Goal: Task Accomplishment & Management: Use online tool/utility

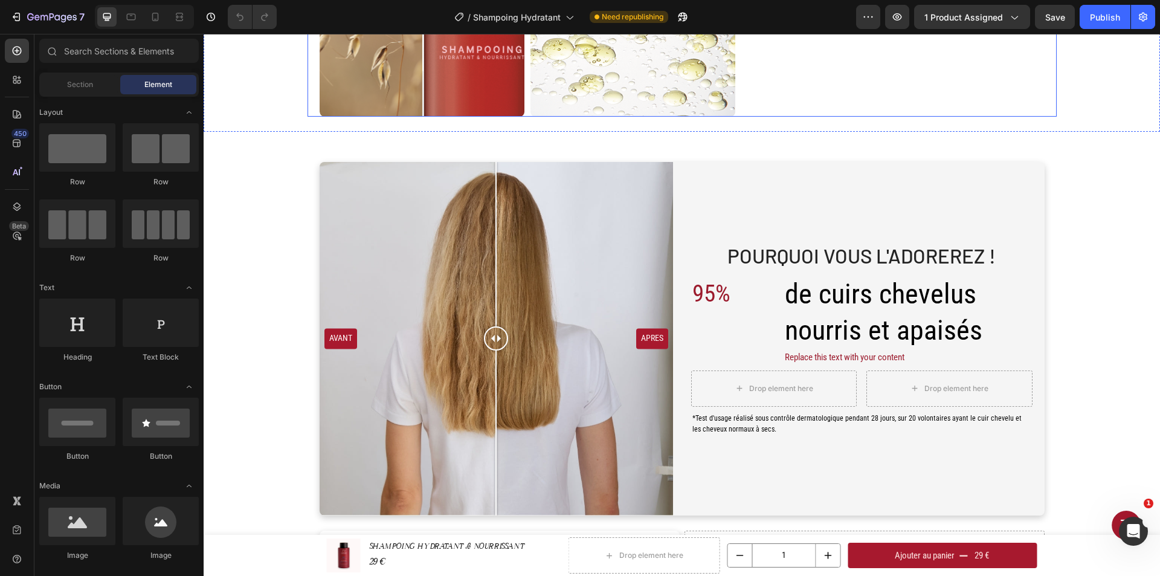
scroll to position [544, 0]
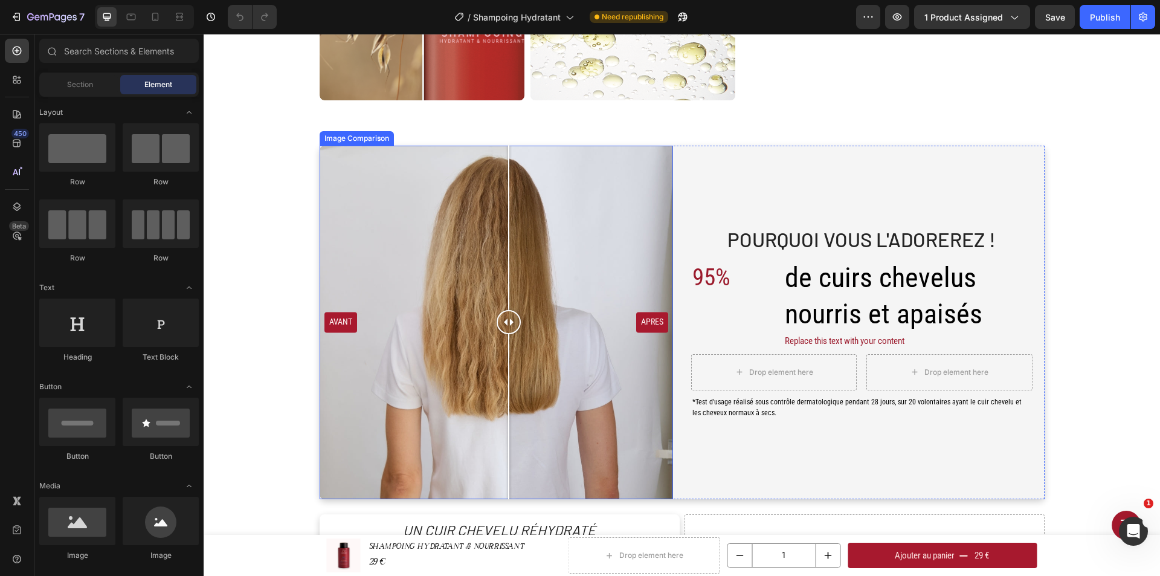
drag, startPoint x: 494, startPoint y: 323, endPoint x: 504, endPoint y: 323, distance: 9.7
click at [504, 323] on div at bounding box center [509, 322] width 24 height 24
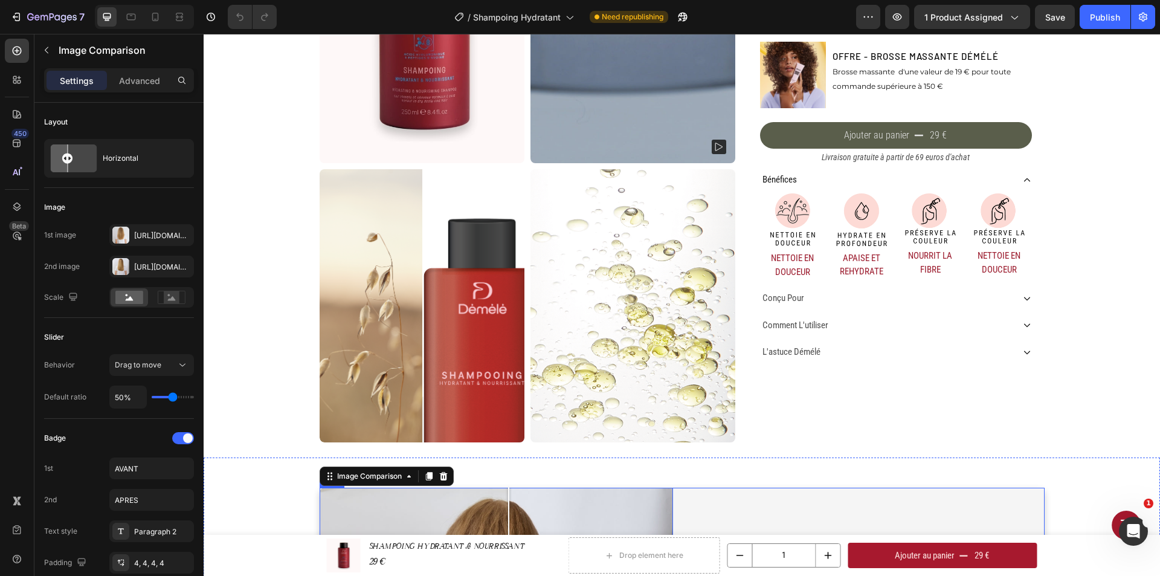
scroll to position [60, 0]
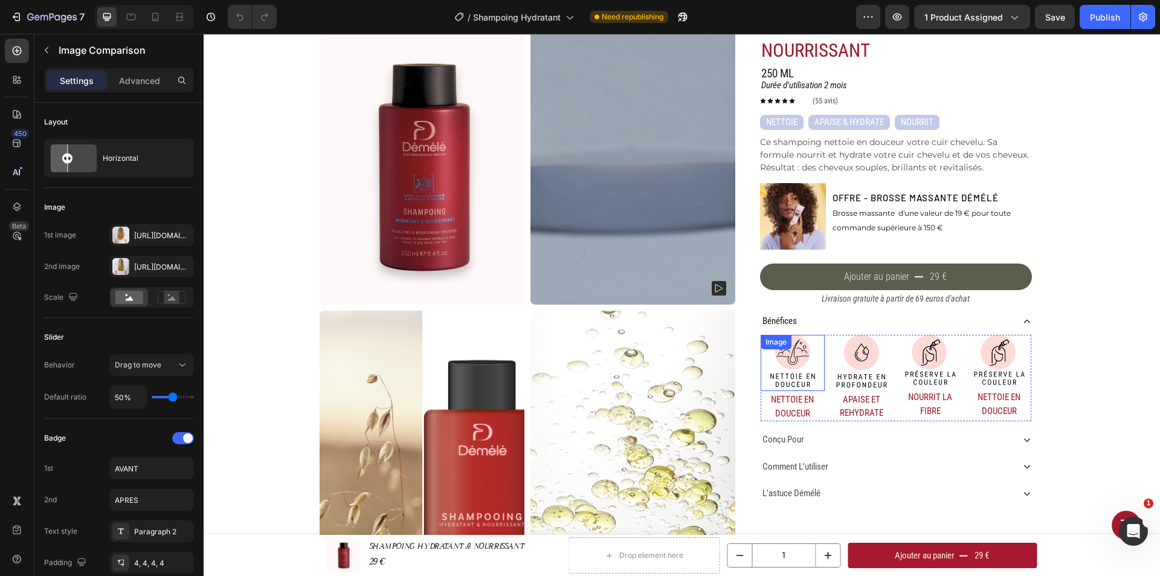
click at [779, 344] on div "Image" at bounding box center [776, 342] width 26 height 11
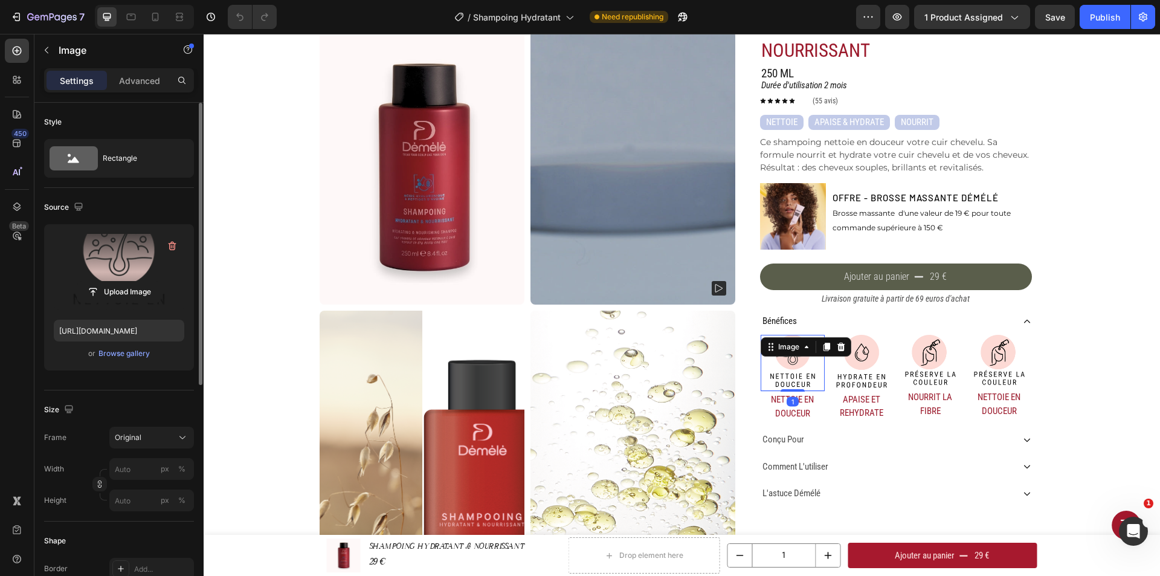
click at [127, 280] on label at bounding box center [119, 272] width 131 height 76
click at [127, 282] on input "file" at bounding box center [118, 292] width 83 height 21
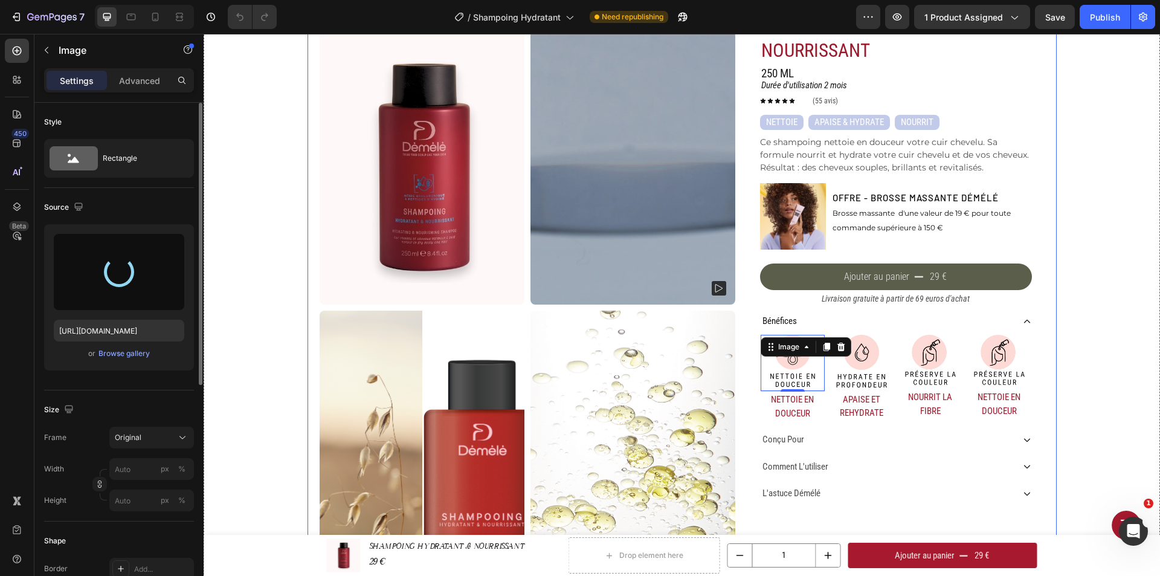
type input "[URL][DOMAIN_NAME]"
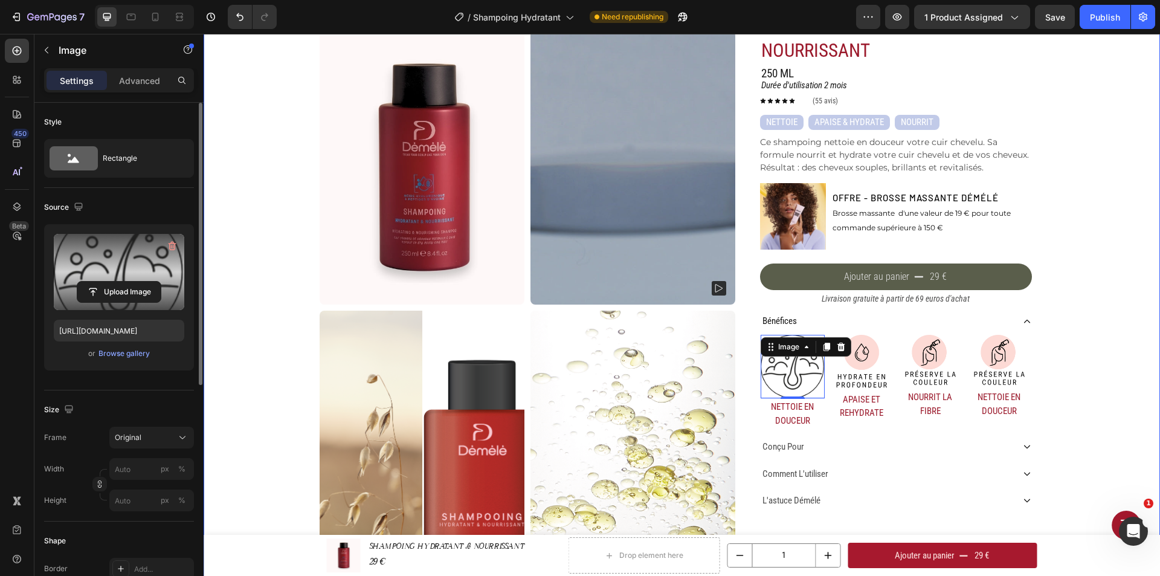
click at [1060, 313] on div "Home SHAMPOOING HYDRATANT & NOURRISSANT Breadcrumb Product Images SHAMPOING HYD…" at bounding box center [682, 298] width 956 height 601
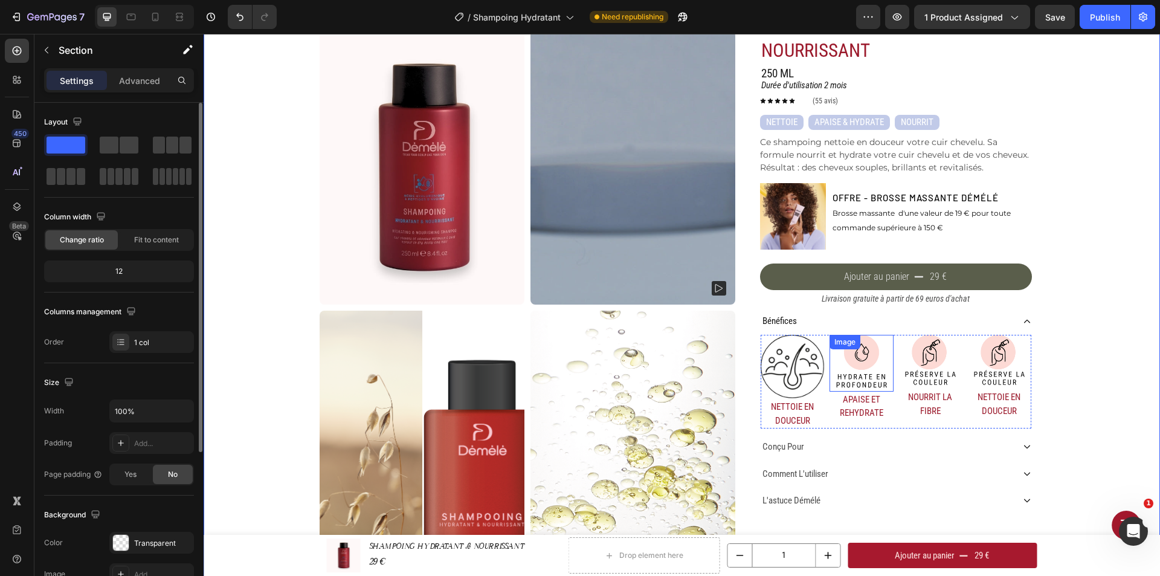
click at [849, 352] on div "Image" at bounding box center [862, 363] width 64 height 57
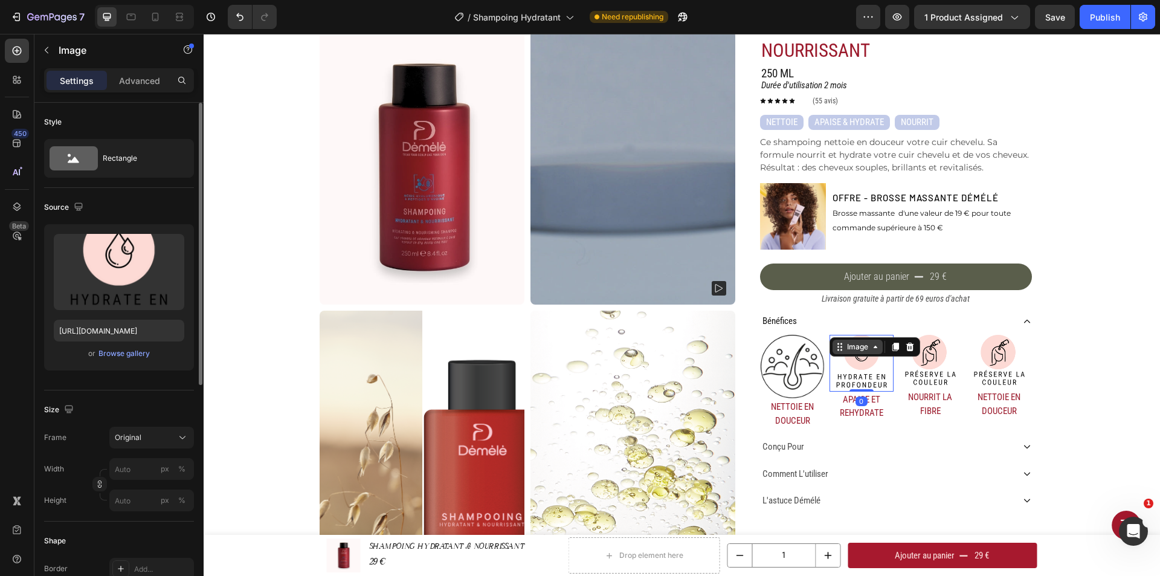
click at [851, 352] on div "Image" at bounding box center [858, 346] width 26 height 11
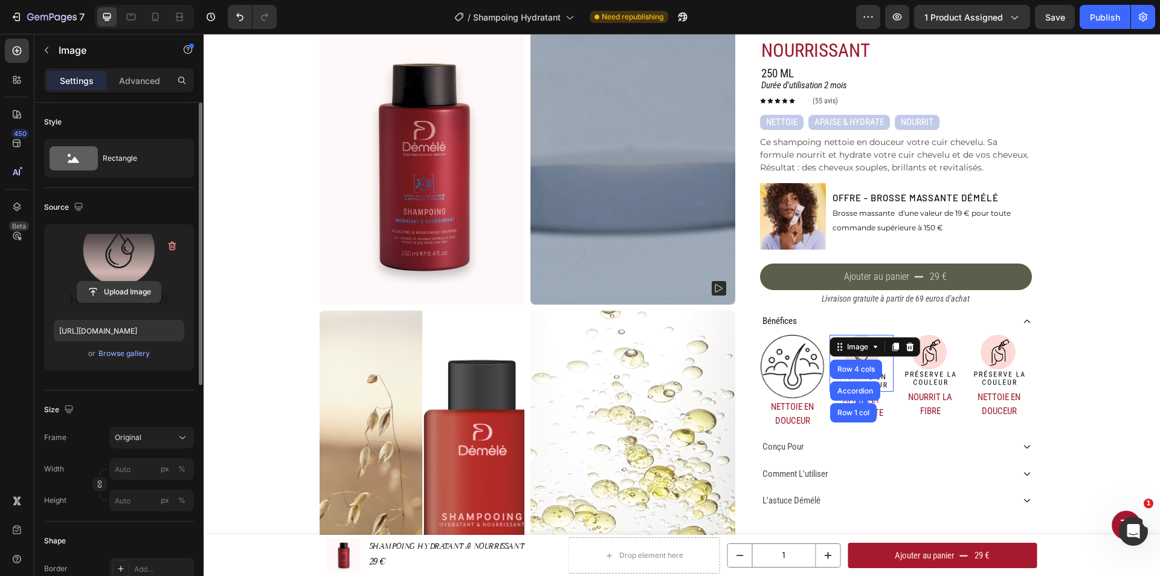
click at [132, 287] on input "file" at bounding box center [118, 292] width 83 height 21
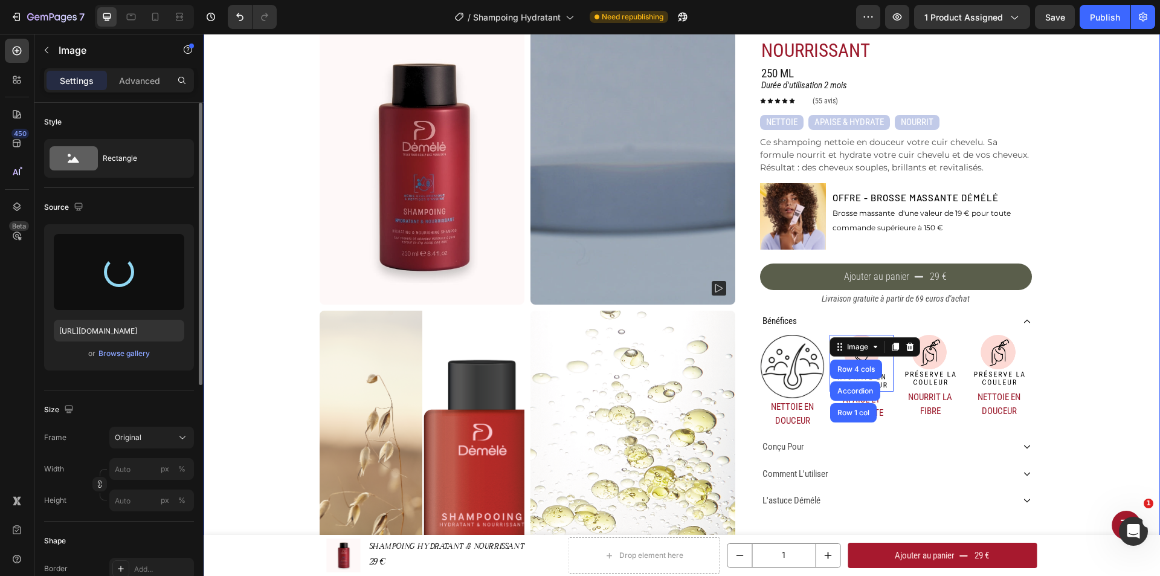
type input "[URL][DOMAIN_NAME]"
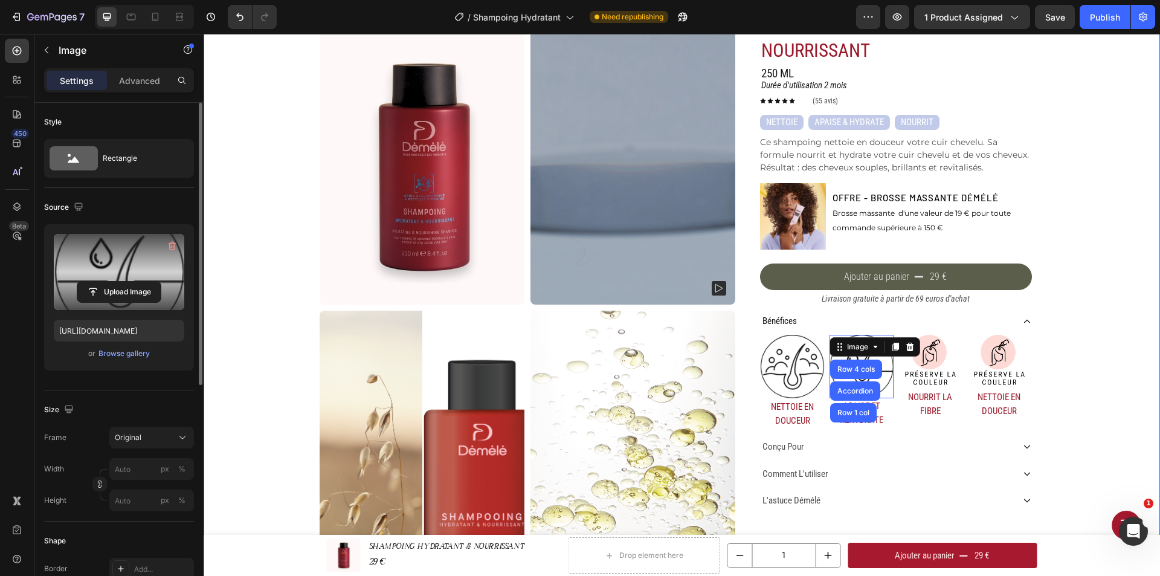
click at [1091, 385] on div "Home SHAMPOOING HYDRATANT & NOURRISSANT Breadcrumb Product Images SHAMPOING HYD…" at bounding box center [682, 298] width 956 height 601
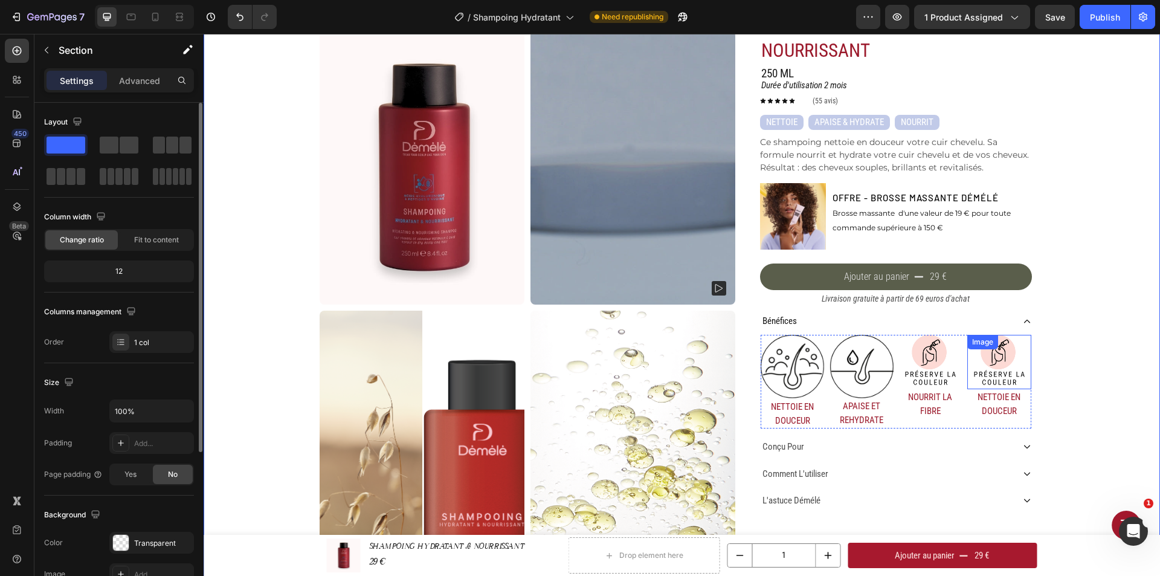
click at [1006, 358] on img at bounding box center [999, 362] width 64 height 55
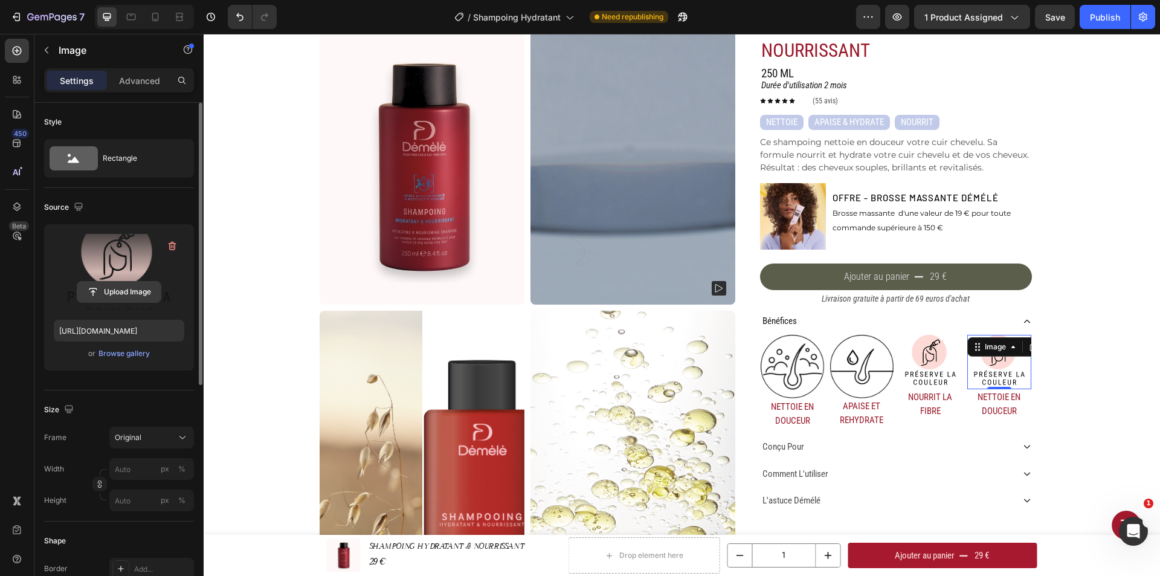
click at [132, 294] on input "file" at bounding box center [118, 292] width 83 height 21
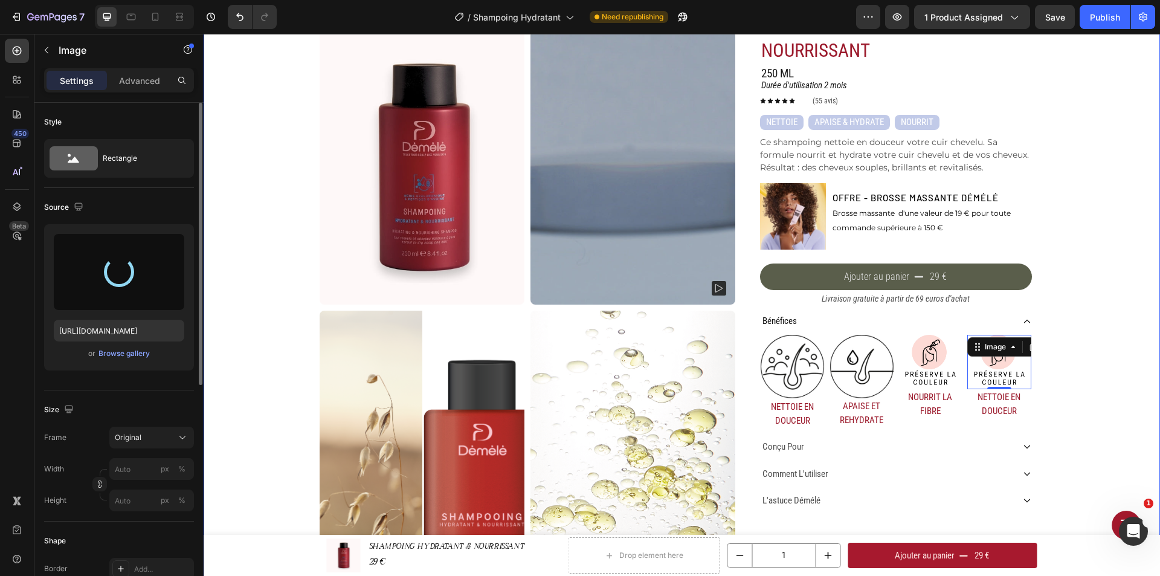
type input "[URL][DOMAIN_NAME]"
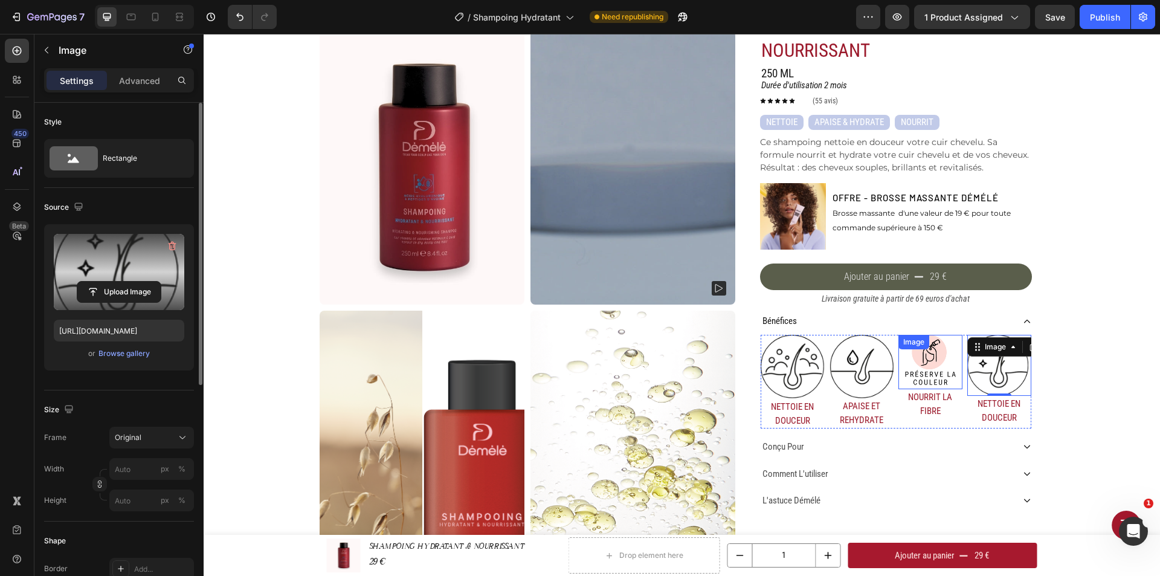
click at [920, 352] on div "Image" at bounding box center [930, 362] width 64 height 55
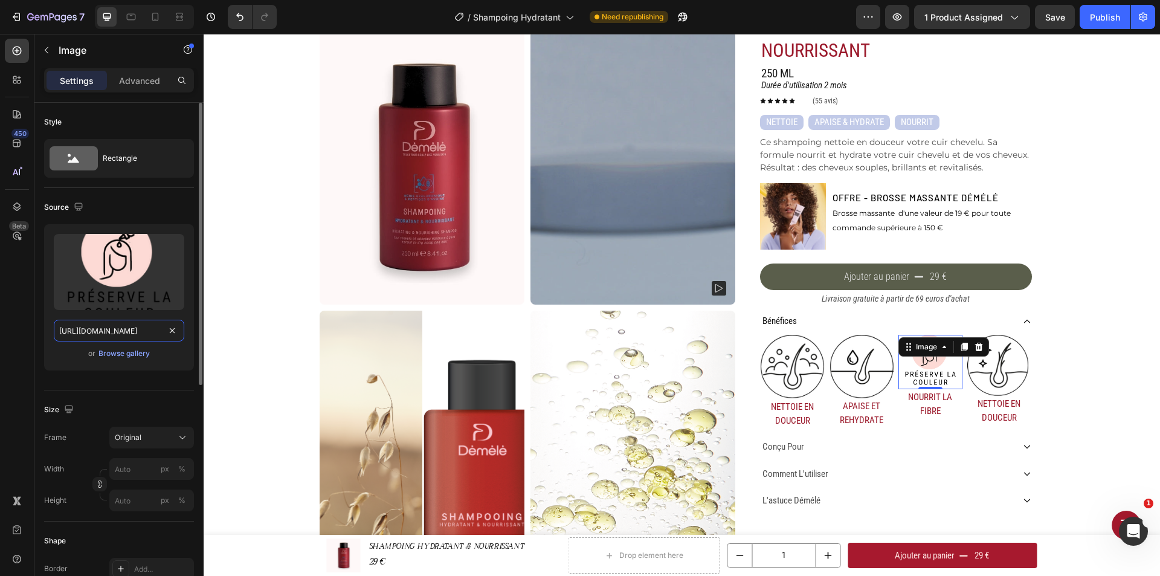
click at [127, 325] on input "[URL][DOMAIN_NAME]" at bounding box center [119, 331] width 131 height 22
click at [130, 355] on div "Browse gallery" at bounding box center [123, 353] width 51 height 11
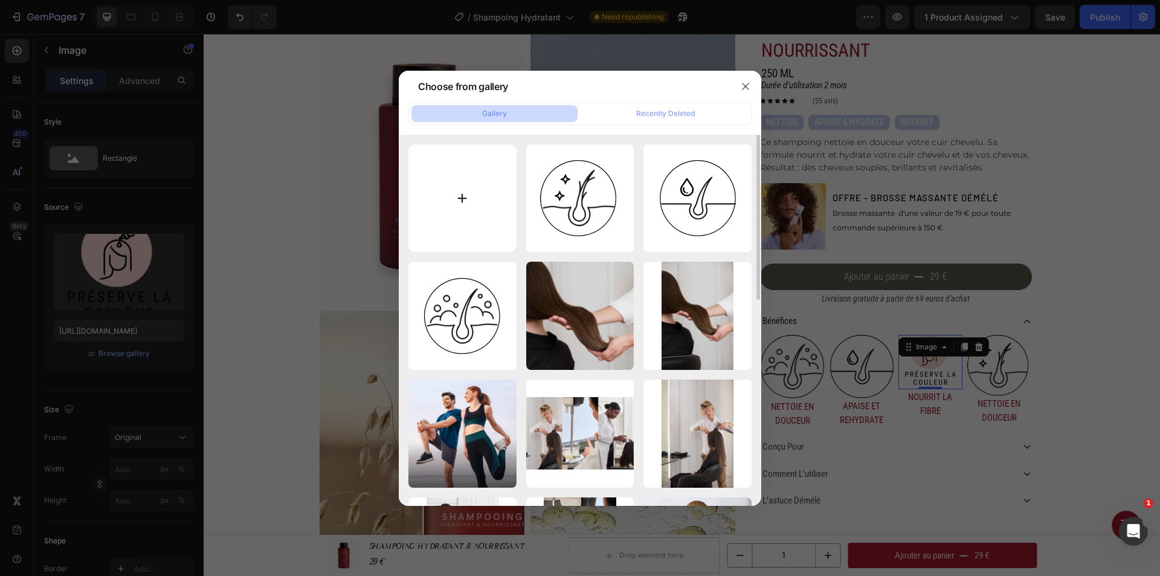
click at [494, 197] on input "file" at bounding box center [462, 198] width 108 height 108
type input "C:\fakepath\DRY AND SENSITIVE SCALP (3).png"
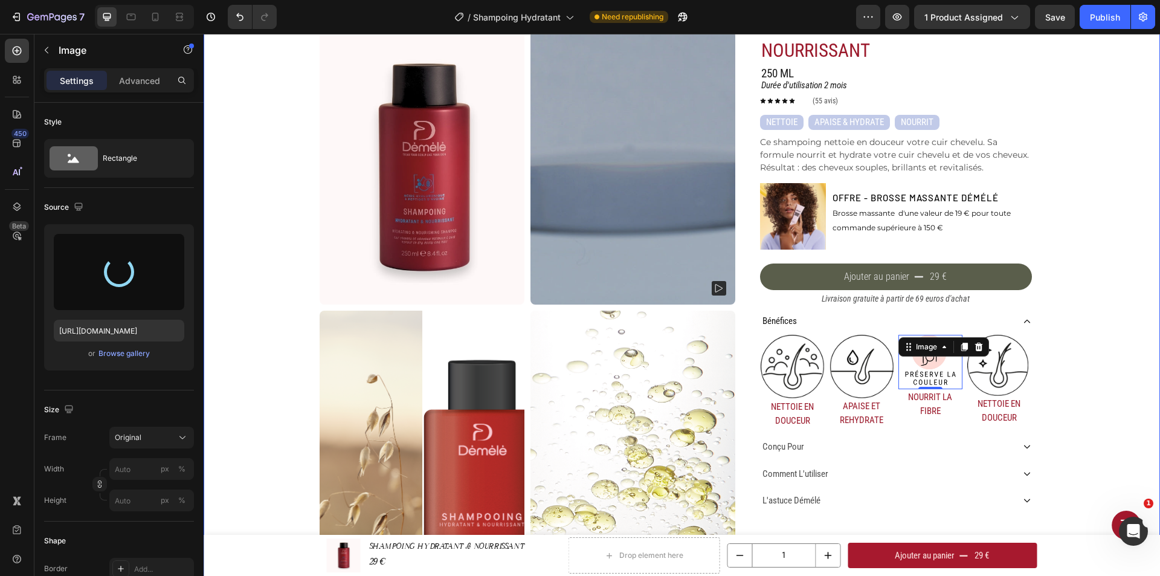
type input "[URL][DOMAIN_NAME]"
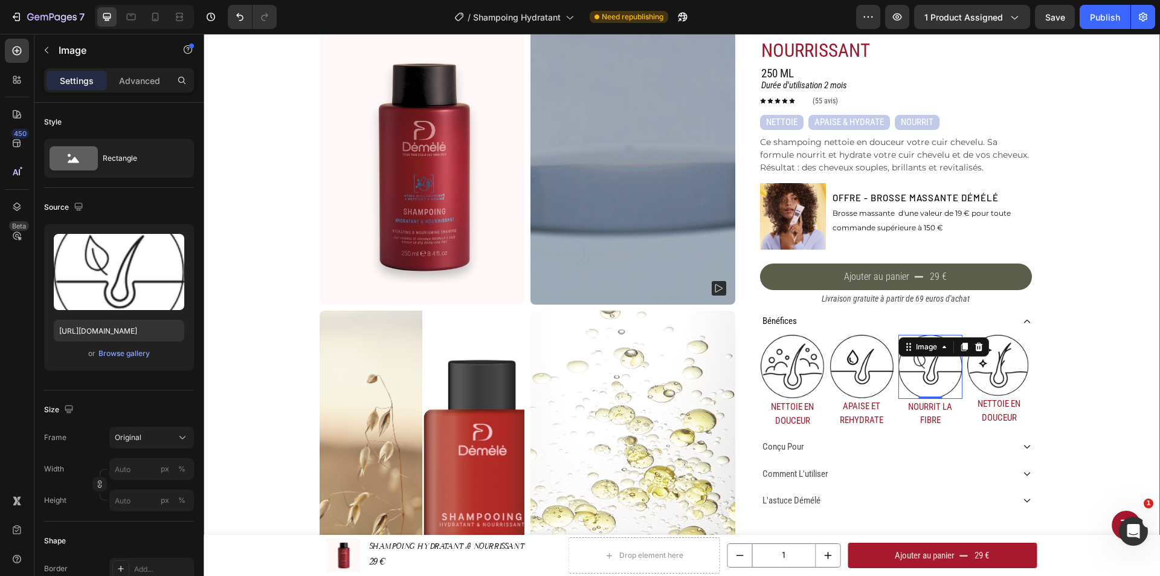
click at [1074, 371] on div "Home SHAMPOOING HYDRATANT & NOURRISSANT Breadcrumb Product Images SHAMPOING HYD…" at bounding box center [682, 298] width 956 height 601
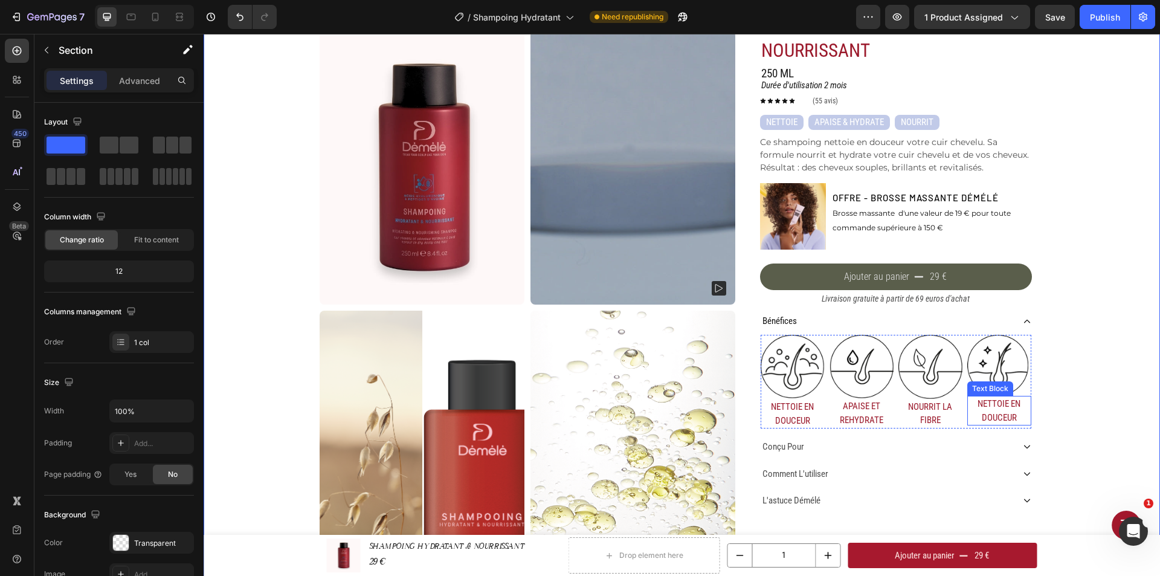
click at [1001, 414] on p "NETTOIE EN DOUCEUR" at bounding box center [1000, 410] width 62 height 27
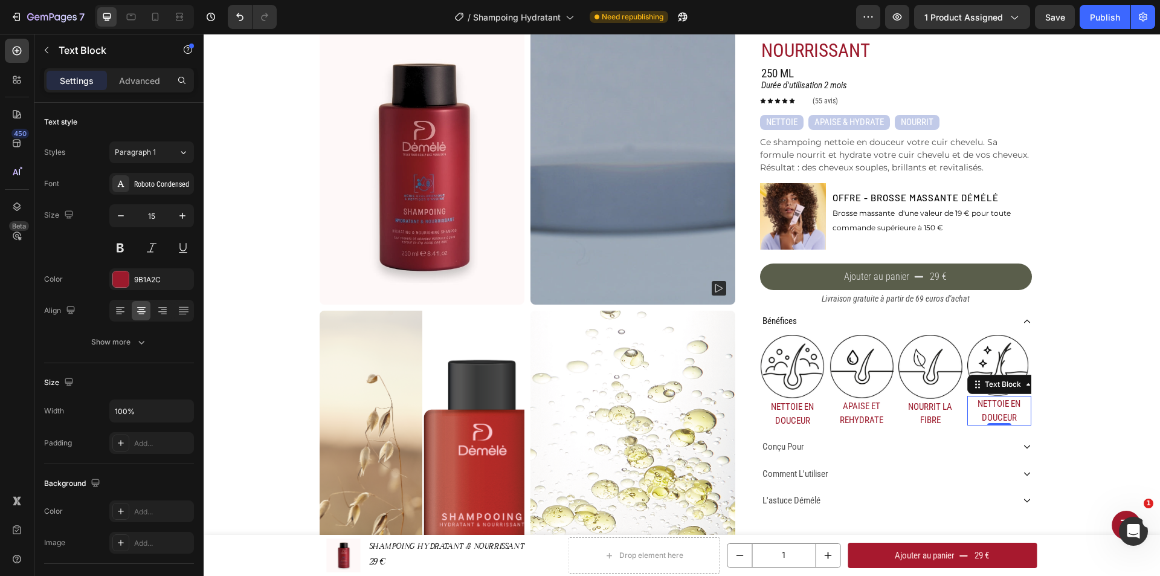
click at [1105, 398] on div "Home SHAMPOOING HYDRATANT & NOURRISSANT Breadcrumb Product Images SHAMPOING HYD…" at bounding box center [682, 298] width 956 height 601
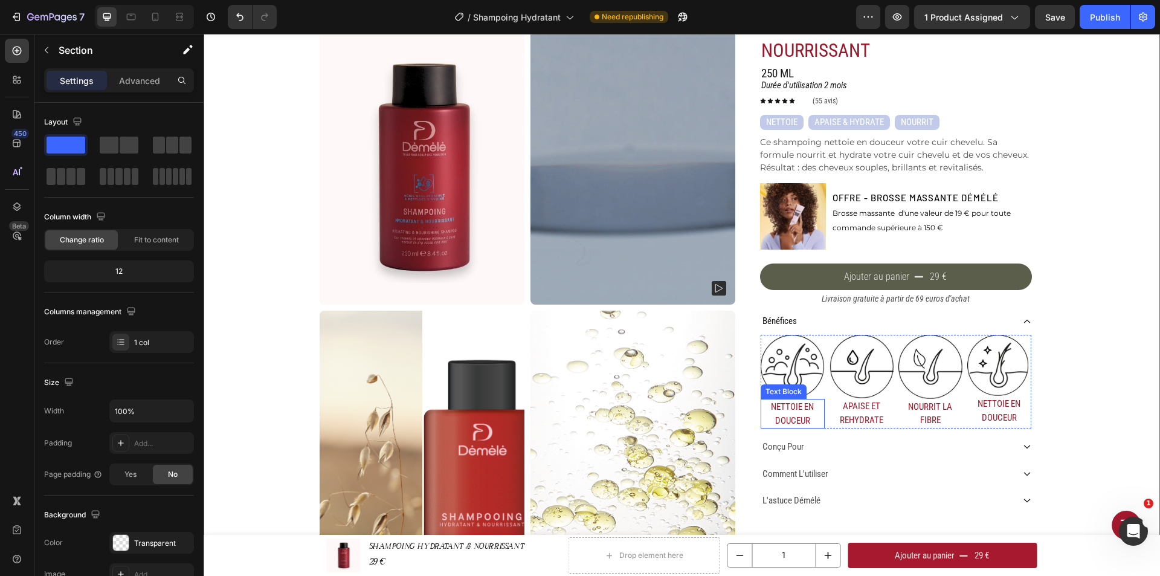
click at [779, 383] on img at bounding box center [793, 366] width 64 height 63
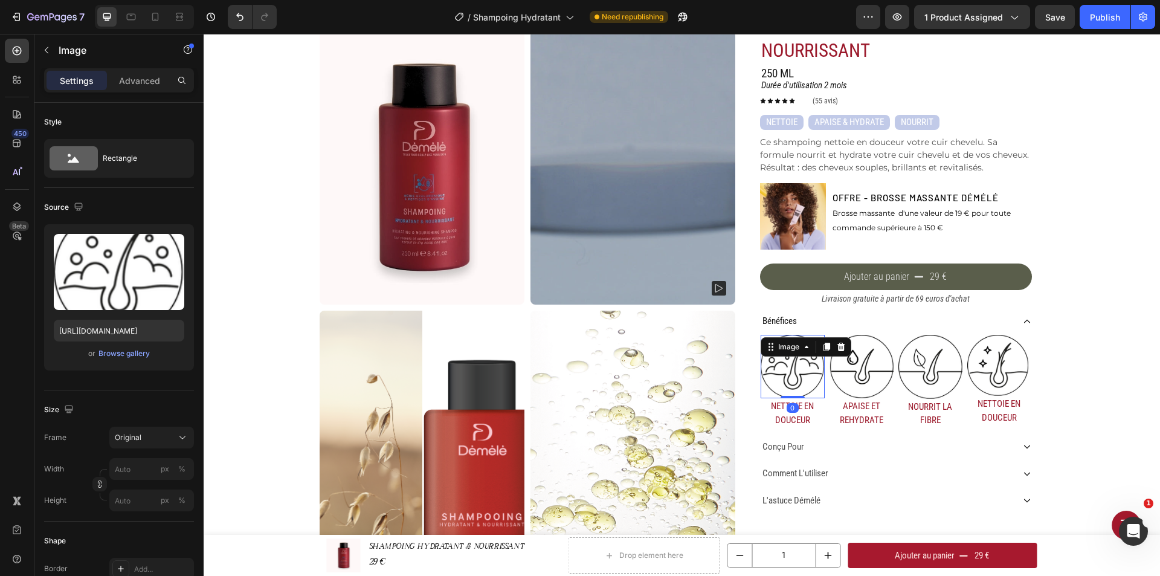
click at [792, 394] on div "Image 0" at bounding box center [793, 366] width 64 height 63
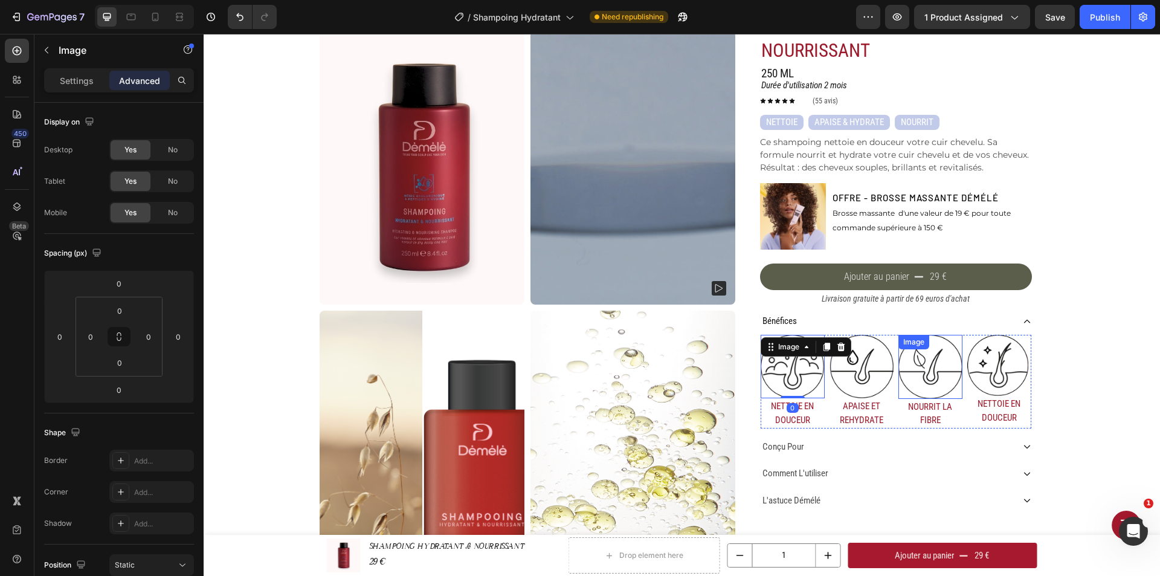
click at [868, 393] on img at bounding box center [862, 366] width 64 height 63
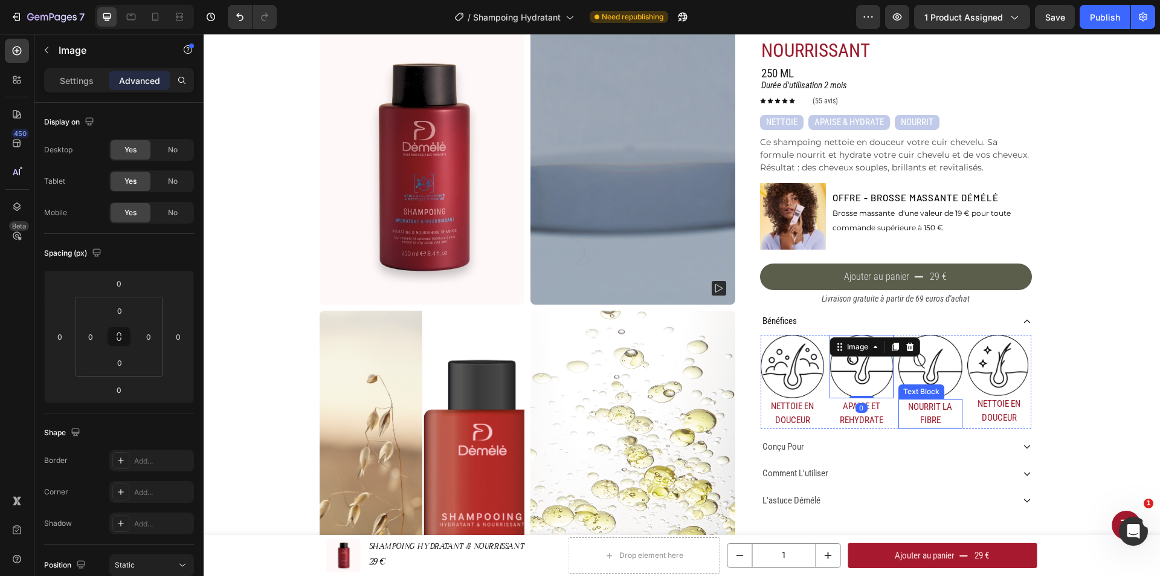
click at [943, 389] on img at bounding box center [930, 367] width 64 height 64
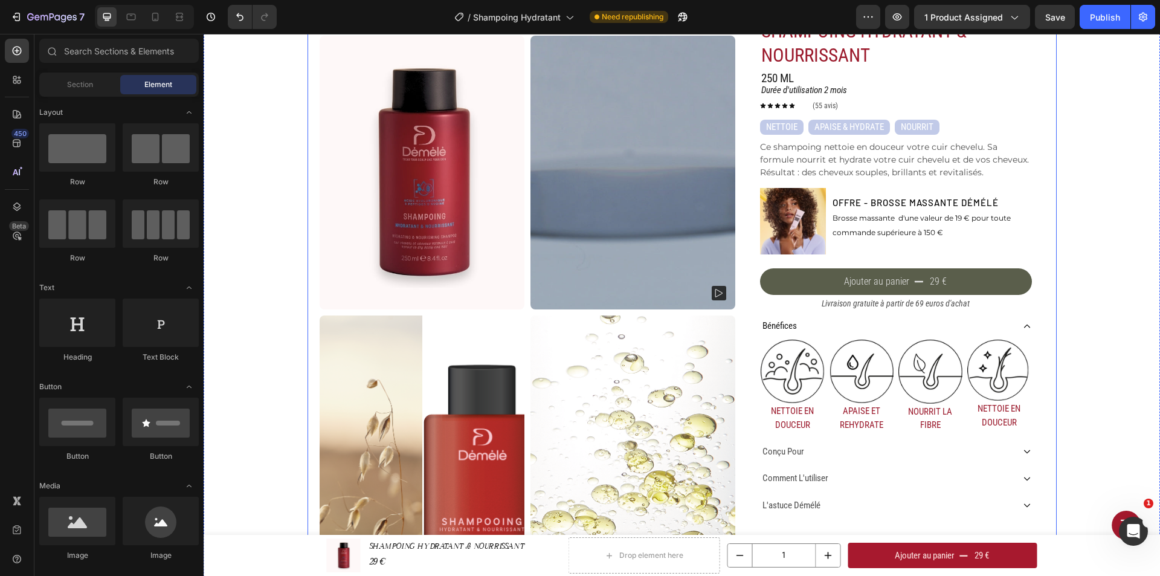
scroll to position [121, 0]
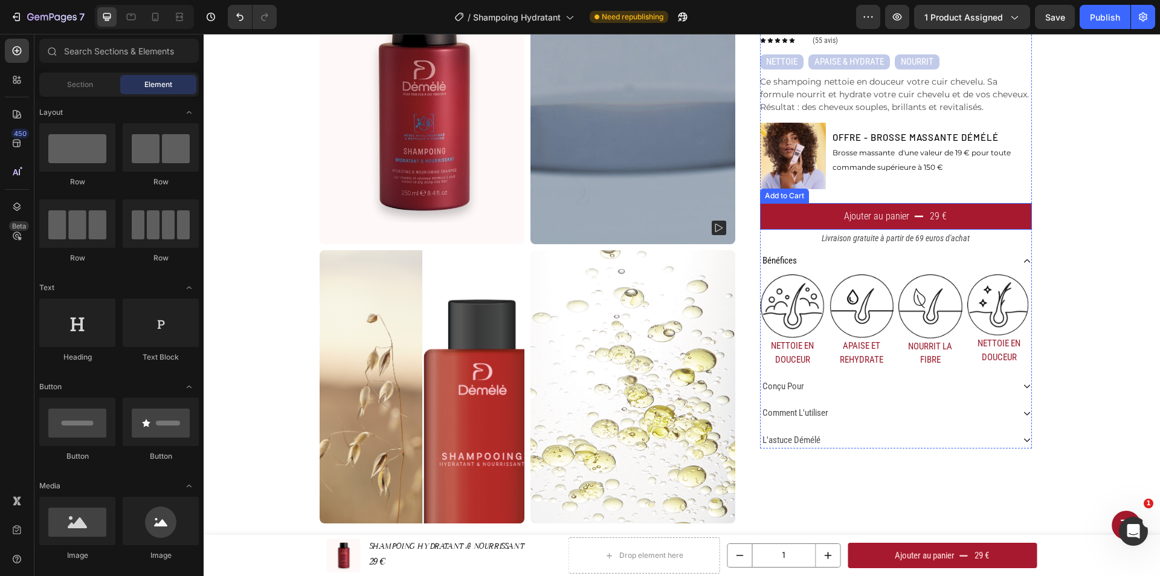
drag, startPoint x: 958, startPoint y: 207, endPoint x: 958, endPoint y: 217, distance: 9.7
click at [958, 207] on button "Ajouter au panier 29 €" at bounding box center [896, 216] width 272 height 27
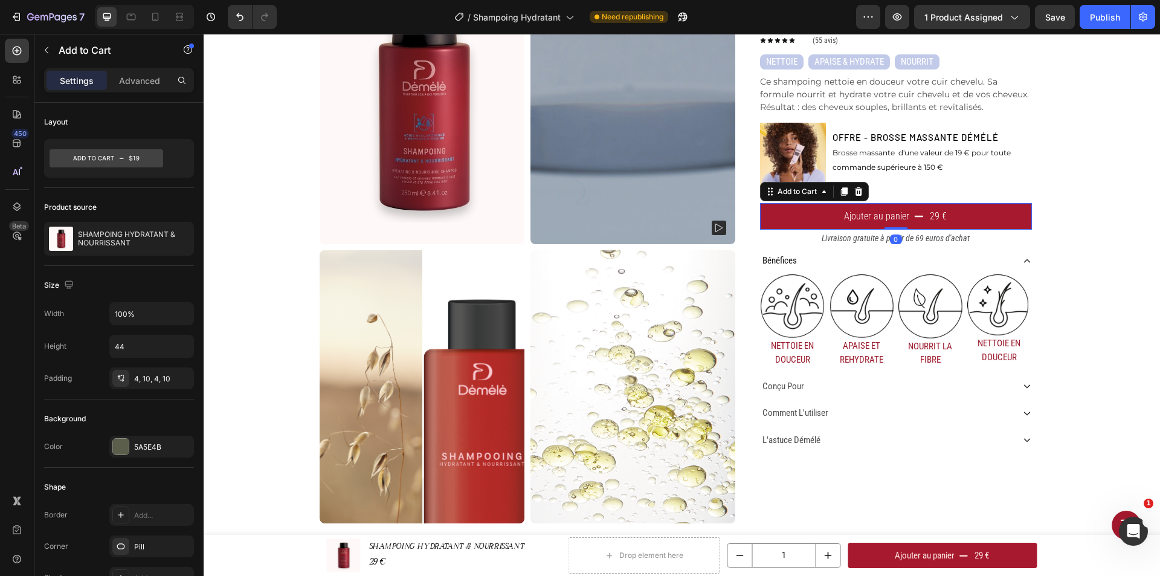
click at [990, 216] on button "Ajouter au panier 29 €" at bounding box center [896, 216] width 272 height 27
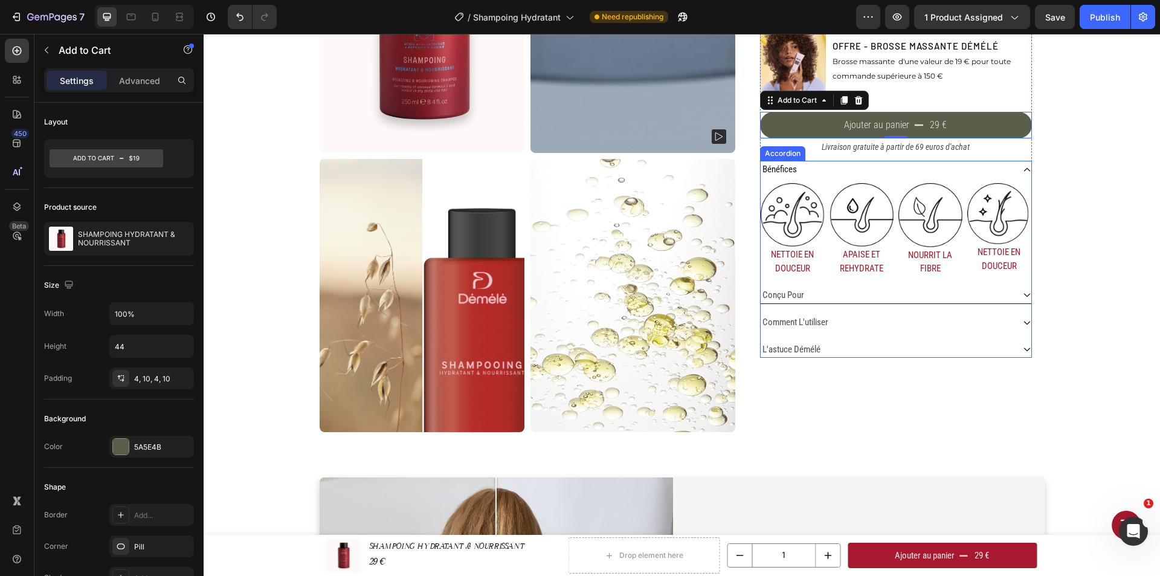
scroll to position [242, 0]
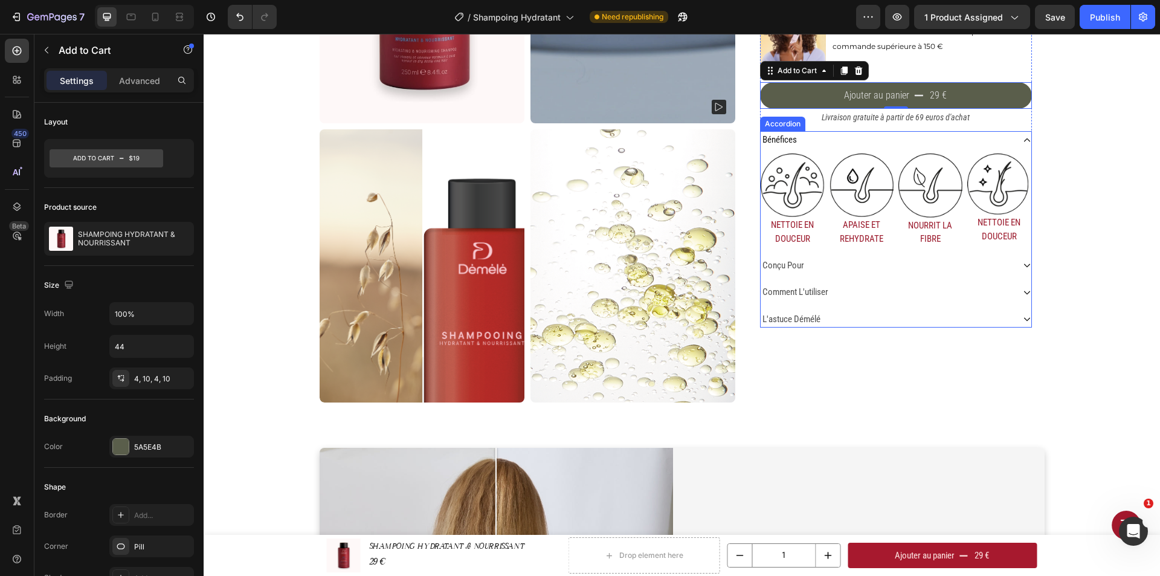
click at [787, 140] on p "bénéfices" at bounding box center [780, 140] width 34 height 14
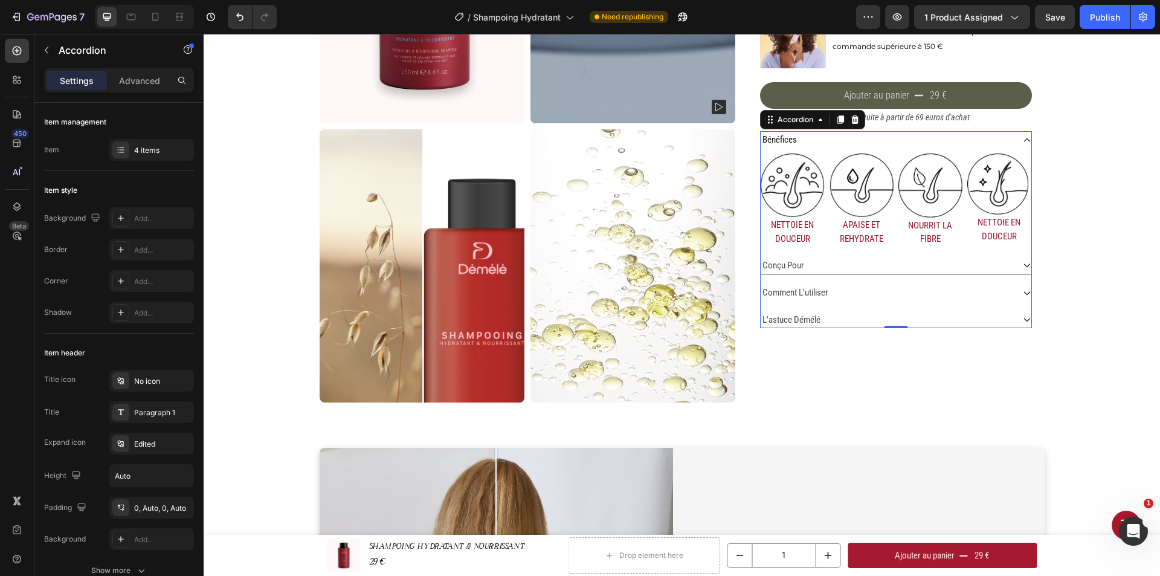
click at [1011, 266] on div "conçu pour" at bounding box center [896, 266] width 271 height 18
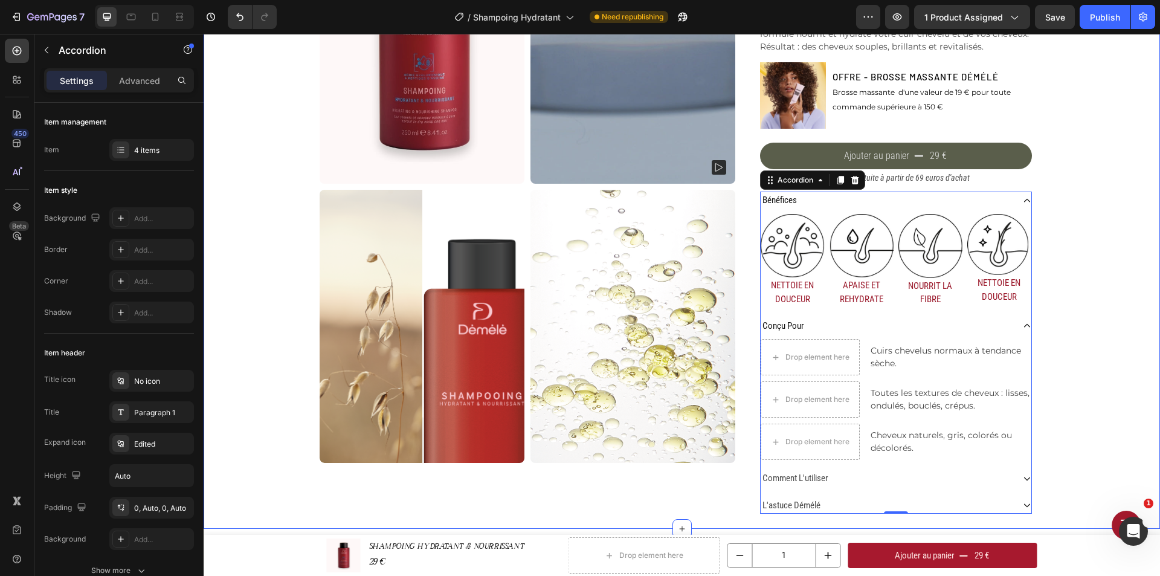
scroll to position [302, 0]
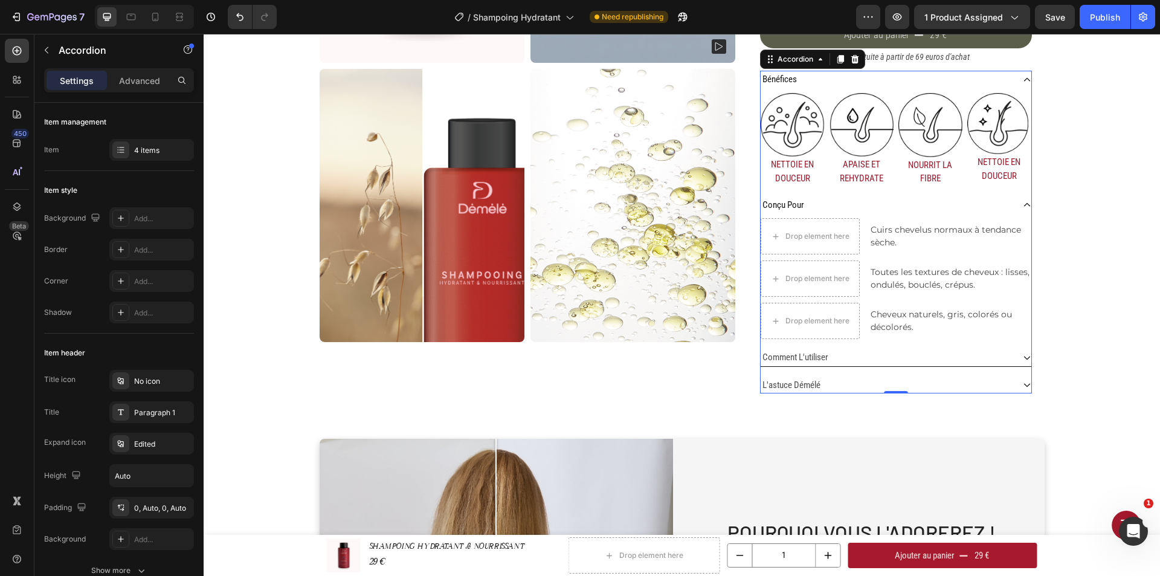
click at [848, 351] on div "comment l'utiliser" at bounding box center [887, 358] width 253 height 18
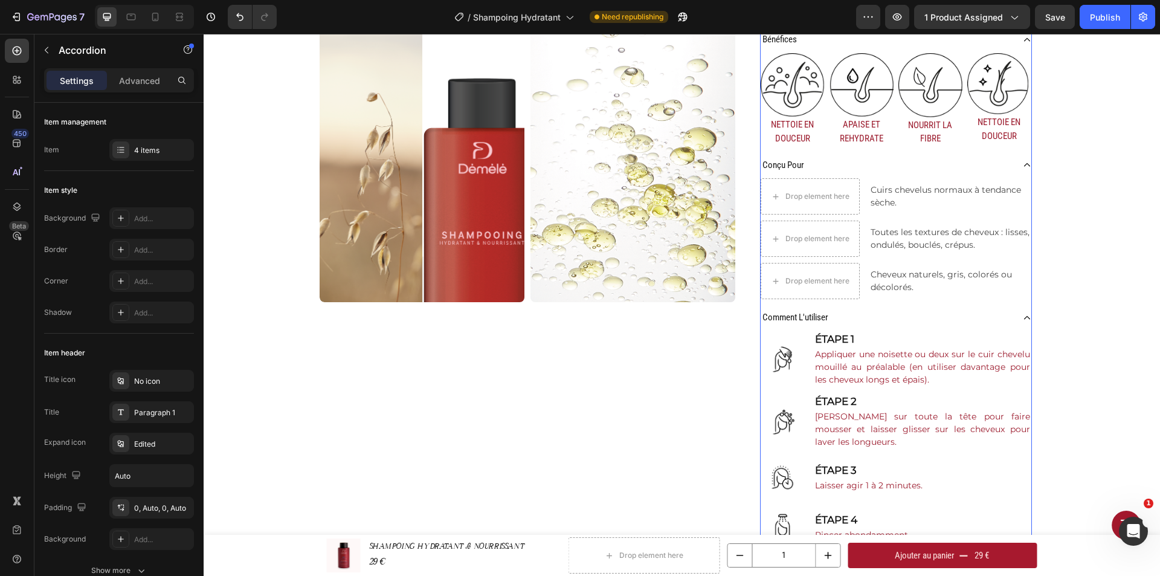
scroll to position [423, 0]
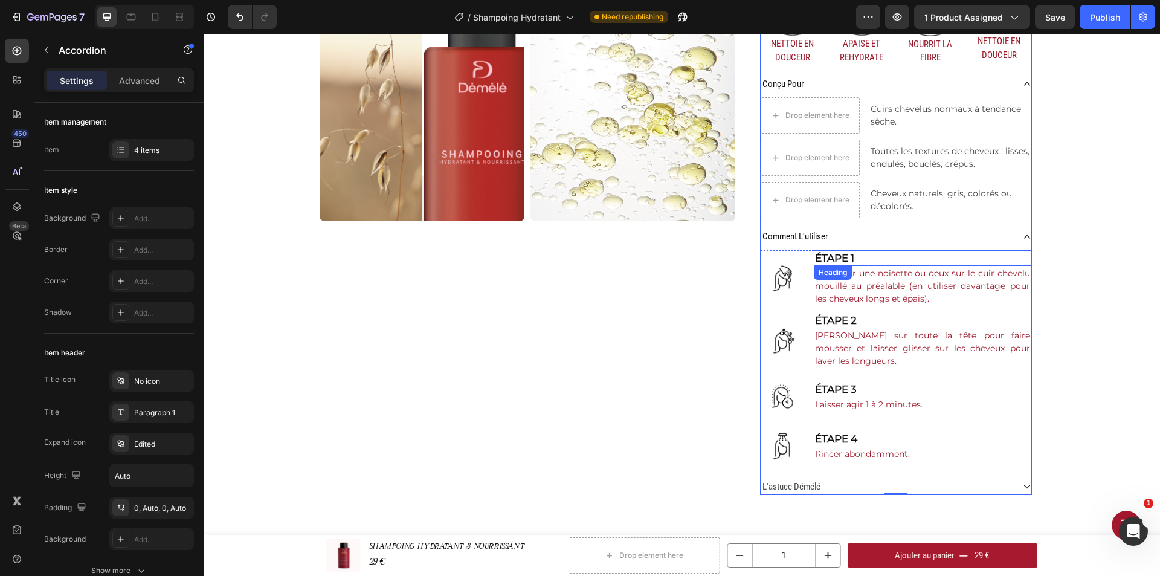
click at [856, 257] on h2 "étape 1" at bounding box center [923, 258] width 218 height 16
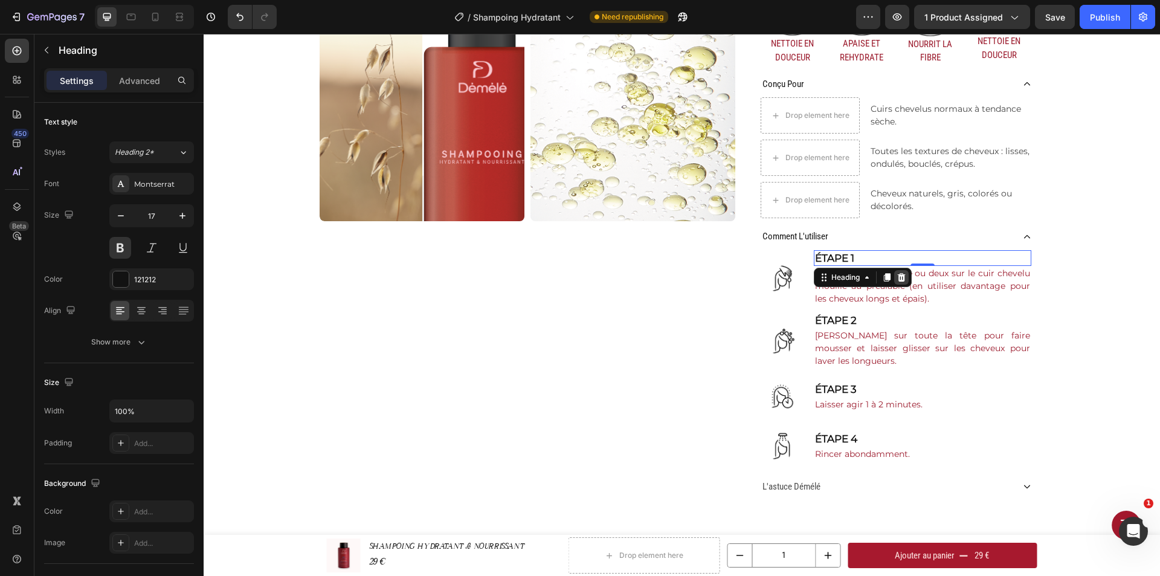
click at [903, 276] on div at bounding box center [901, 277] width 15 height 15
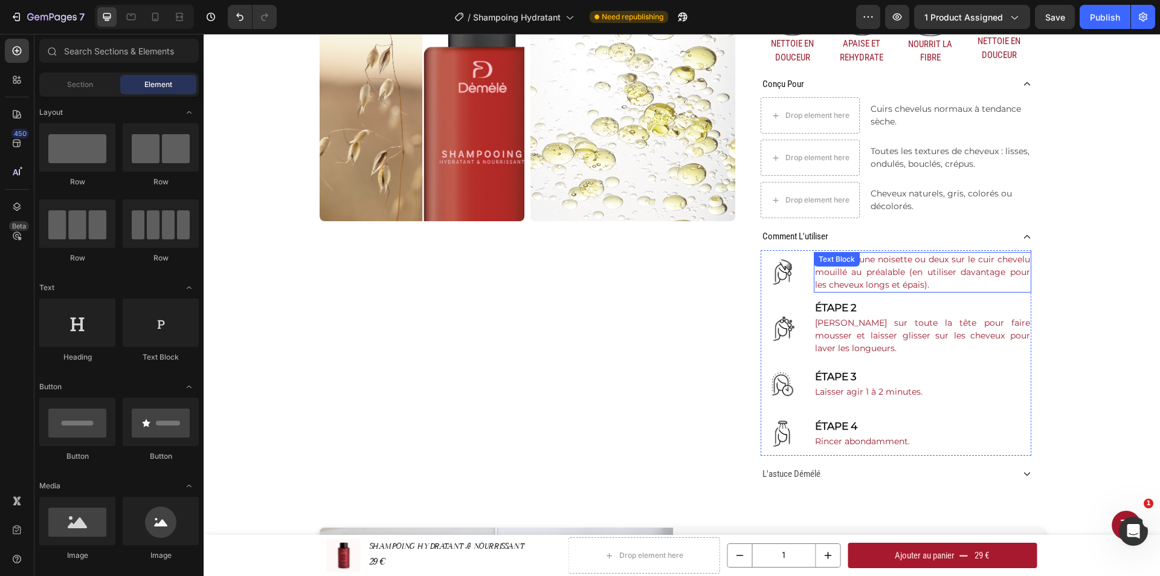
click at [866, 268] on div "Appliquer une noisette ou deux sur le cuir chevelu mouillé au préalable (en uti…" at bounding box center [923, 272] width 218 height 40
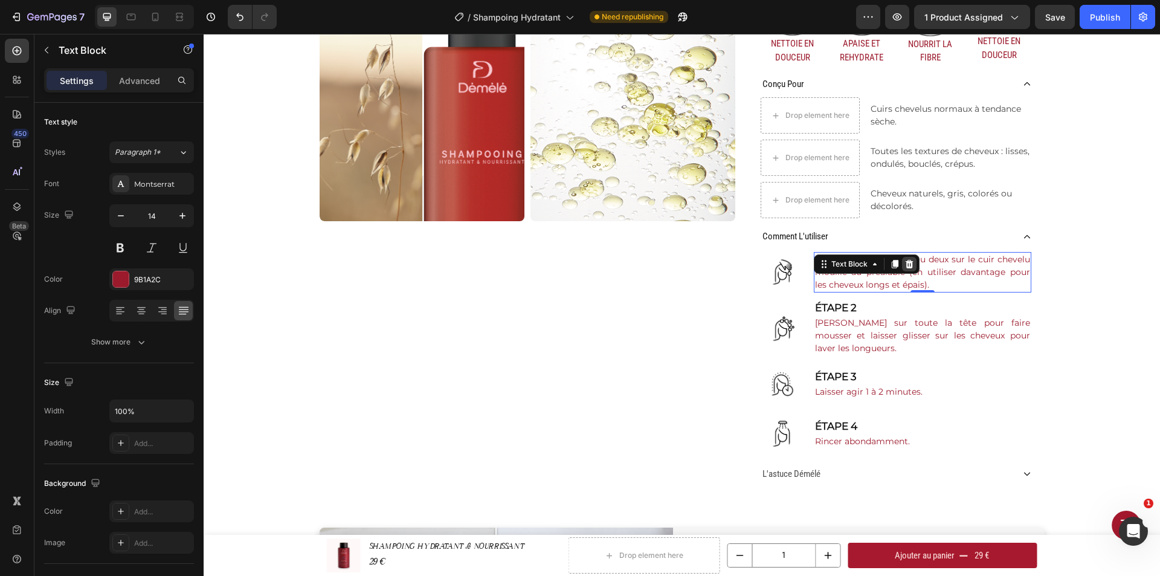
click at [902, 263] on div at bounding box center [909, 264] width 15 height 15
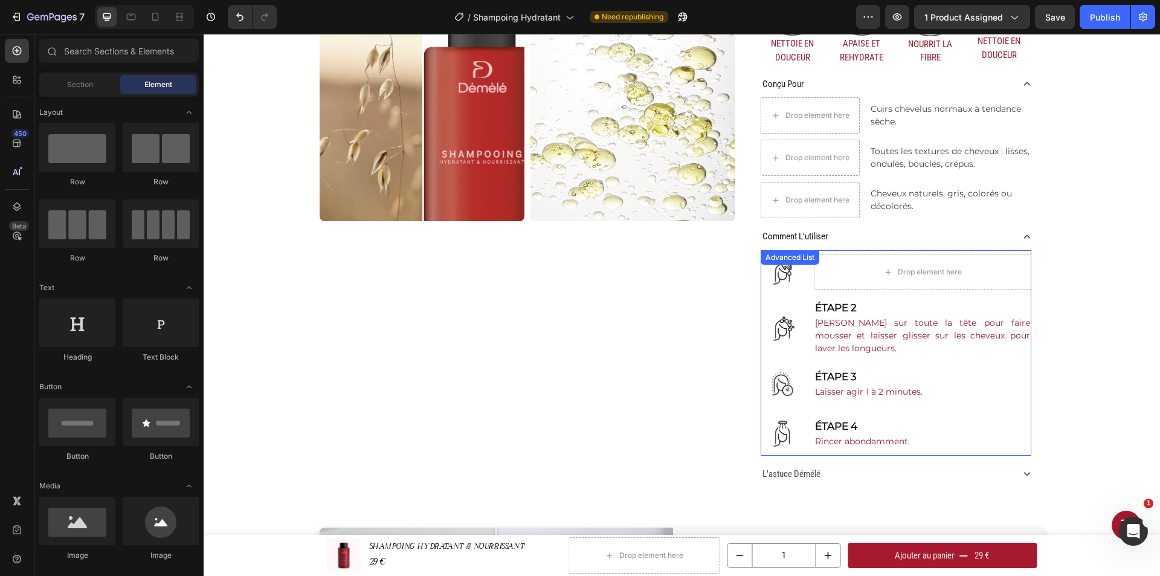
click at [783, 268] on div "Image" at bounding box center [783, 272] width 44 height 44
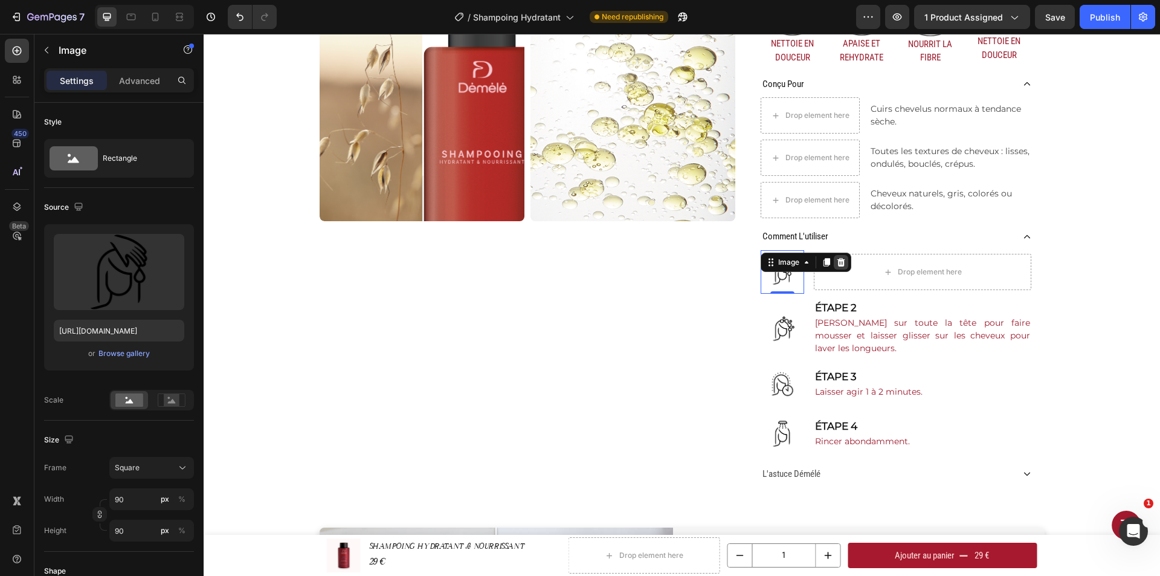
click at [837, 262] on icon at bounding box center [841, 262] width 10 height 10
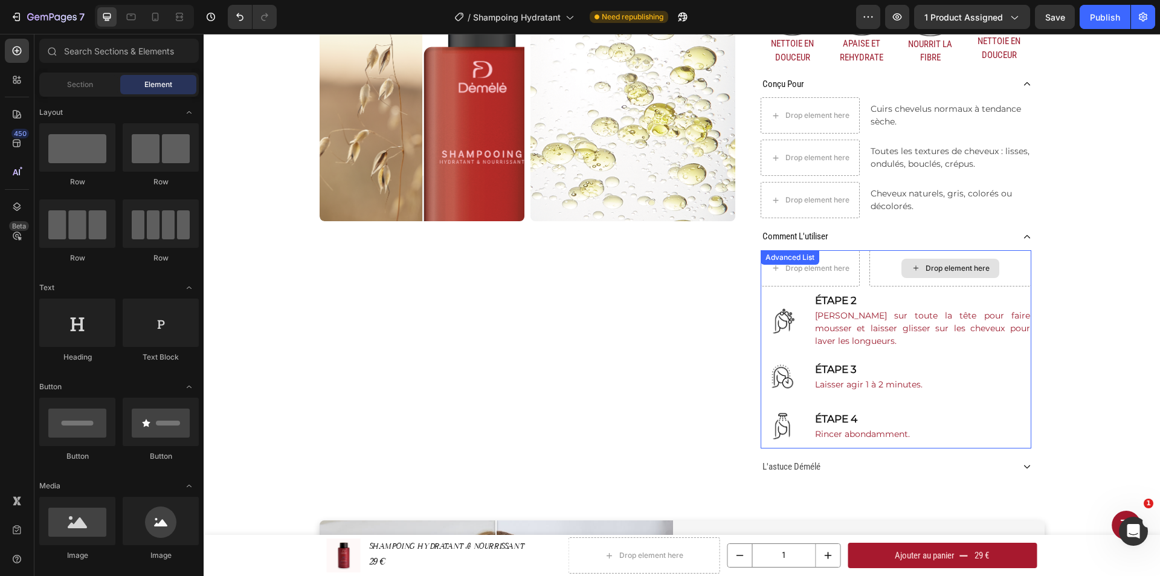
click at [880, 267] on div "Drop element here" at bounding box center [950, 268] width 162 height 36
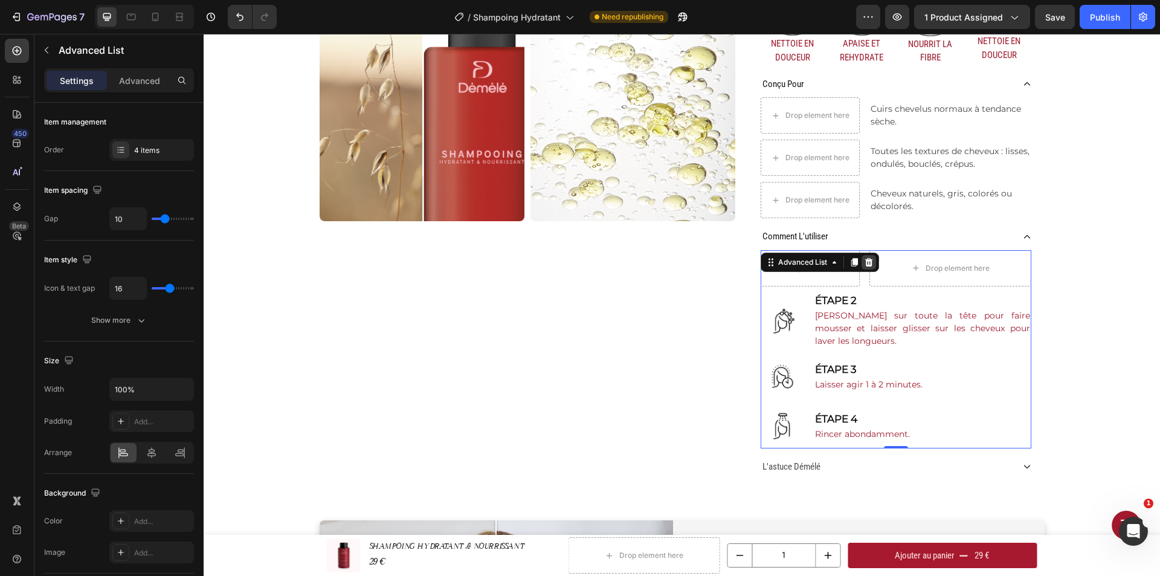
click at [865, 260] on icon at bounding box center [869, 262] width 8 height 8
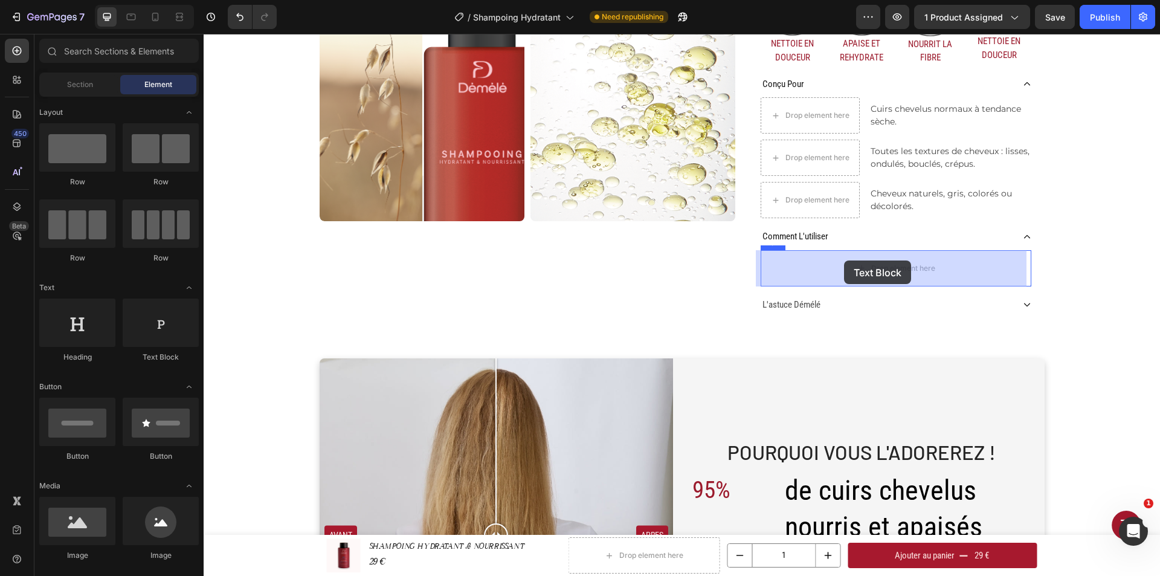
drag, startPoint x: 369, startPoint y: 374, endPoint x: 844, endPoint y: 260, distance: 488.9
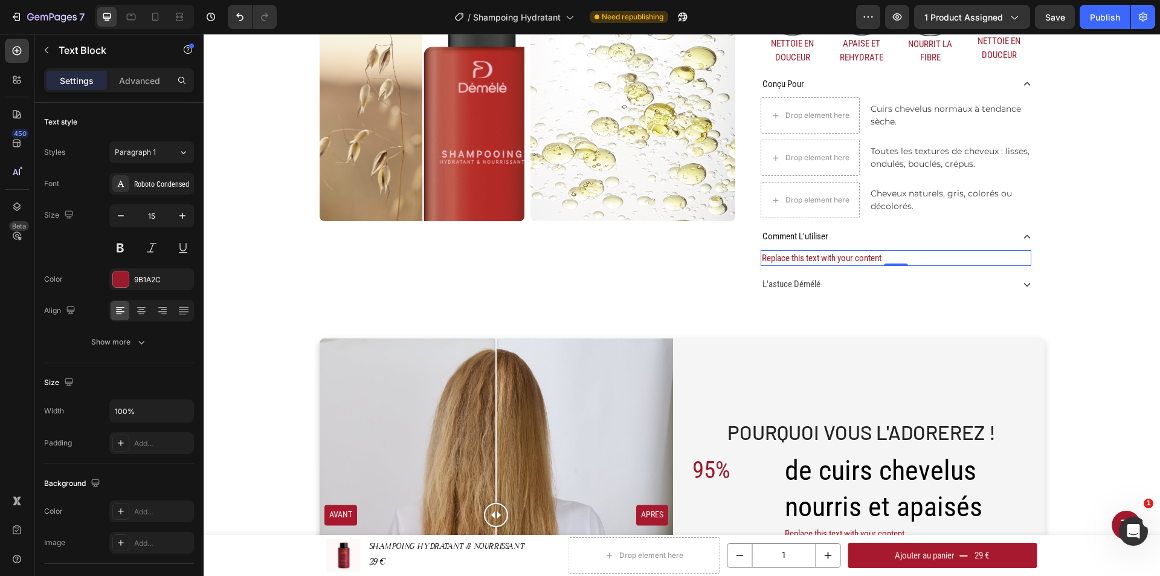
click at [827, 261] on div "Replace this text with your content" at bounding box center [896, 258] width 271 height 16
click at [883, 254] on p "Replace this text with your content" at bounding box center [896, 258] width 268 height 14
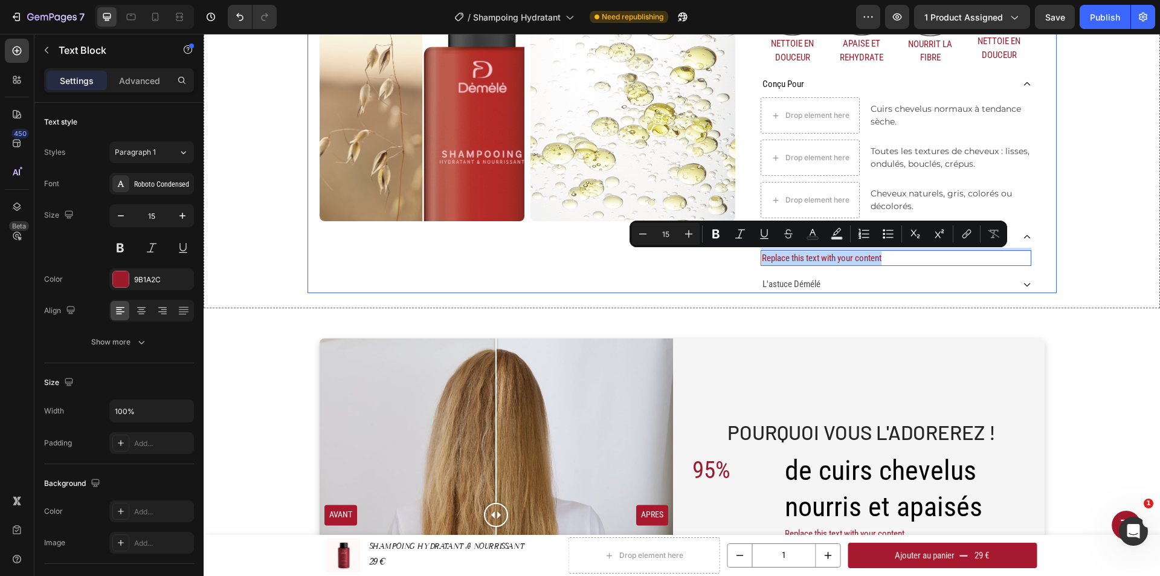
drag, startPoint x: 882, startPoint y: 256, endPoint x: 749, endPoint y: 259, distance: 132.4
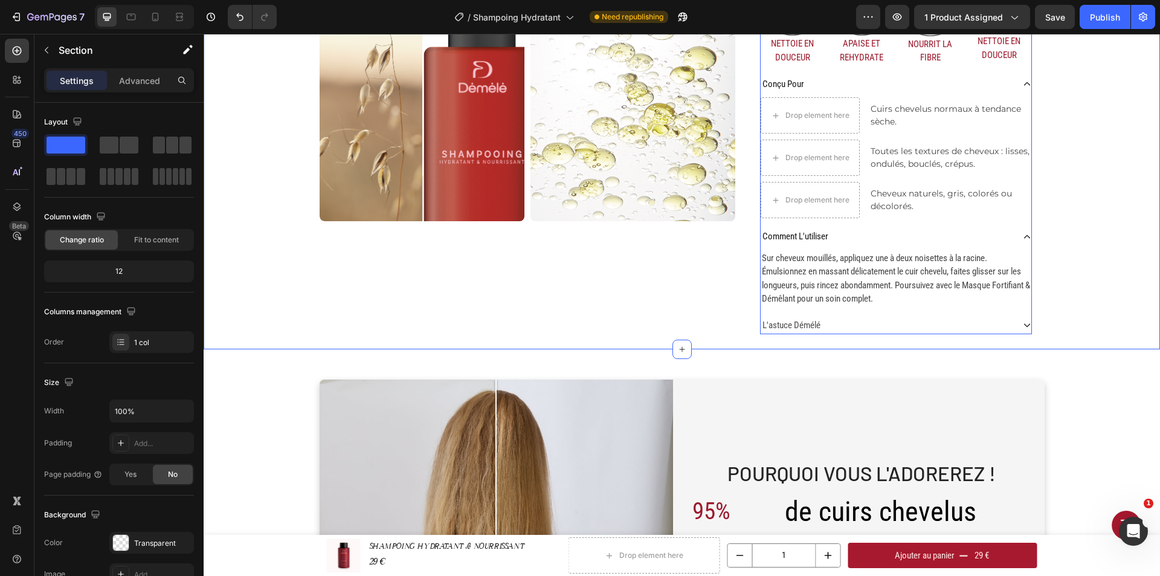
click at [875, 324] on div "l'astuce démélé" at bounding box center [887, 326] width 253 height 18
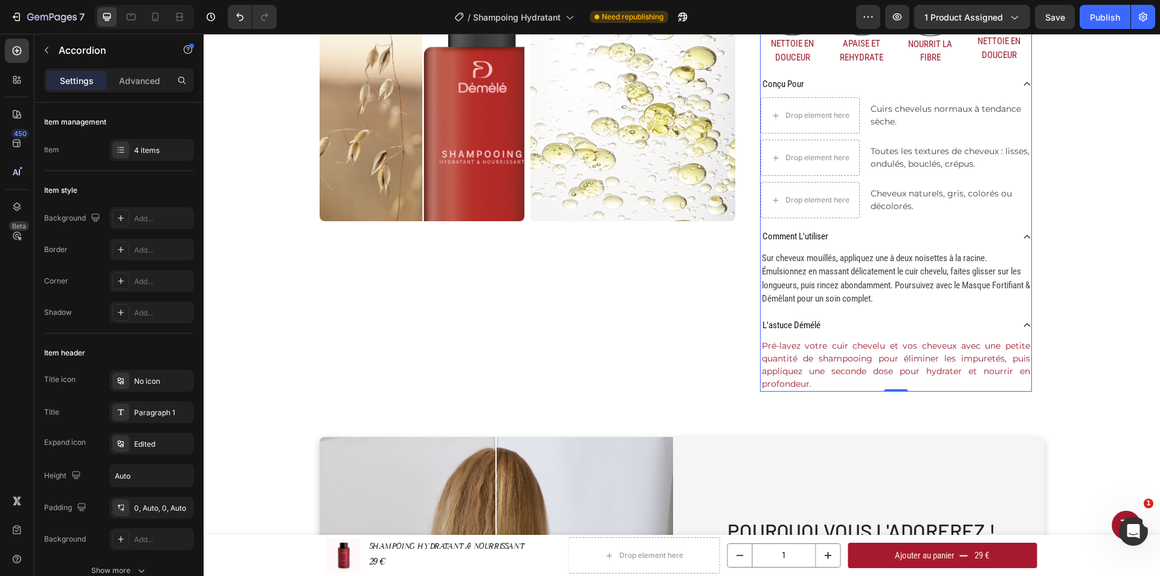
click at [863, 355] on p "Pré-lavez votre cuir chevelu et vos cheveux avec une petite quantité de shampoo…" at bounding box center [896, 365] width 268 height 51
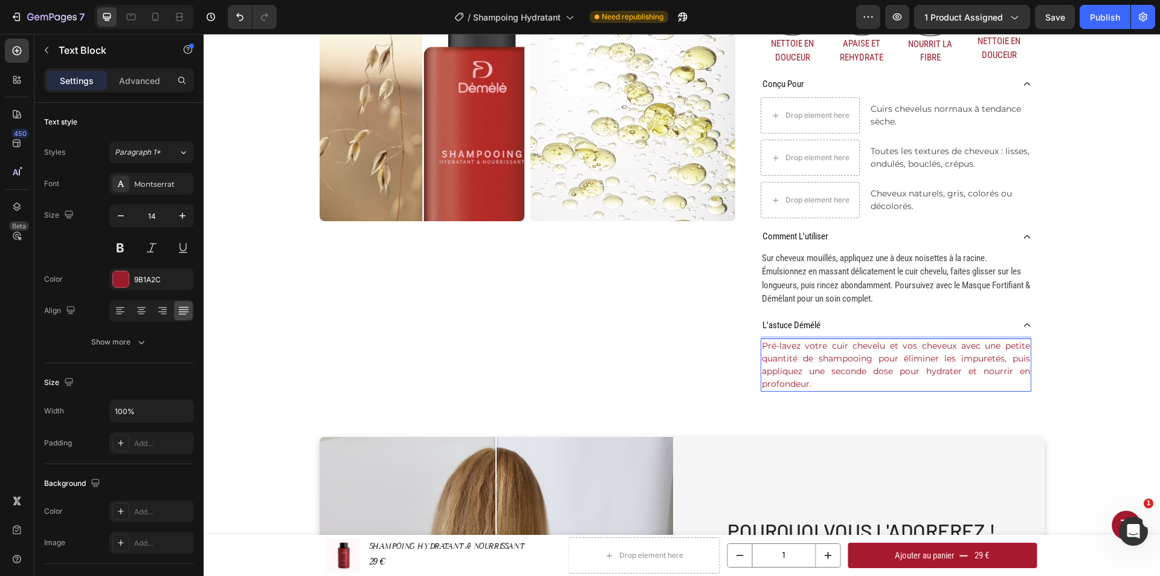
click at [821, 377] on p "Pré-lavez votre cuir chevelu et vos cheveux avec une petite quantité de shampoo…" at bounding box center [896, 365] width 268 height 51
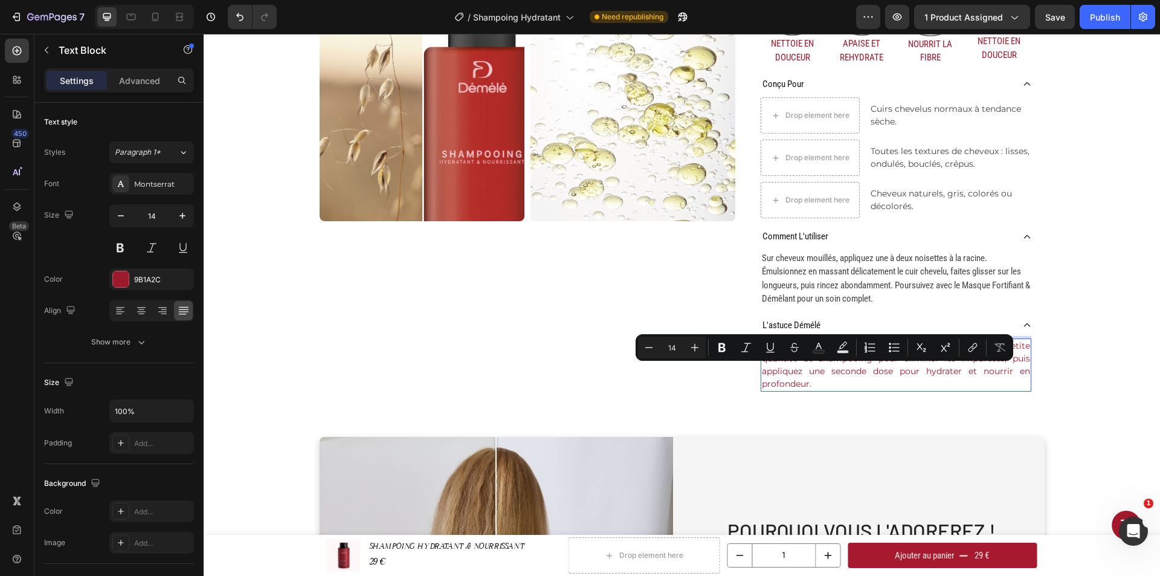
click at [808, 384] on p "Pré-lavez votre cuir chevelu et vos cheveux avec une petite quantité de shampoo…" at bounding box center [896, 365] width 268 height 51
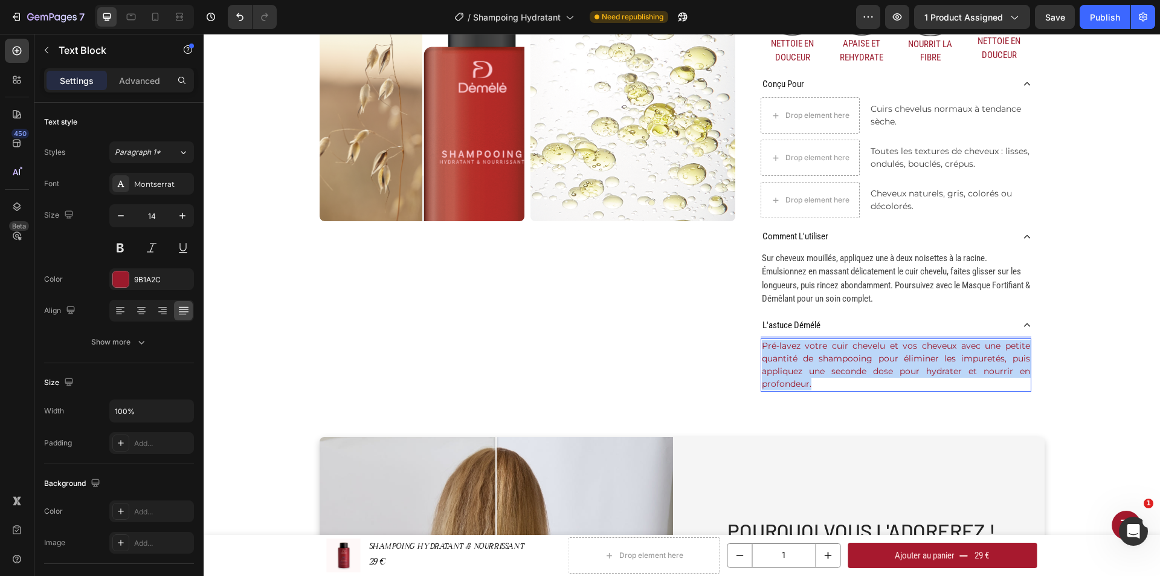
drag, startPoint x: 808, startPoint y: 384, endPoint x: 760, endPoint y: 346, distance: 61.2
click at [762, 346] on p "Pré-lavez votre cuir chevelu et vos cheveux avec une petite quantité de shampoo…" at bounding box center [896, 365] width 268 height 51
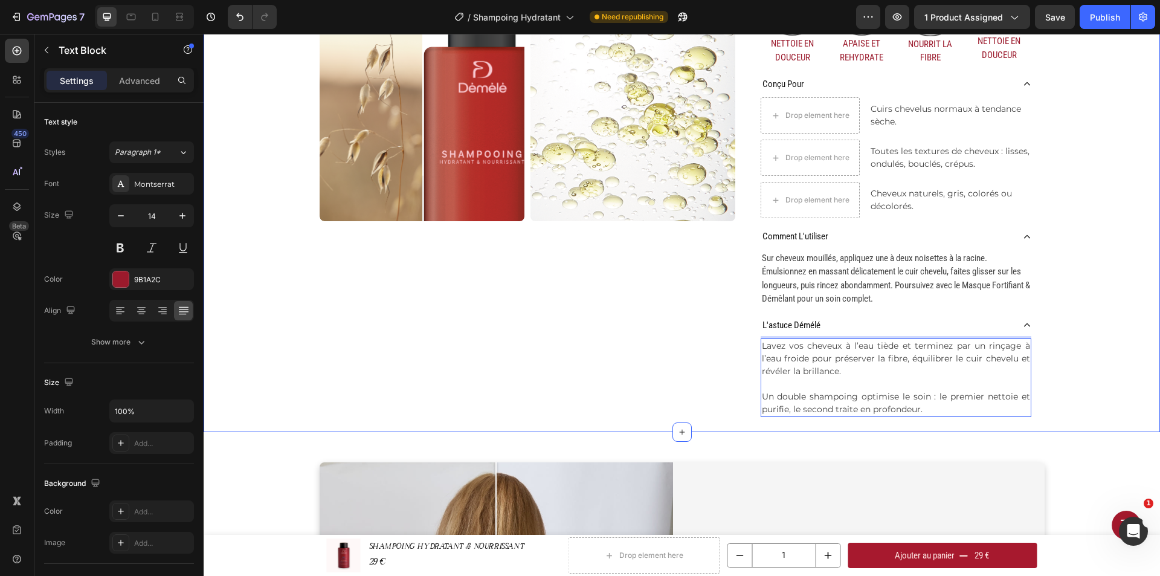
click at [1079, 365] on div "Home SHAMPOOING HYDRATANT & NOURRISSANT Breadcrumb Product Images SHAMPOING HYD…" at bounding box center [682, 34] width 956 height 796
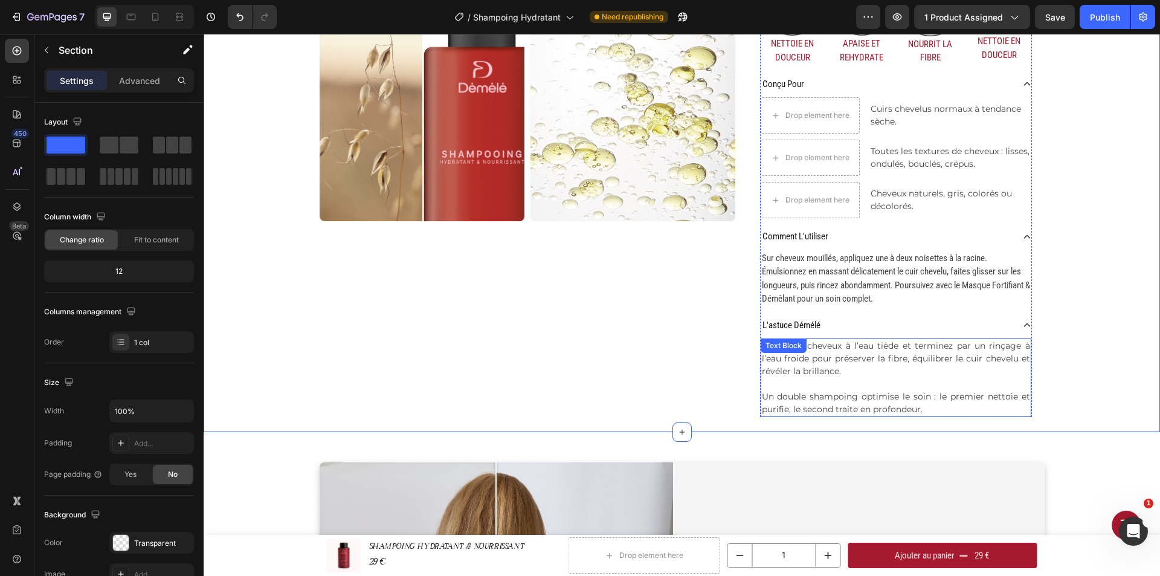
click at [901, 360] on span "Lavez vos cheveux à l’eau tiède et terminez par un rinçage à l’eau froide pour …" at bounding box center [896, 358] width 268 height 36
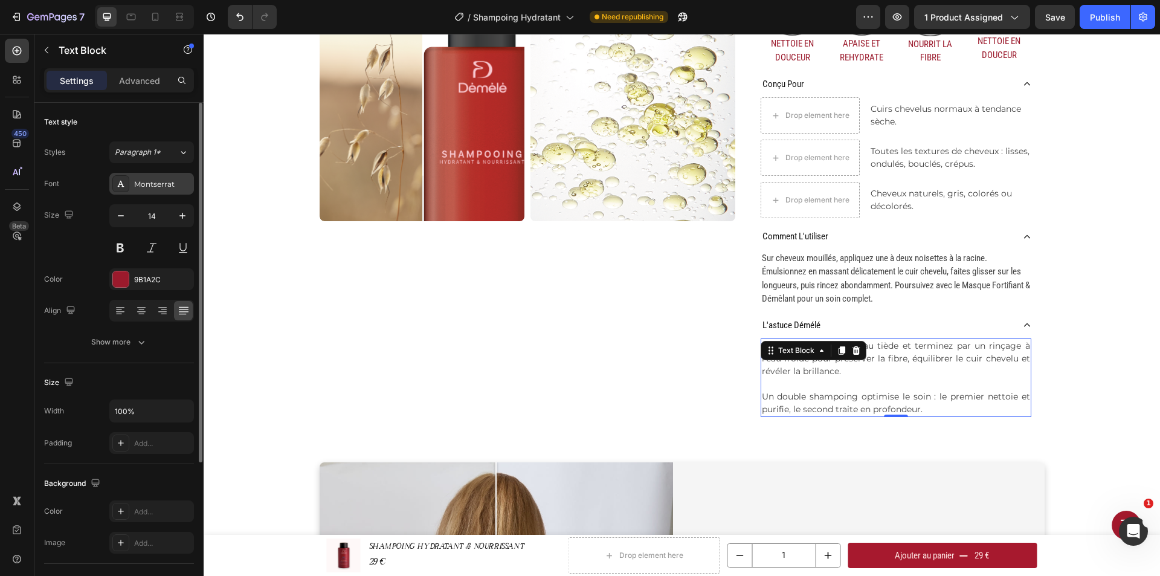
click at [157, 182] on div "Montserrat" at bounding box center [162, 184] width 57 height 11
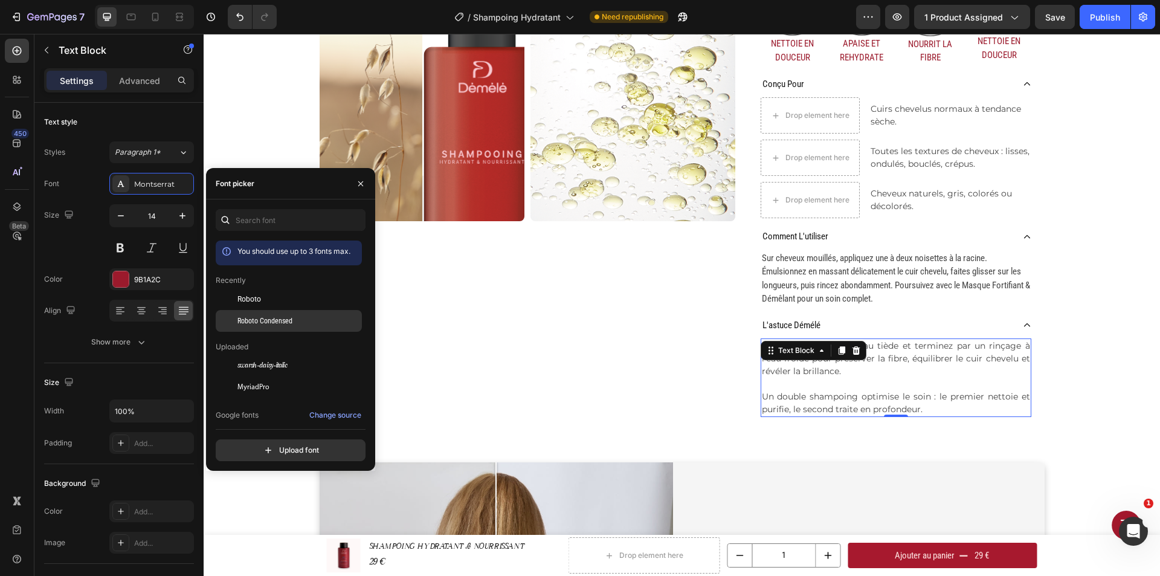
click at [271, 323] on span "Roboto Condensed" at bounding box center [264, 320] width 55 height 11
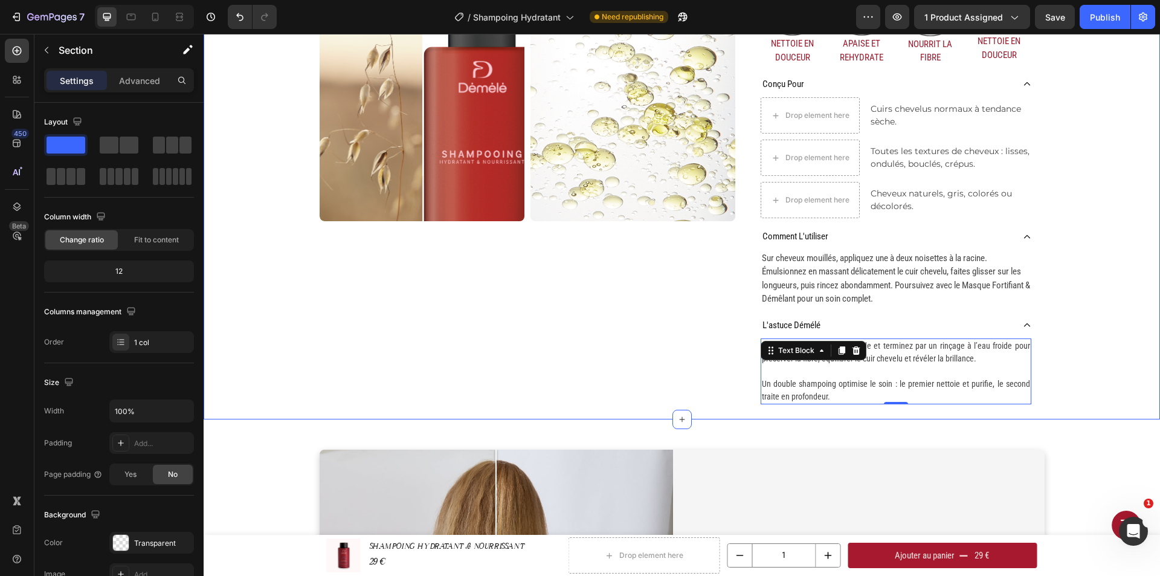
click at [1055, 340] on div "Home SHAMPOOING HYDRATANT & NOURRISSANT Breadcrumb Product Images SHAMPOING HYD…" at bounding box center [682, 28] width 956 height 784
click at [900, 121] on p "Cuirs chevelus normaux à tendance sèche." at bounding box center [951, 115] width 160 height 25
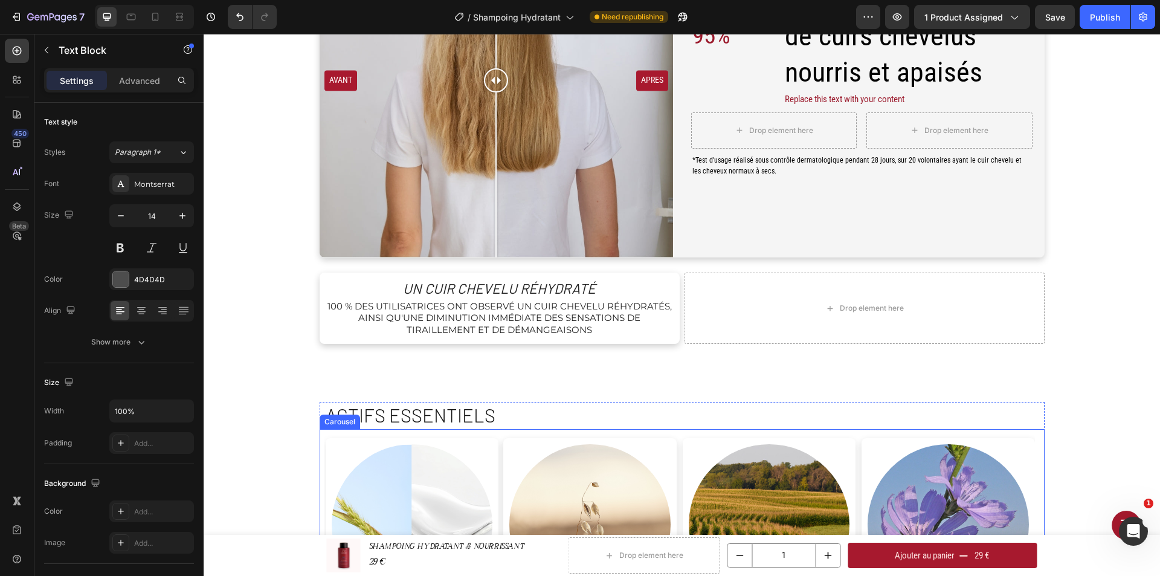
scroll to position [967, 0]
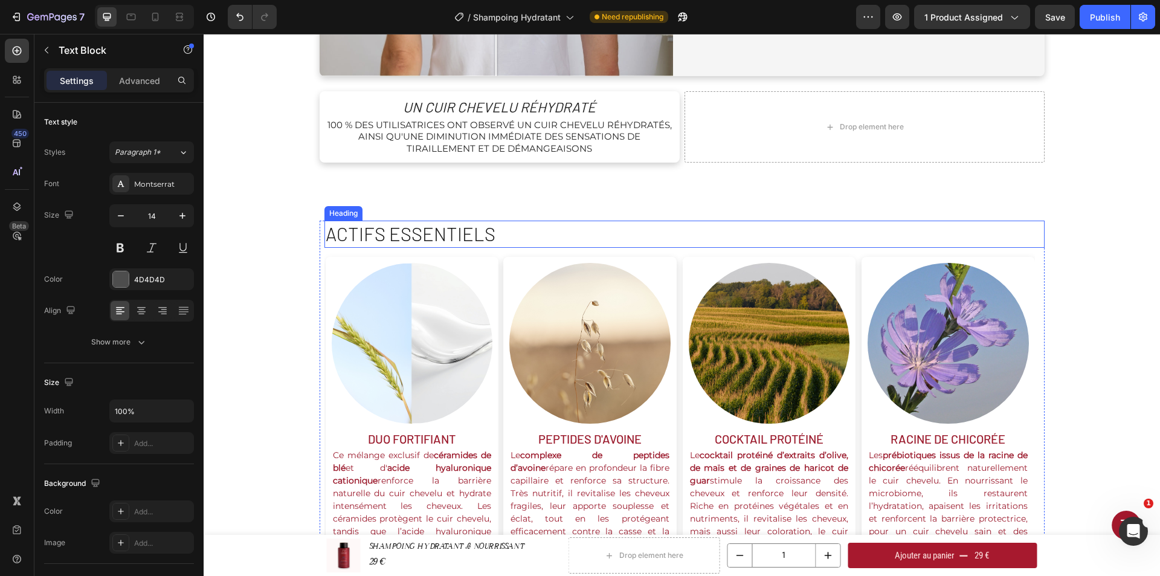
click at [470, 231] on h2 "Actifs essentiels" at bounding box center [684, 234] width 720 height 27
click at [468, 233] on h2 "Actifs essentiels" at bounding box center [684, 234] width 720 height 27
drag, startPoint x: 491, startPoint y: 236, endPoint x: 317, endPoint y: 233, distance: 173.4
click at [320, 233] on div "Actifs essentiels Heading 0 Image duo fortifiant Text Block Ce mélange exclusif…" at bounding box center [682, 453] width 725 height 464
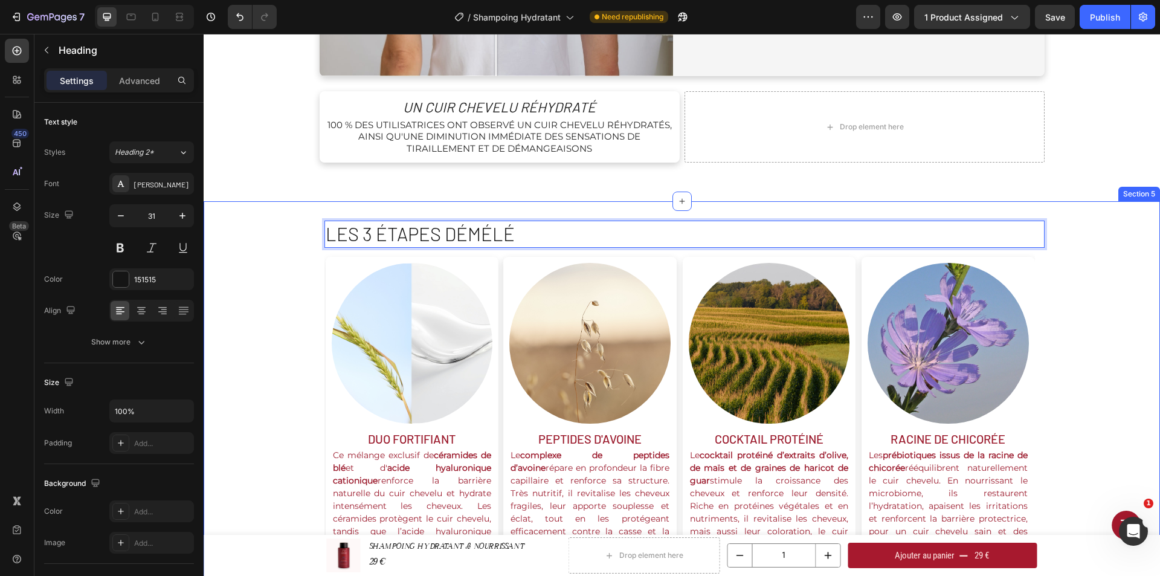
click at [1065, 321] on div "les 3 étapes démélé Heading 0 Image duo fortifiant Text Block Ce mélange exclus…" at bounding box center [682, 453] width 956 height 464
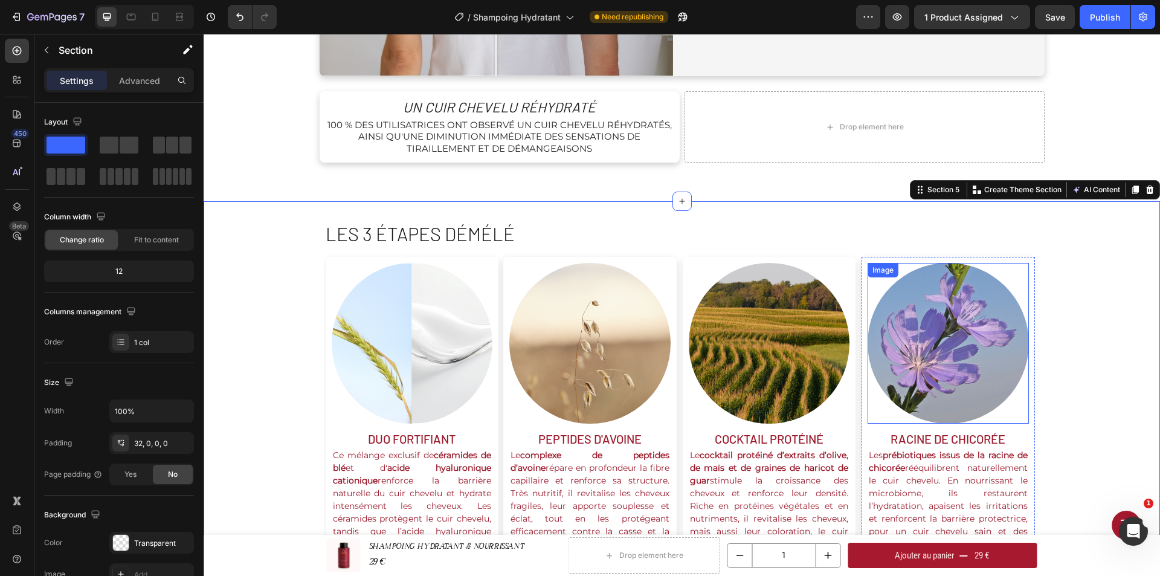
click at [964, 331] on img at bounding box center [948, 343] width 161 height 161
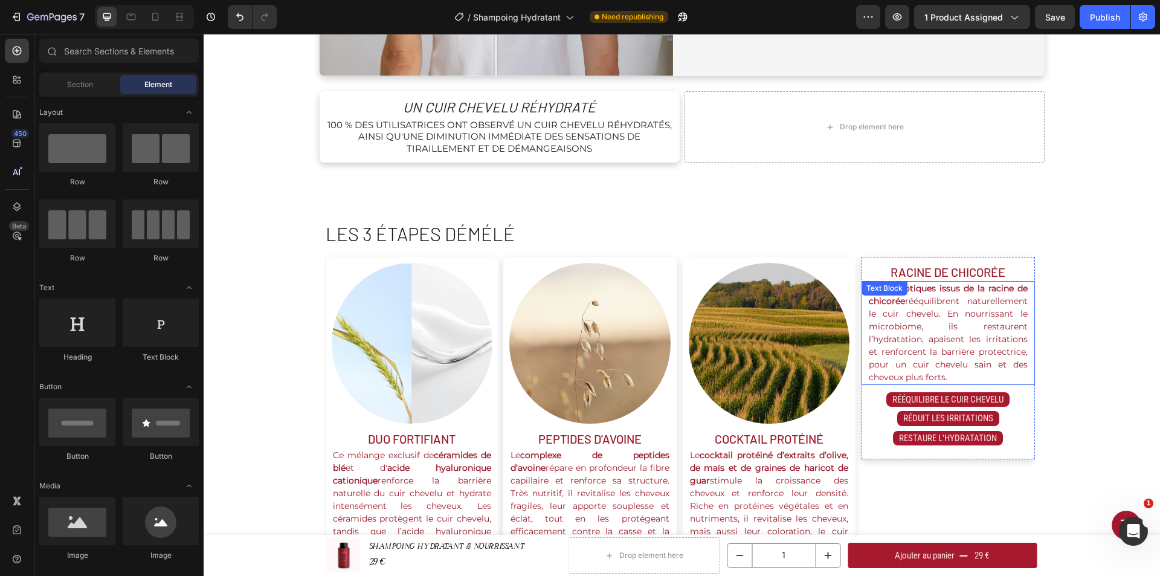
click at [984, 327] on p "Les prébiotiques issus de la racine de chicorée rééquilibrent naturellement le …" at bounding box center [948, 333] width 159 height 102
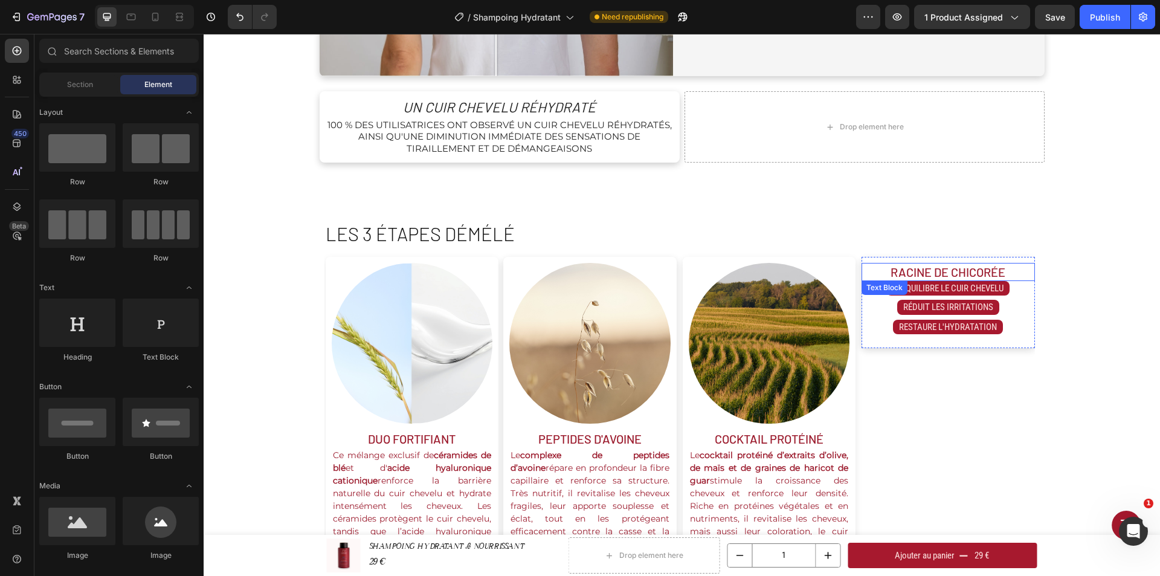
click at [1002, 266] on p "Racine de chicorée" at bounding box center [948, 272] width 171 height 16
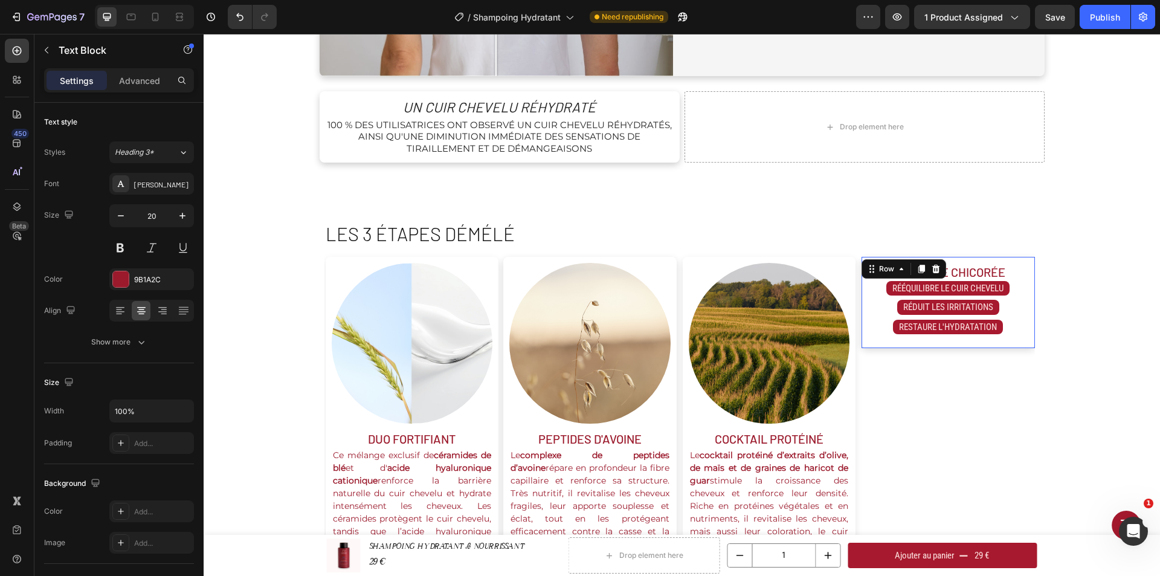
click at [1009, 260] on div "Racine de chicorée Text Block rééquilibre le cuir chevelu Button Réduit les irr…" at bounding box center [948, 303] width 173 height 92
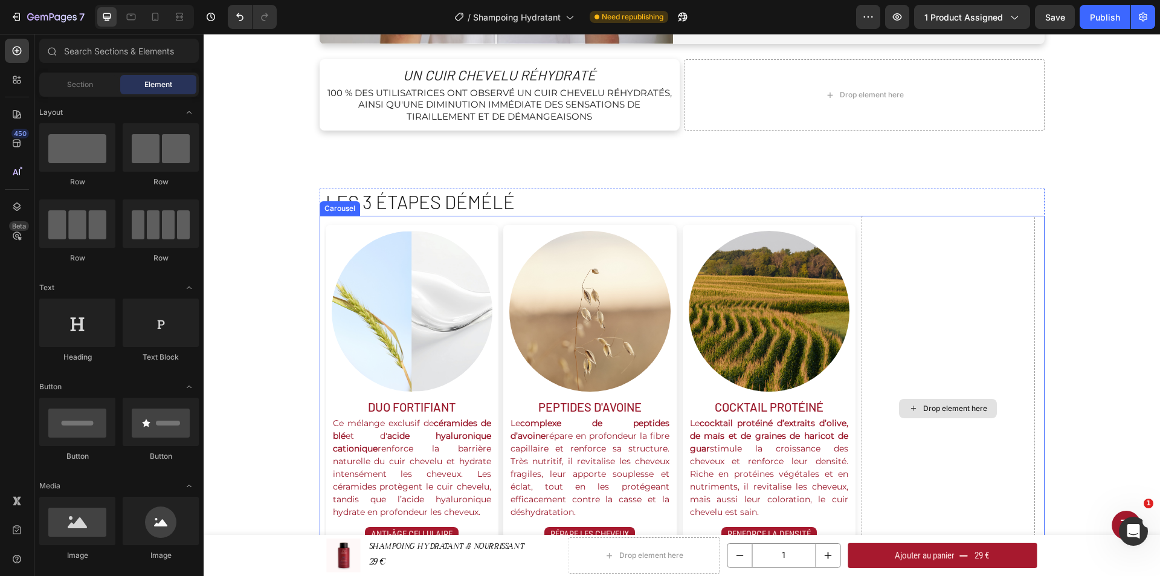
scroll to position [1027, 0]
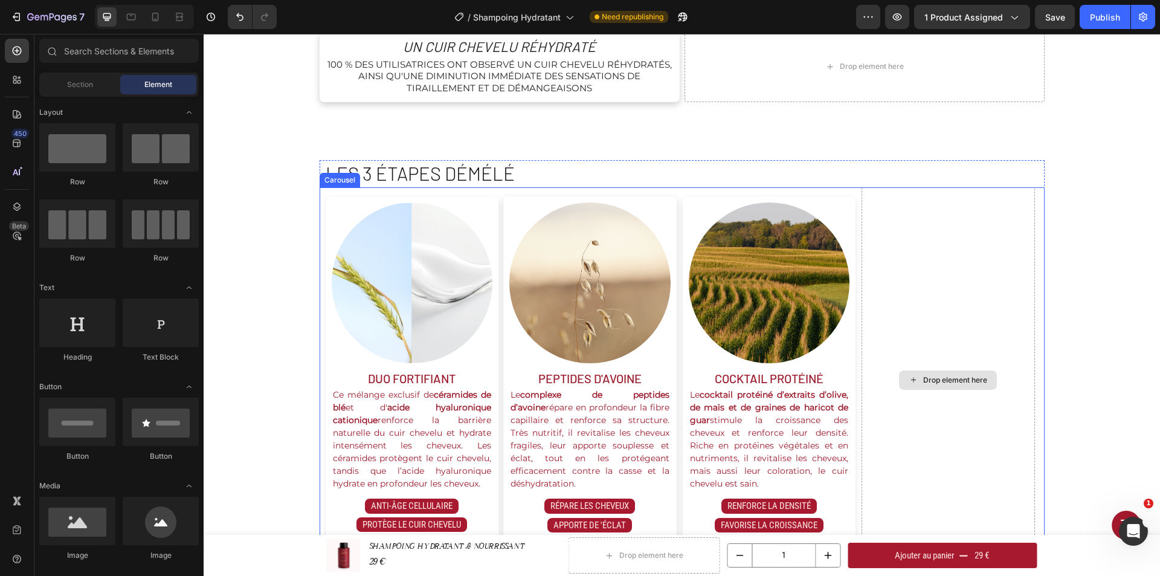
click at [935, 318] on div "Drop element here" at bounding box center [948, 379] width 173 height 385
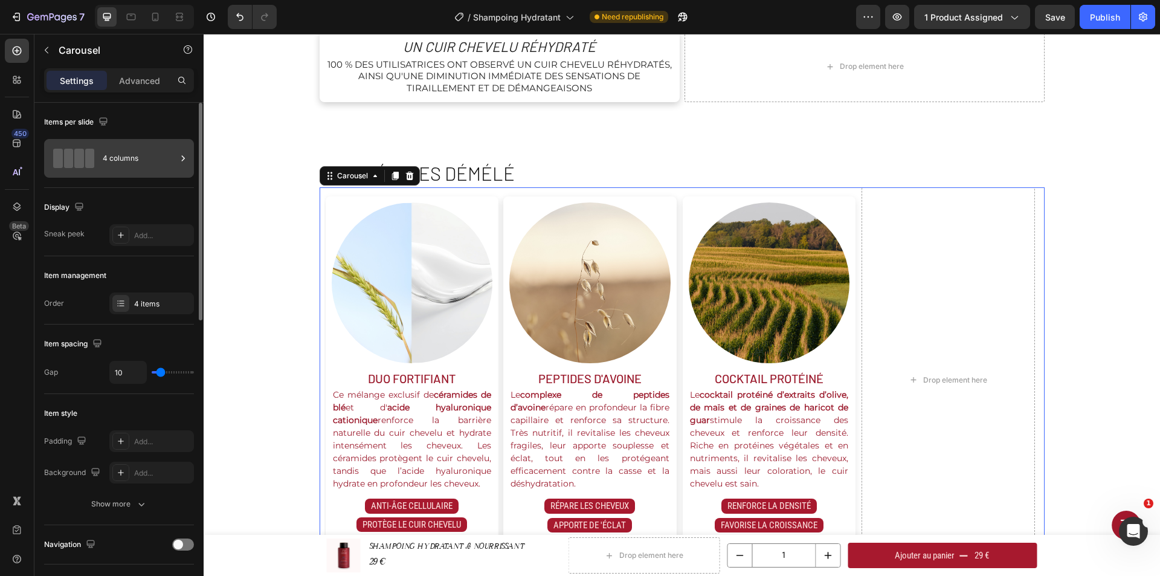
click at [126, 160] on div "4 columns" at bounding box center [140, 158] width 74 height 28
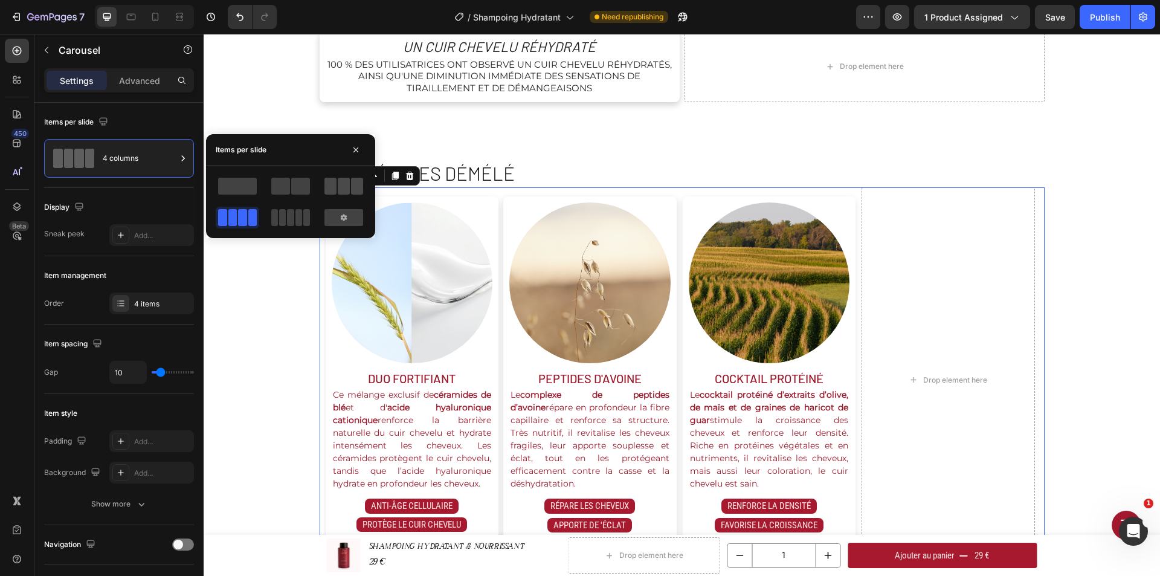
click at [302, 209] on span at bounding box center [298, 217] width 7 height 17
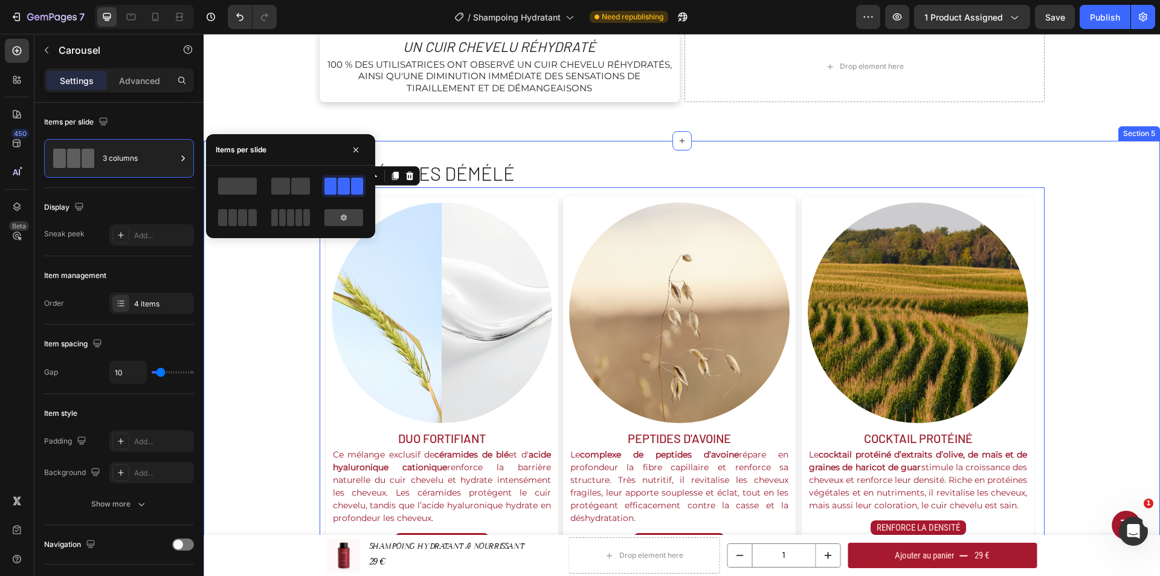
click at [1063, 308] on div "les 3 étapes démélé Heading Image duo fortifiant Text Block Ce mélange exclusif…" at bounding box center [682, 409] width 956 height 498
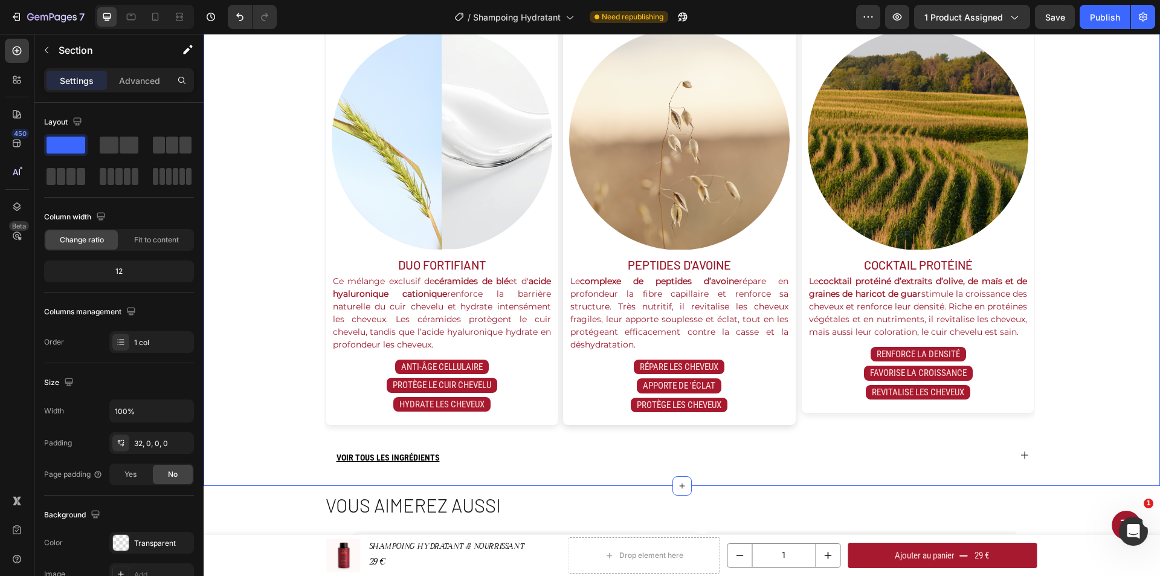
scroll to position [1208, 0]
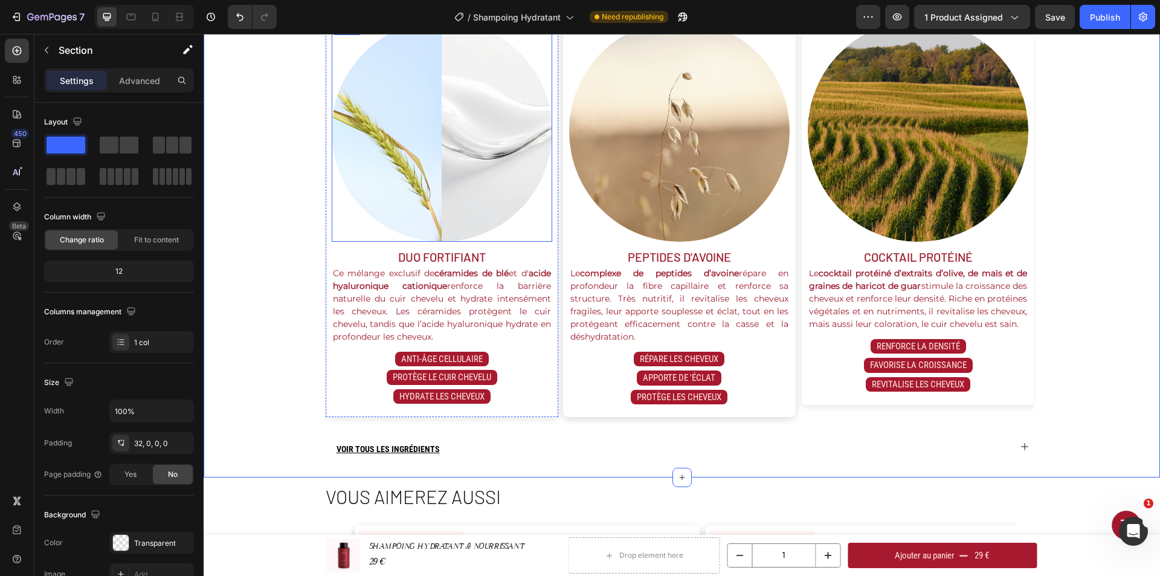
click at [473, 162] on img at bounding box center [442, 131] width 221 height 221
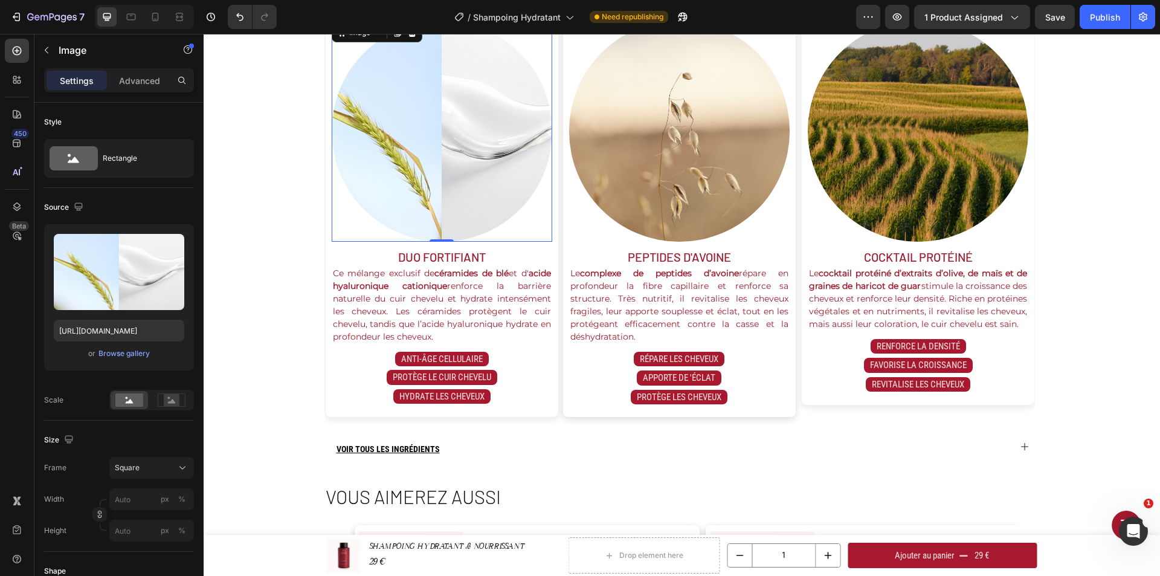
click at [442, 158] on img at bounding box center [442, 131] width 221 height 221
click at [131, 353] on div "Browse gallery" at bounding box center [123, 353] width 51 height 11
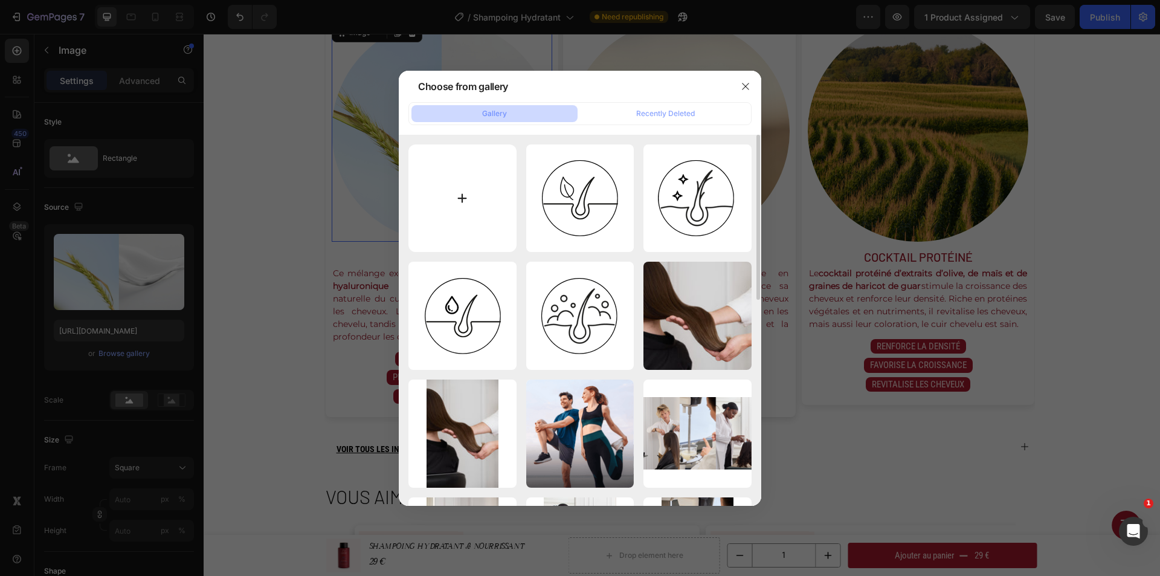
click at [498, 189] on input "file" at bounding box center [462, 198] width 108 height 108
type input "C:\fakepath\istockphoto-1468678411-612x612.jpg"
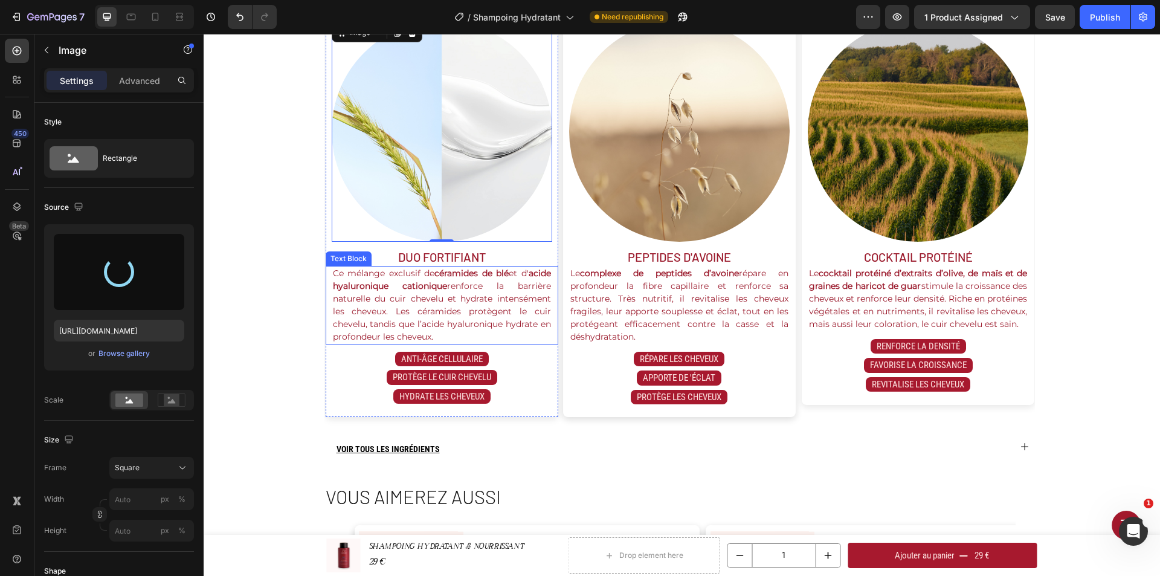
type input "[URL][DOMAIN_NAME]"
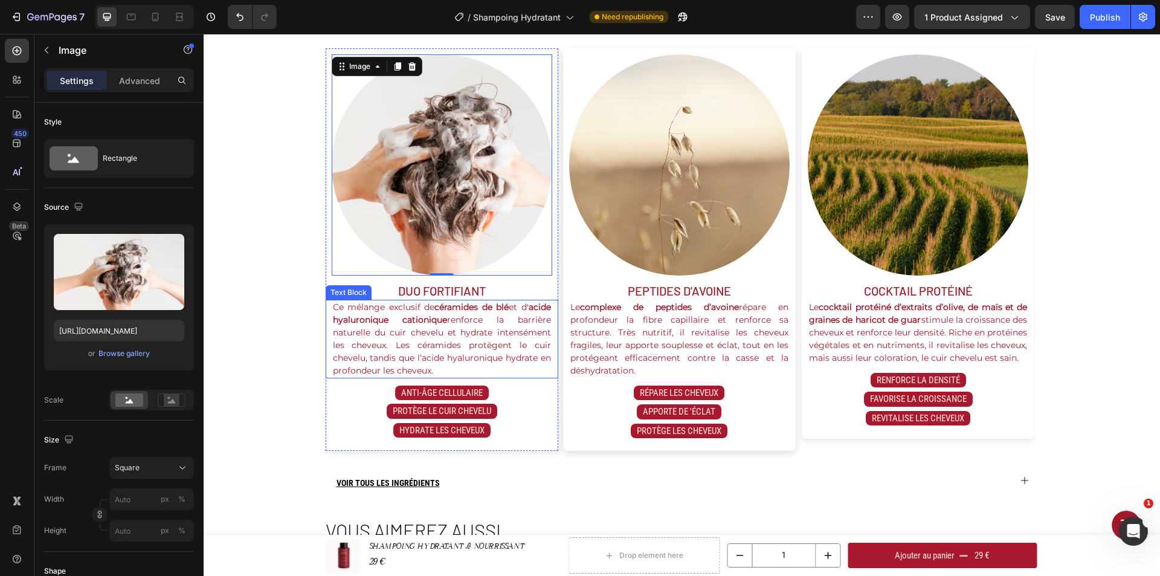
scroll to position [1148, 0]
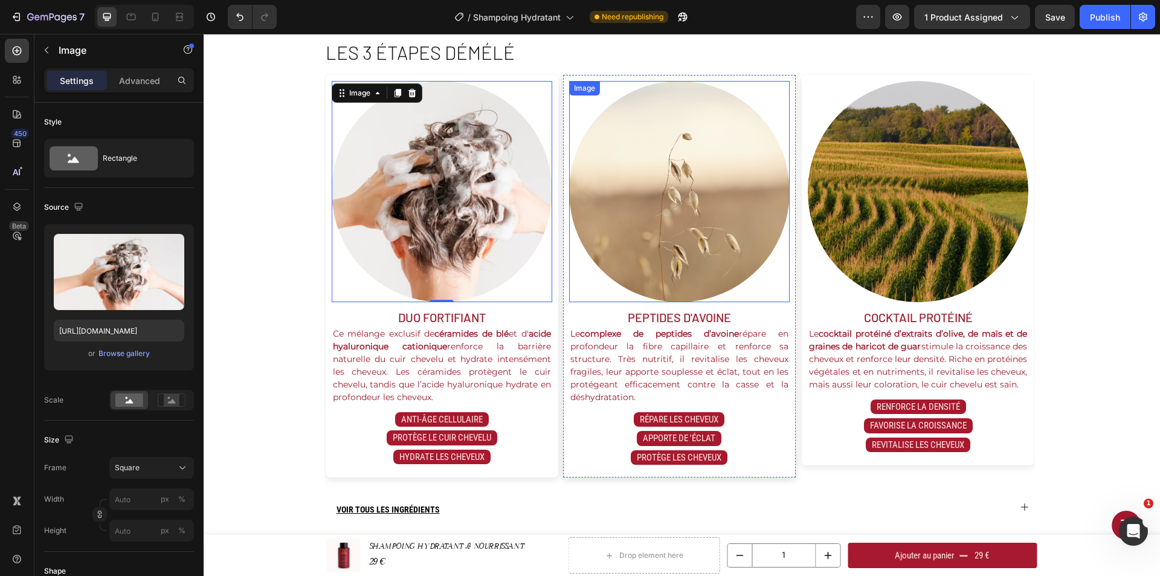
click at [750, 198] on img at bounding box center [679, 191] width 221 height 221
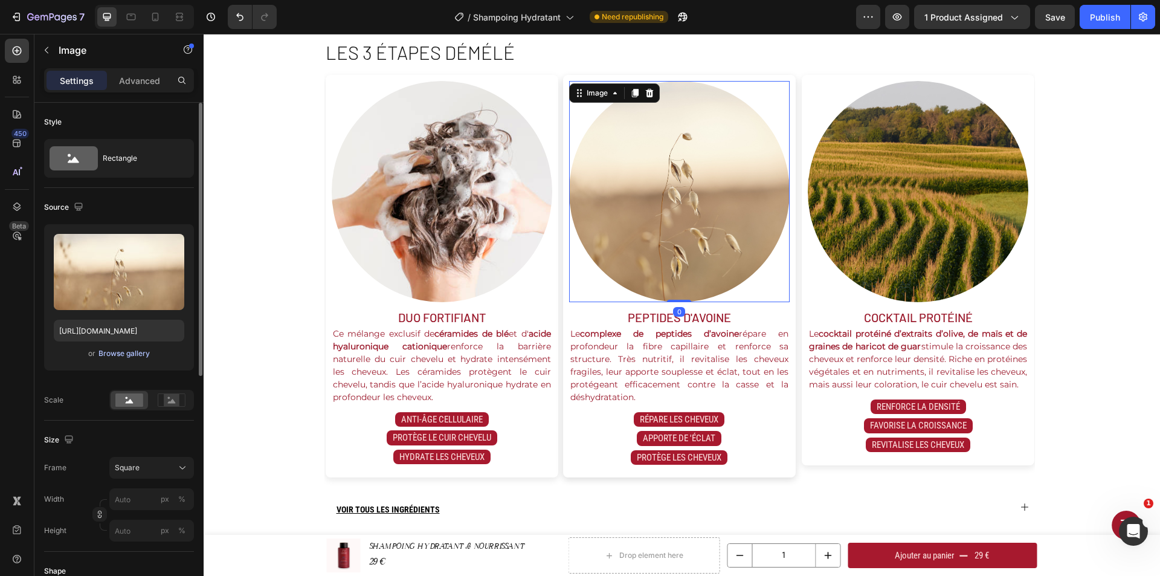
click at [129, 352] on div "Browse gallery" at bounding box center [123, 353] width 51 height 11
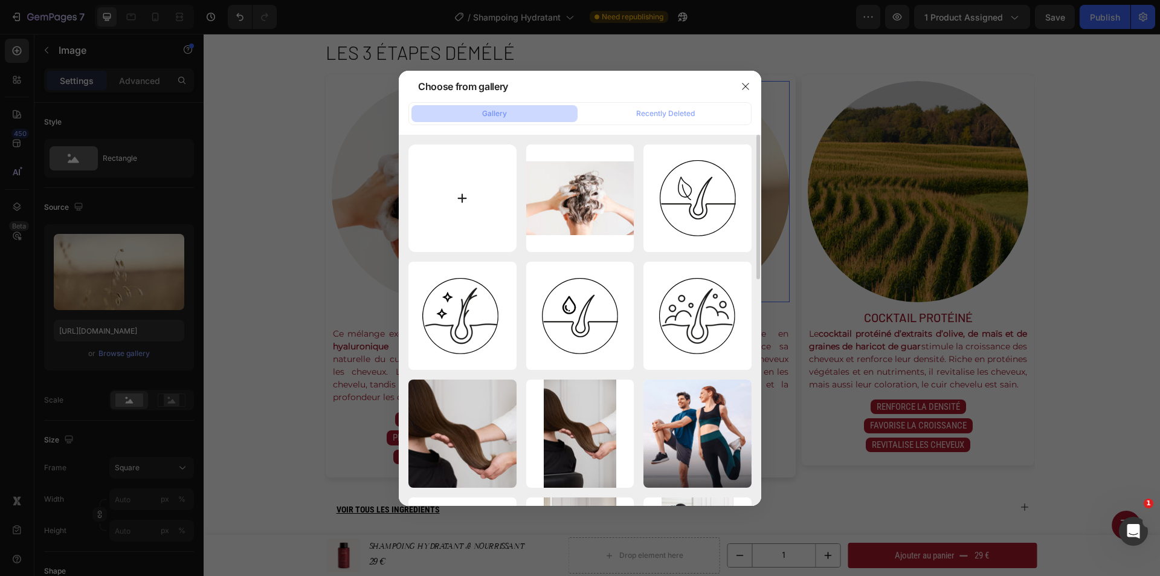
click at [479, 205] on input "file" at bounding box center [462, 198] width 108 height 108
type input "C:\fakepath\shine-brosse-de-massage-du-cuir-chevelu-pour-tous-les-types-de-chev…"
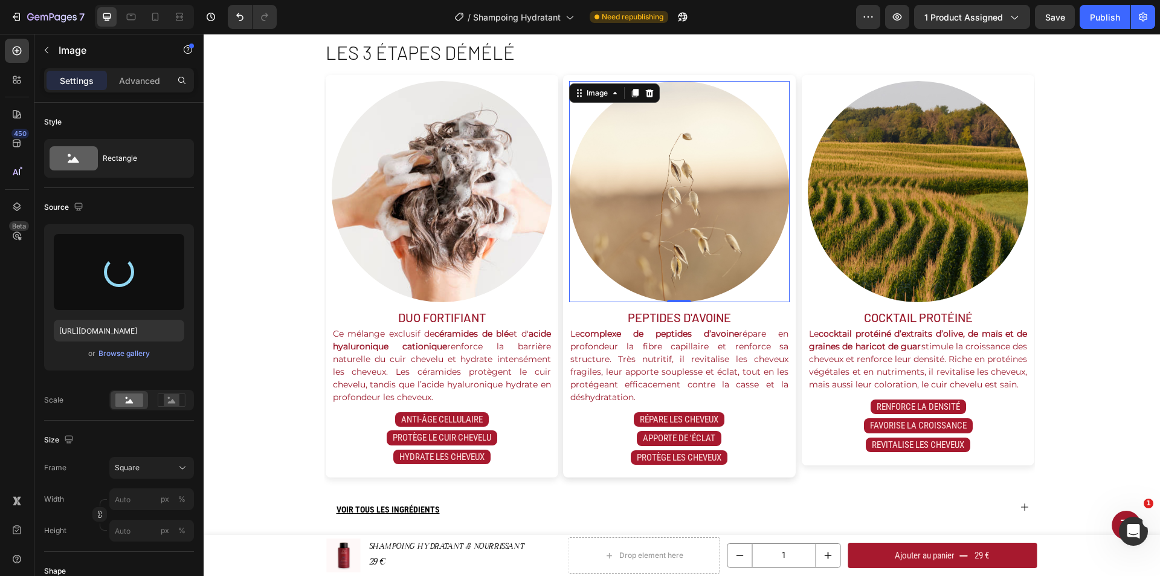
type input "[URL][DOMAIN_NAME]"
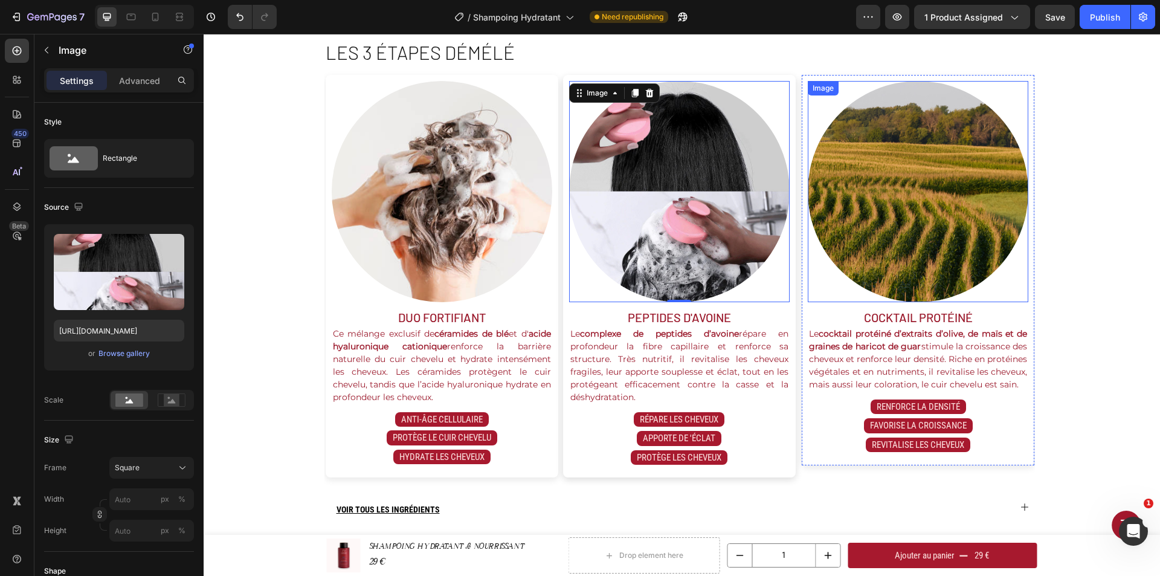
click at [897, 172] on img at bounding box center [918, 191] width 221 height 221
click at [666, 186] on img at bounding box center [679, 191] width 221 height 221
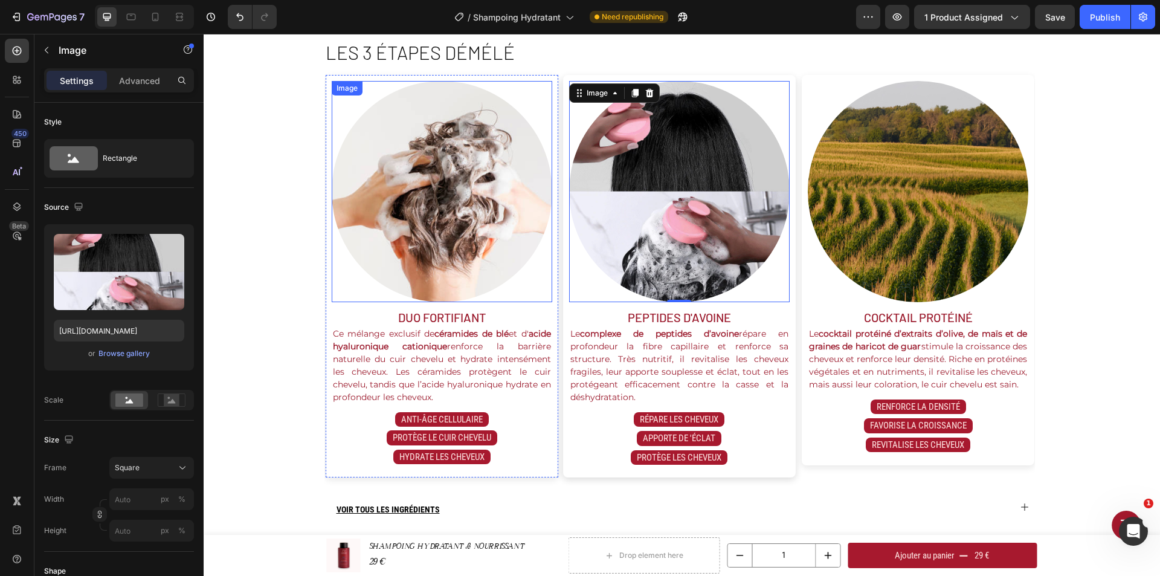
click at [425, 222] on img at bounding box center [442, 191] width 221 height 221
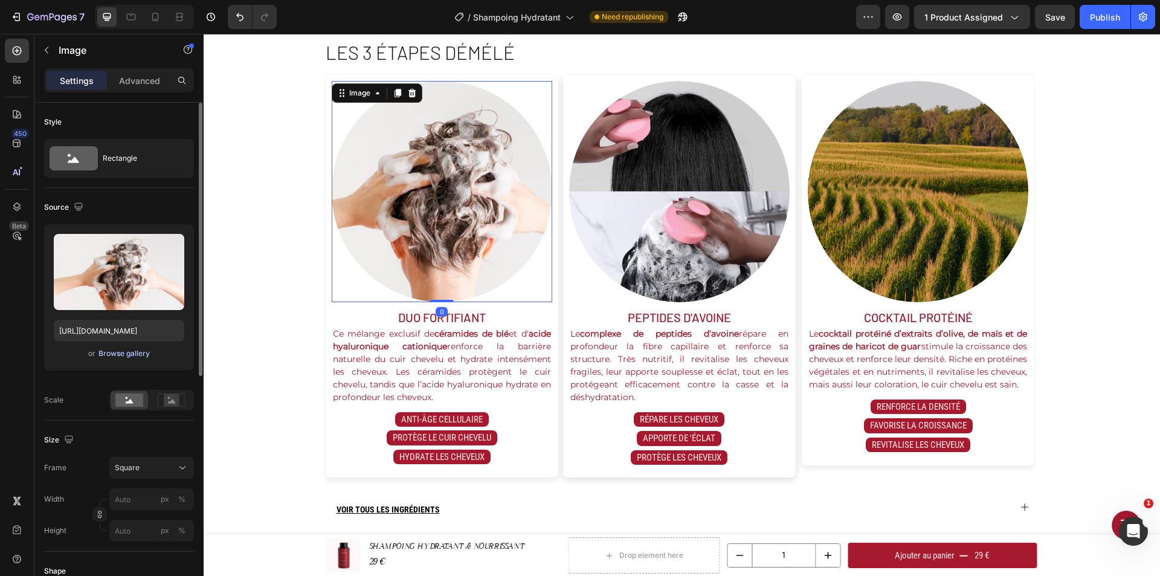
click at [133, 352] on div "Browse gallery" at bounding box center [123, 353] width 51 height 11
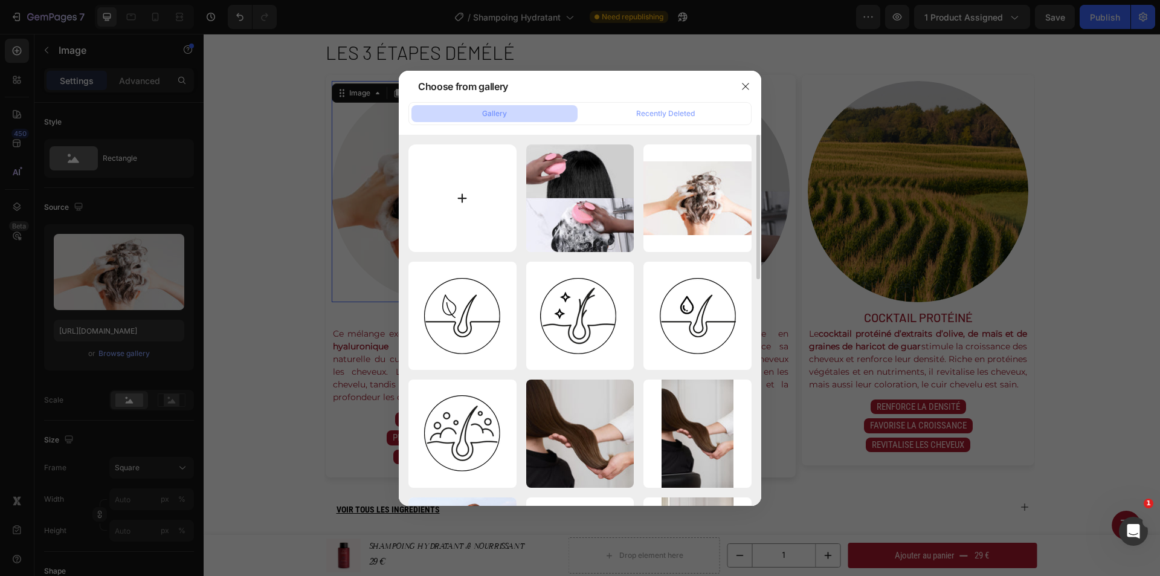
click at [490, 222] on input "file" at bounding box center [462, 198] width 108 height 108
type input "C:\fakepath\istockphoto-1767975513-640x640.jpg"
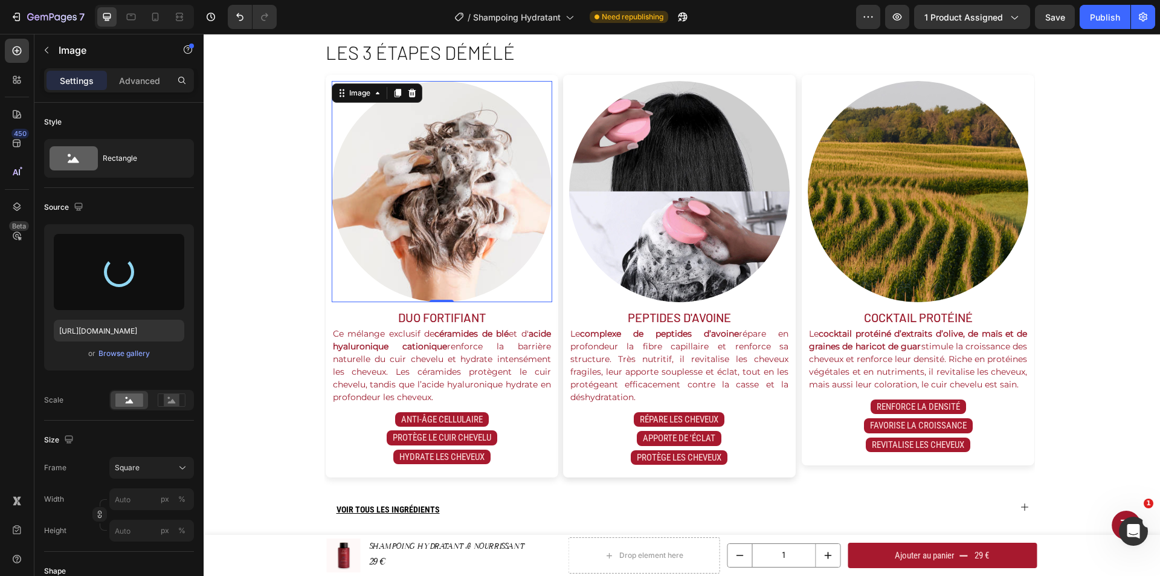
type input "[URL][DOMAIN_NAME]"
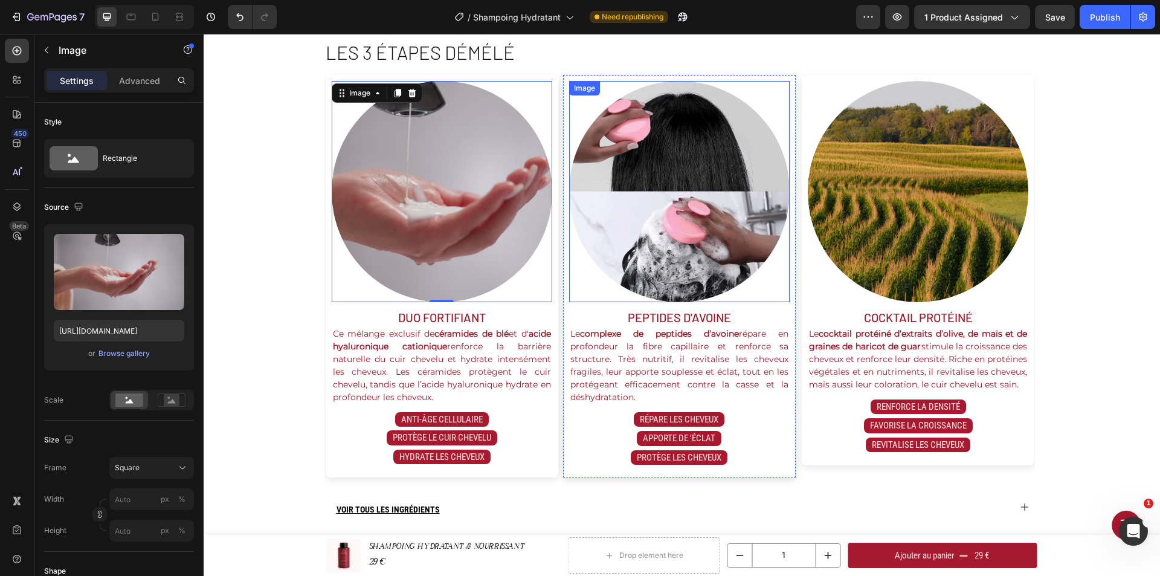
click at [663, 173] on img at bounding box center [679, 191] width 221 height 221
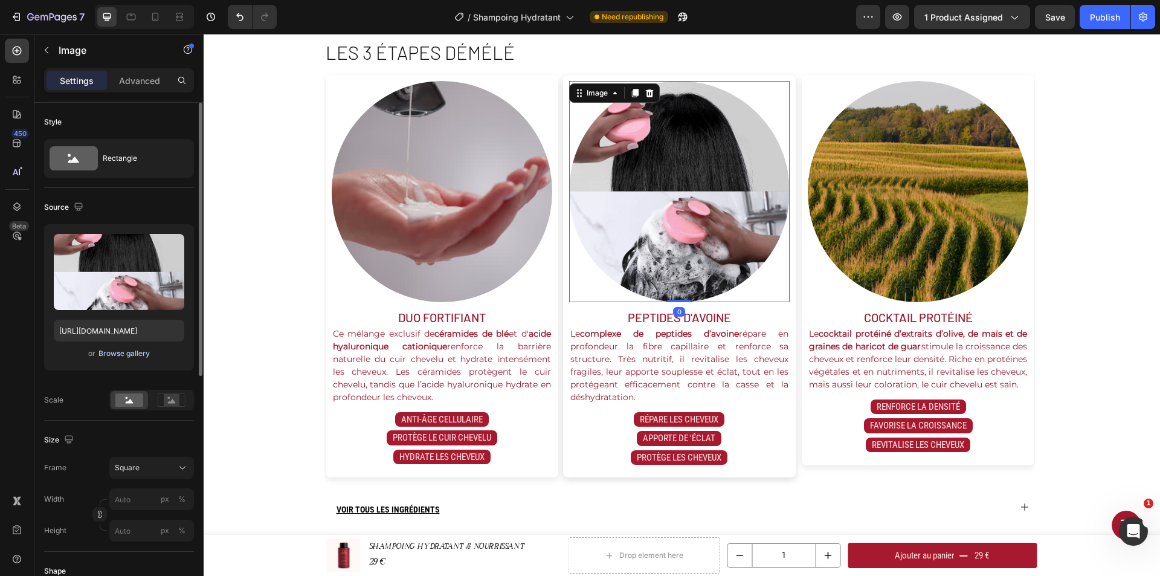
click at [134, 348] on div "Browse gallery" at bounding box center [123, 353] width 51 height 11
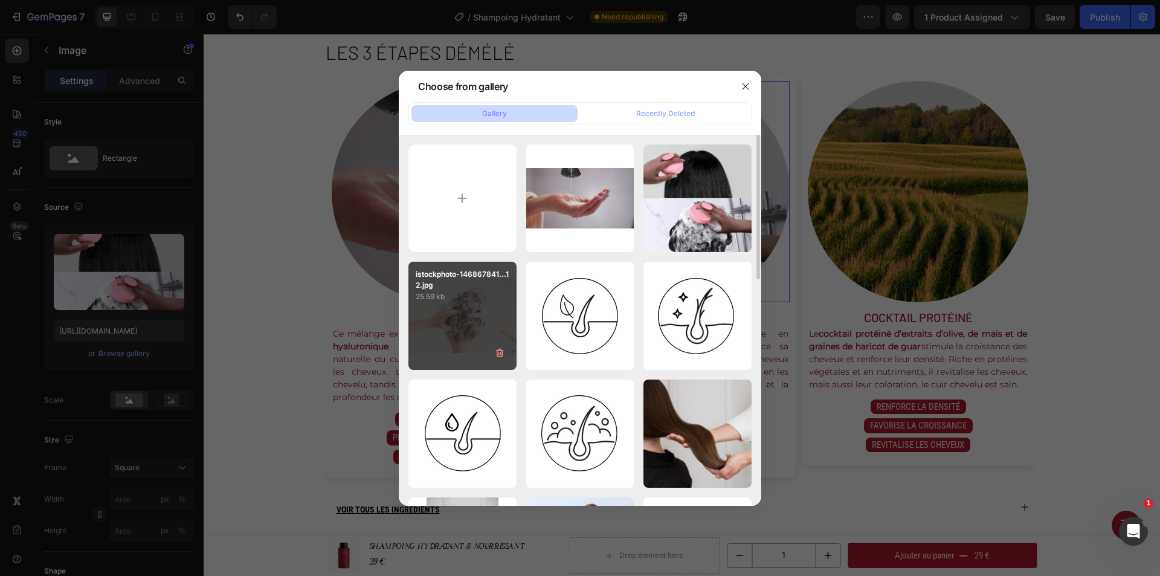
click at [468, 307] on div "istockphoto-146867841...12.jpg 25.59 kb" at bounding box center [462, 316] width 108 height 108
type input "[URL][DOMAIN_NAME]"
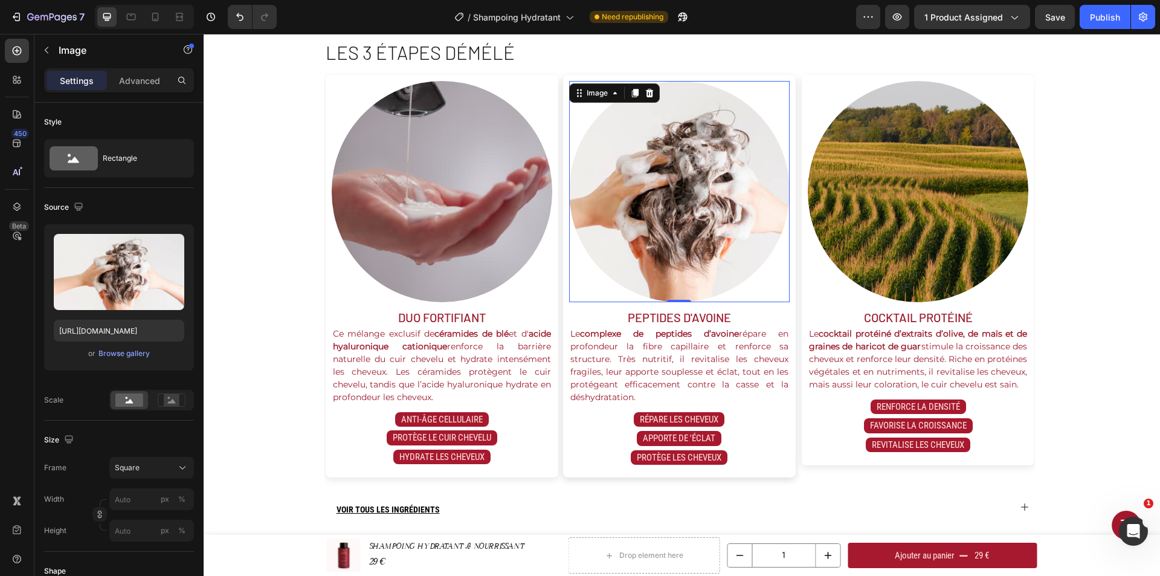
click at [951, 207] on img at bounding box center [918, 191] width 221 height 221
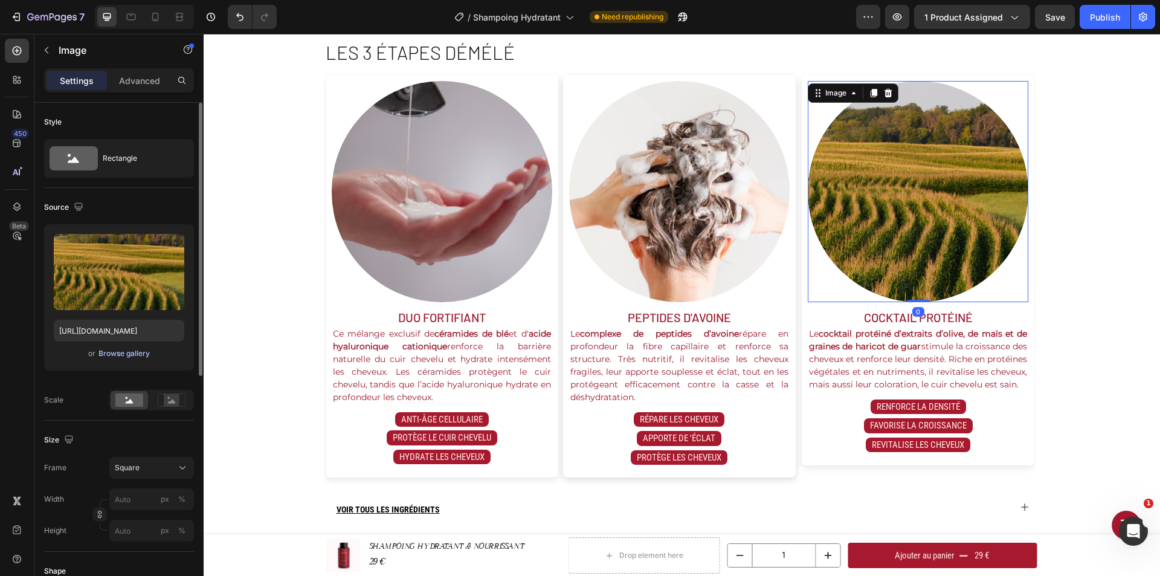
click at [123, 353] on div "Browse gallery" at bounding box center [123, 353] width 51 height 11
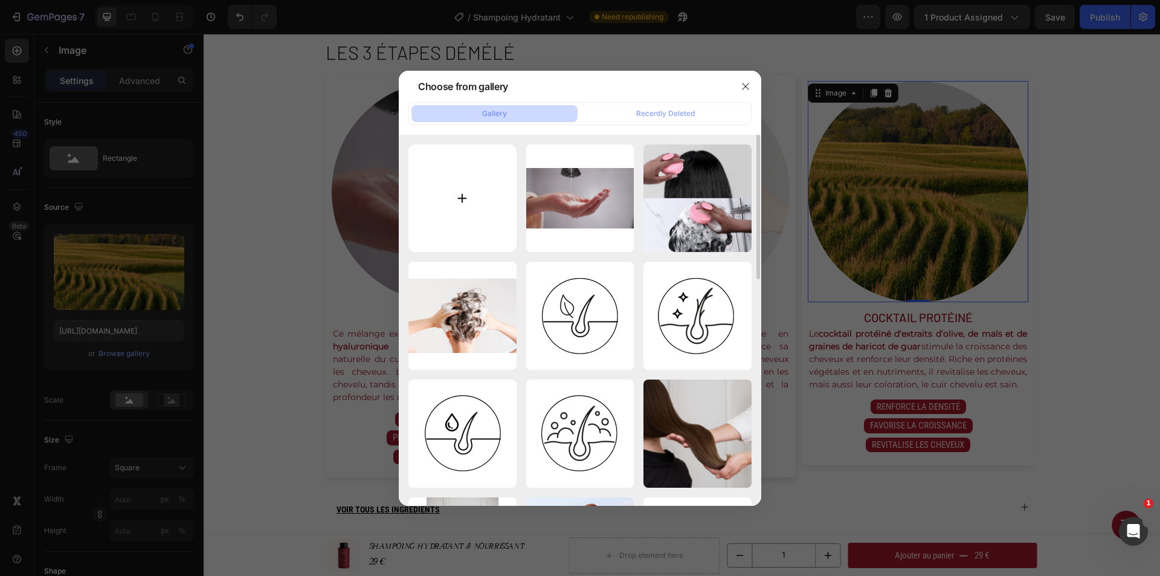
click at [457, 215] on input "file" at bounding box center [462, 198] width 108 height 108
type input "C:\fakepath\Sous la douche en train de se rincer les cheveux.jpg"
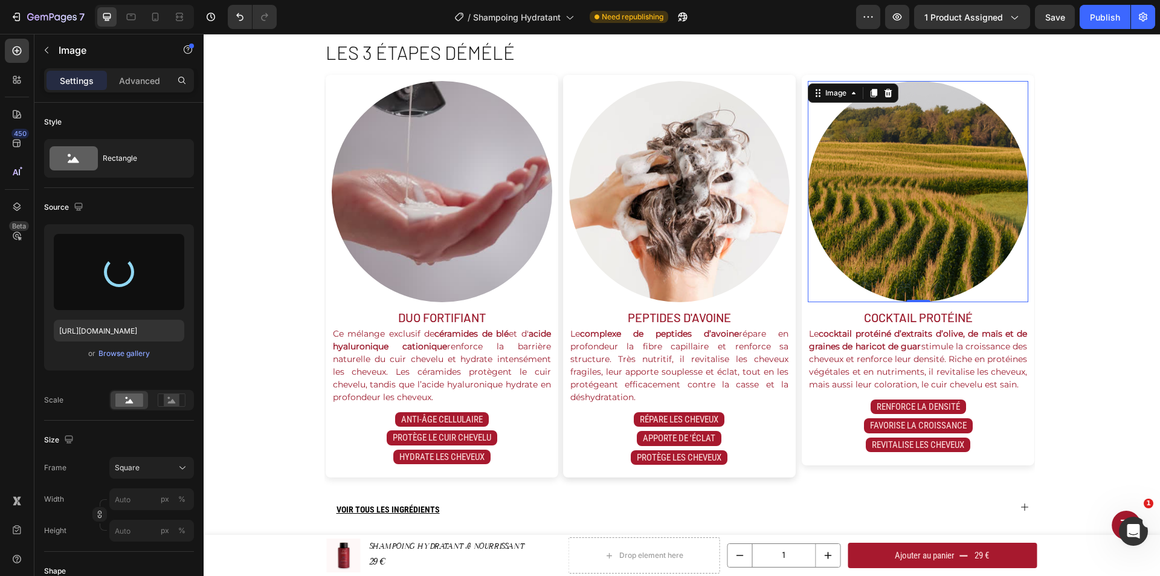
type input "[URL][DOMAIN_NAME]"
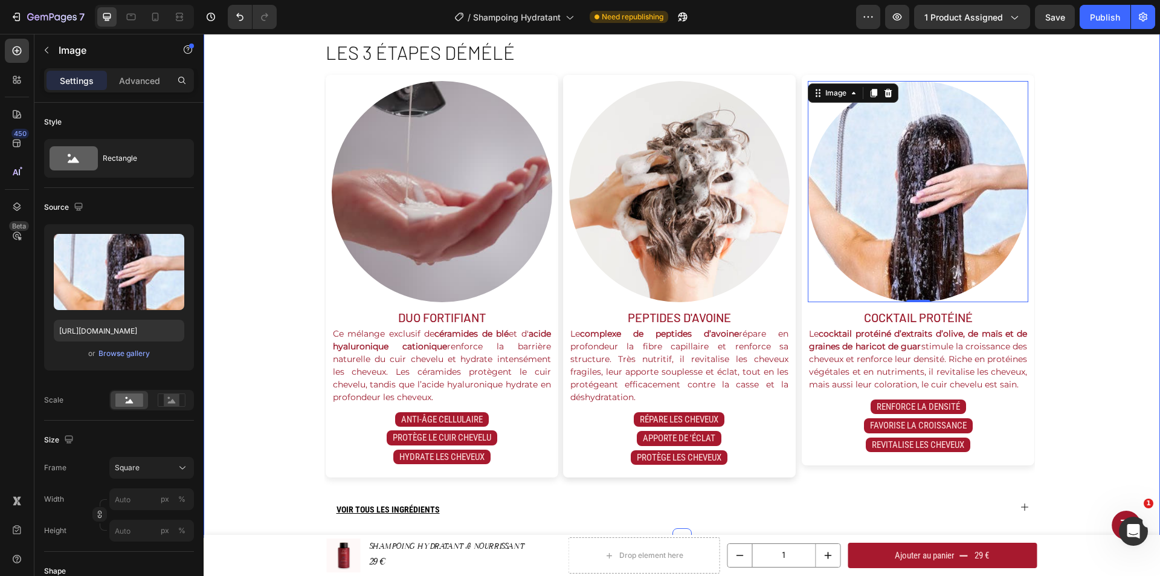
click at [1116, 220] on div "les 3 étapes démélé Heading Image duo fortifiant Text Block Ce mélange exclusif…" at bounding box center [682, 288] width 956 height 498
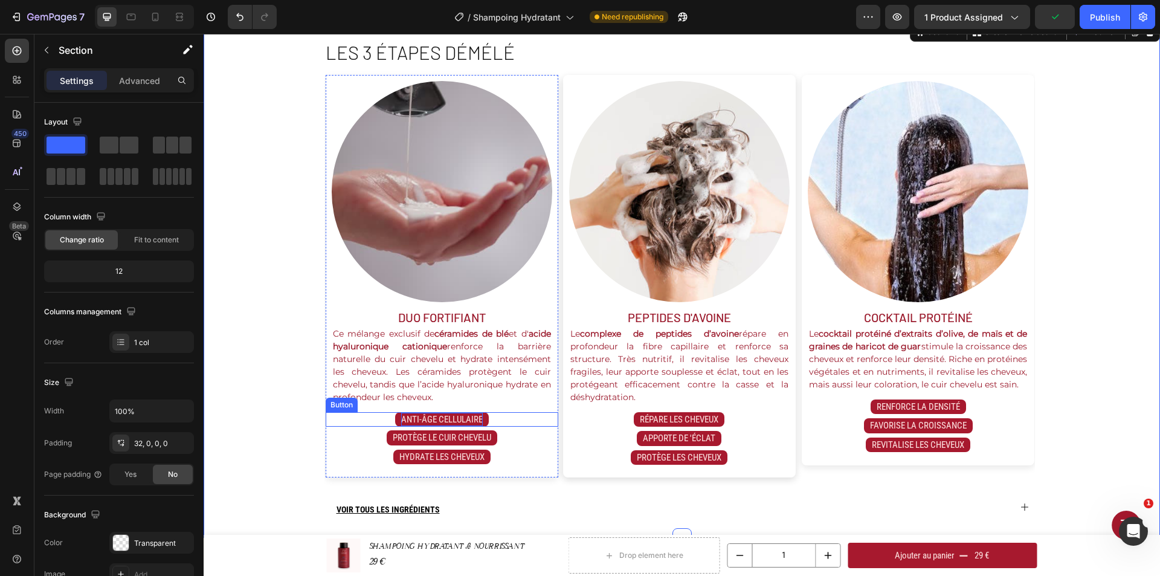
click at [458, 413] on p "Anti-âge cellulaire" at bounding box center [442, 420] width 82 height 14
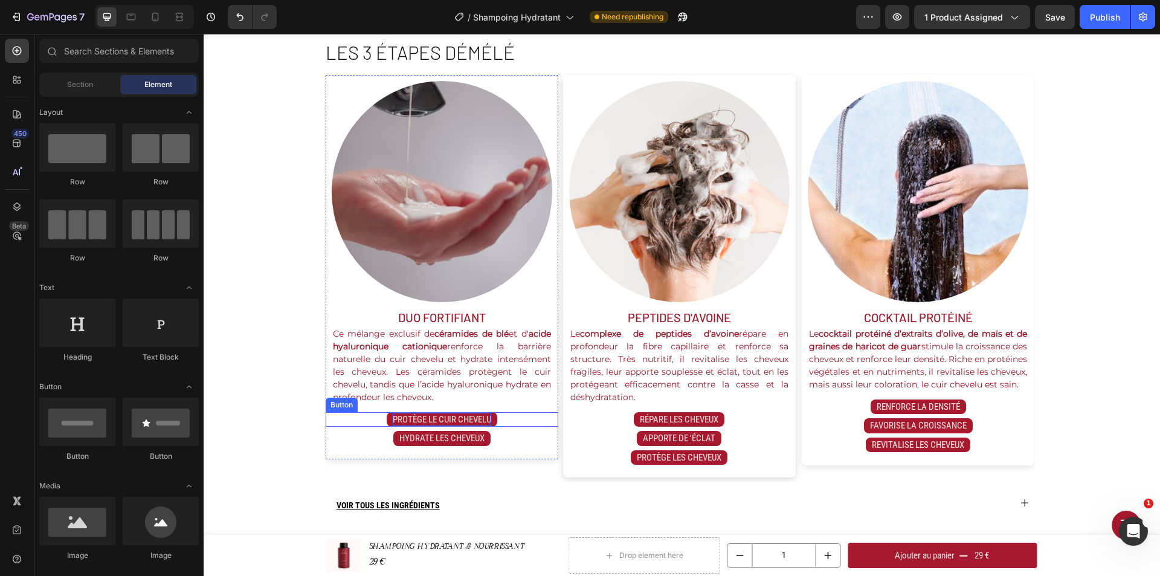
click at [454, 419] on p "protège le cuir chevelu" at bounding box center [442, 420] width 98 height 14
click at [454, 422] on p "hydrate les cheveux" at bounding box center [441, 420] width 85 height 14
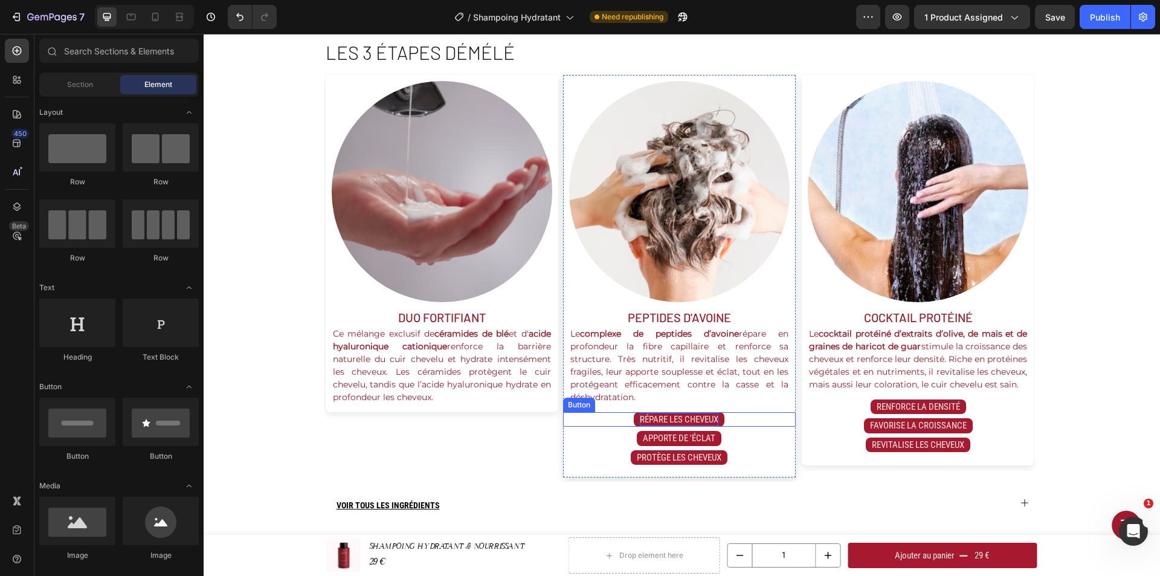
click at [665, 417] on p "répare les cheveux" at bounding box center [679, 420] width 79 height 14
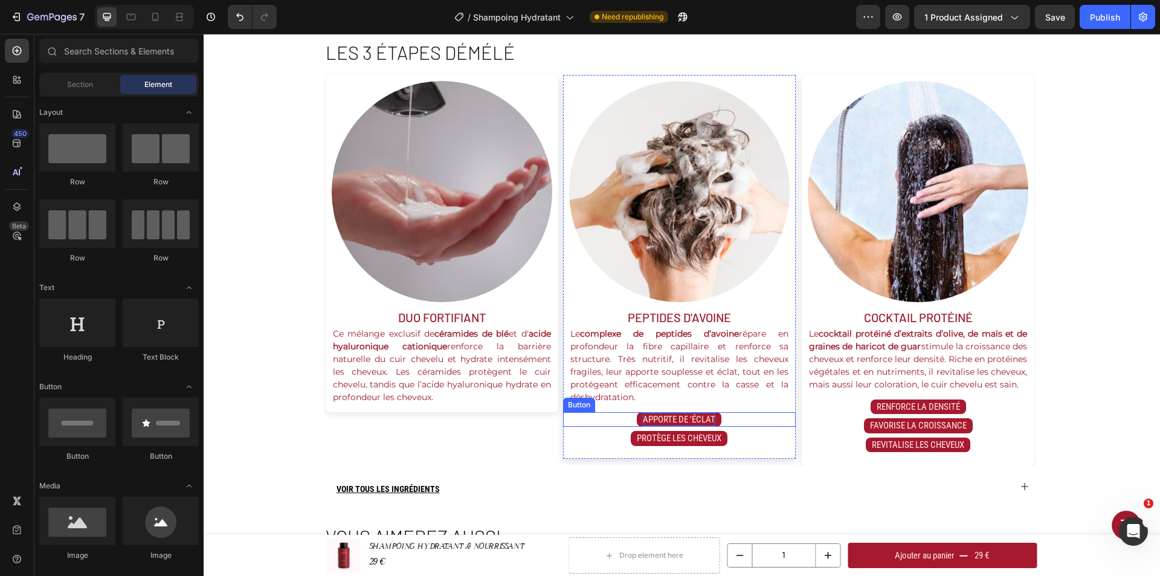
click at [668, 418] on p "apporte de 'éclat" at bounding box center [679, 420] width 73 height 14
click at [670, 418] on p "Protège les cheveux" at bounding box center [679, 420] width 85 height 14
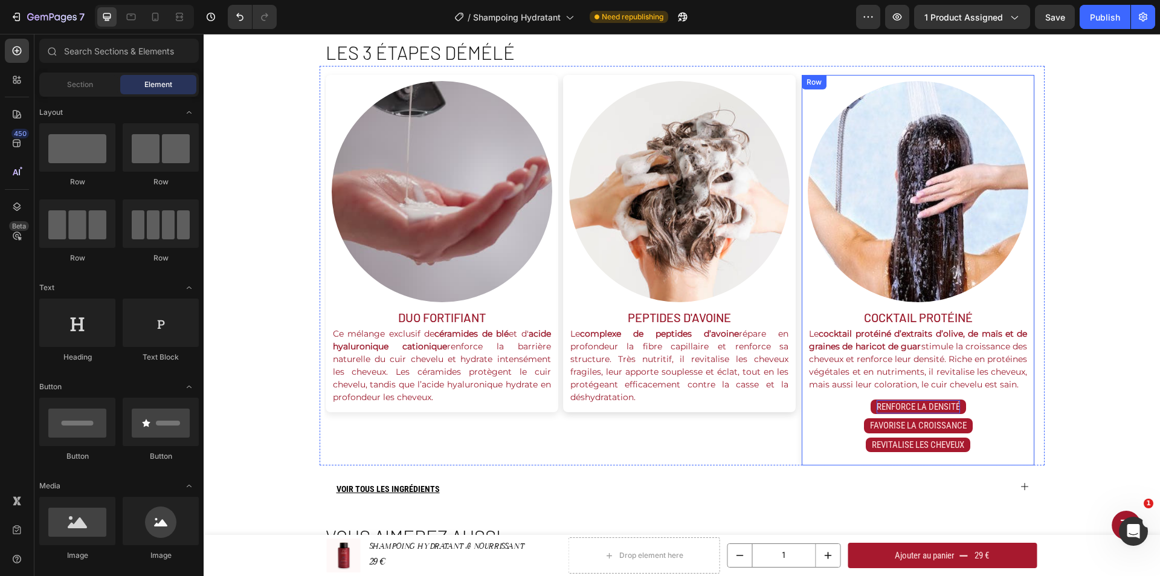
click at [921, 414] on p "renforce la densité" at bounding box center [918, 407] width 83 height 14
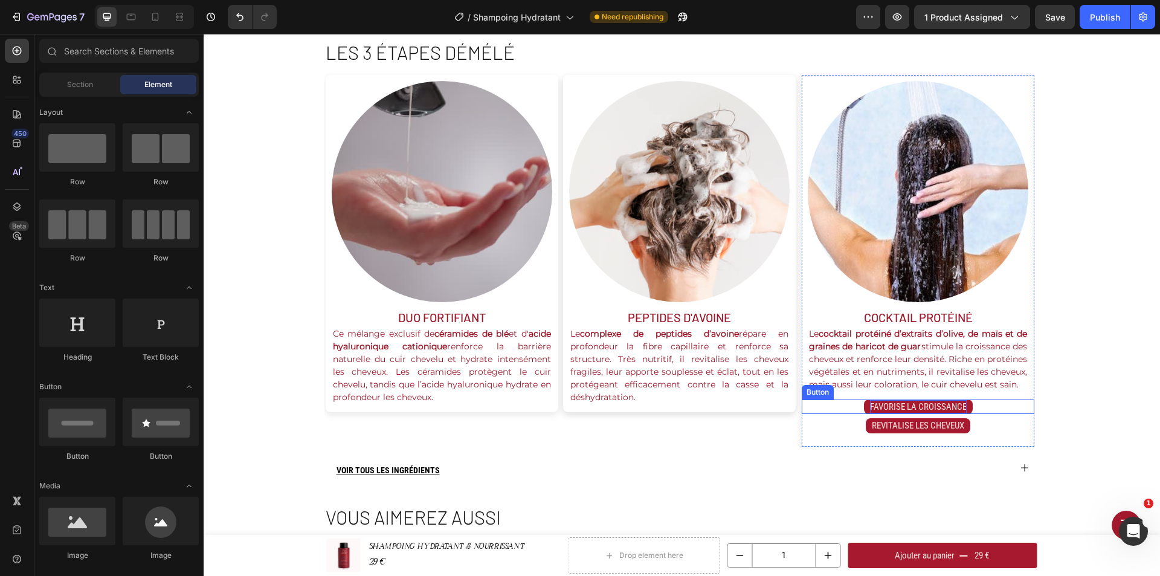
click at [920, 414] on p "favorise la croissance" at bounding box center [918, 407] width 97 height 14
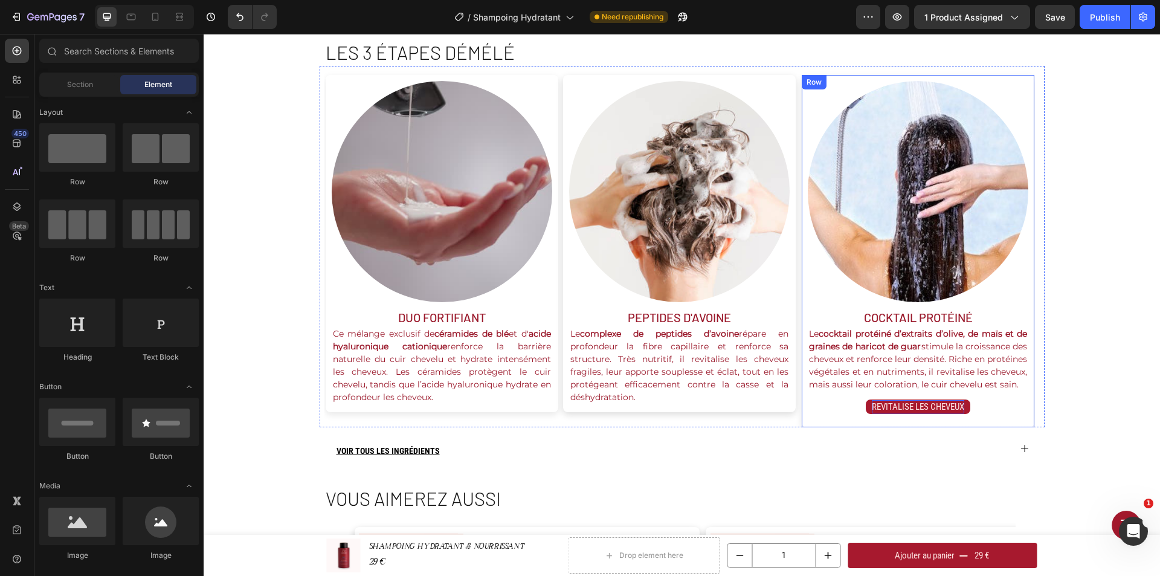
click at [920, 414] on p "revitalise les cheveux" at bounding box center [918, 407] width 92 height 14
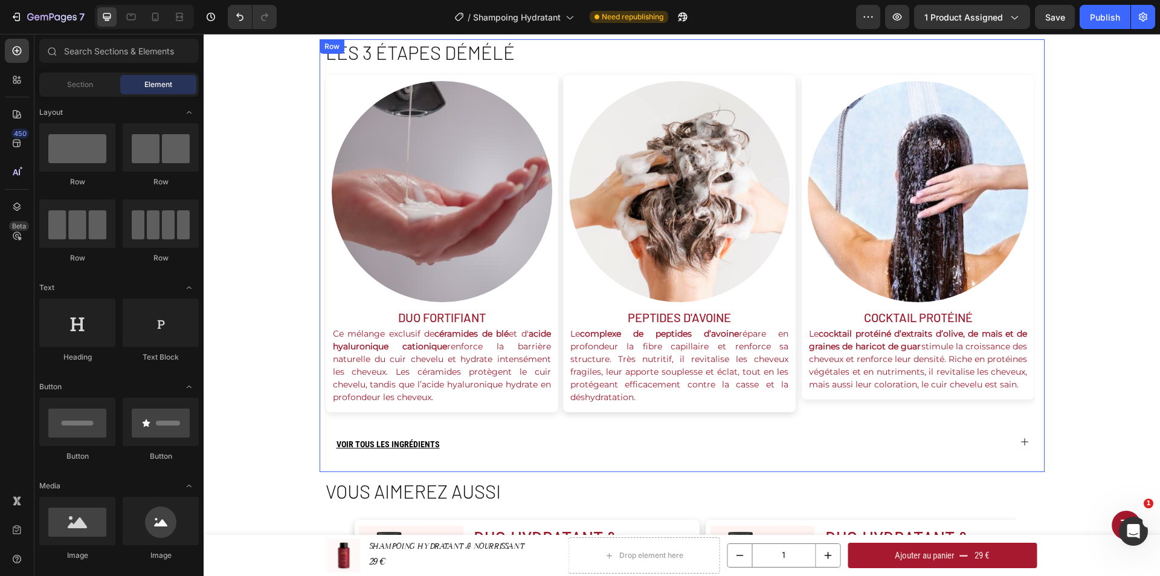
scroll to position [1208, 0]
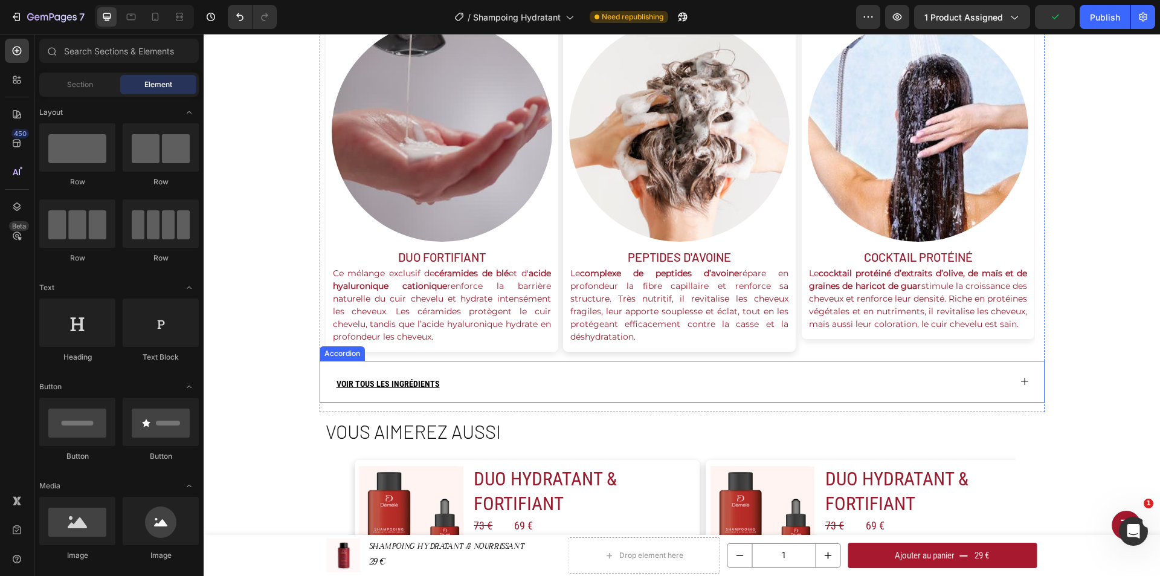
click at [393, 381] on u "VOIR TOUS LES INGRÉDIENTS" at bounding box center [388, 384] width 103 height 10
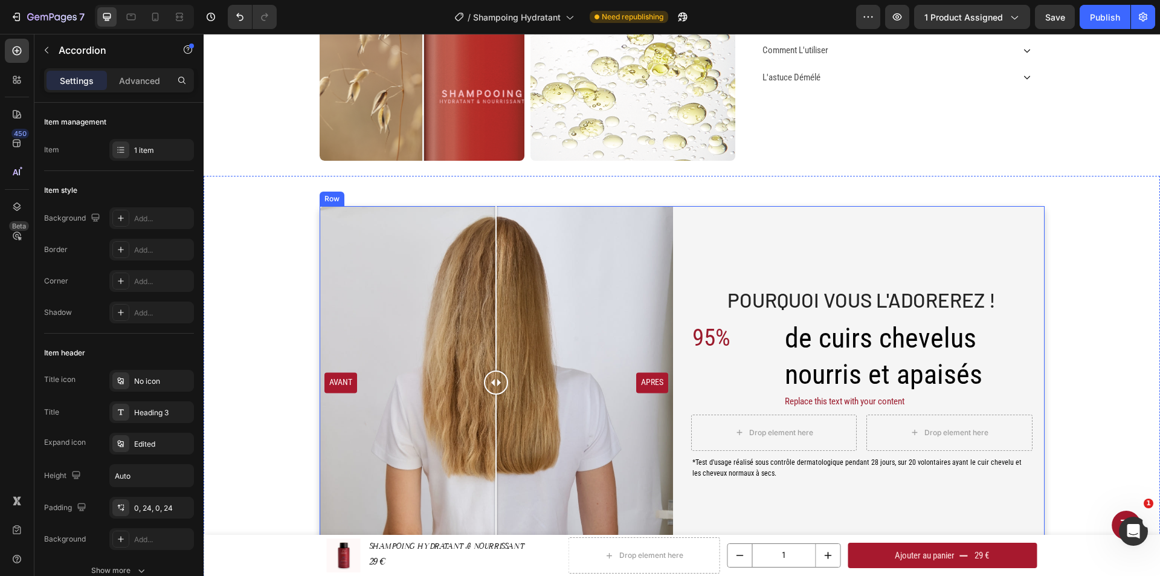
scroll to position [242, 0]
